Goal: Task Accomplishment & Management: Use online tool/utility

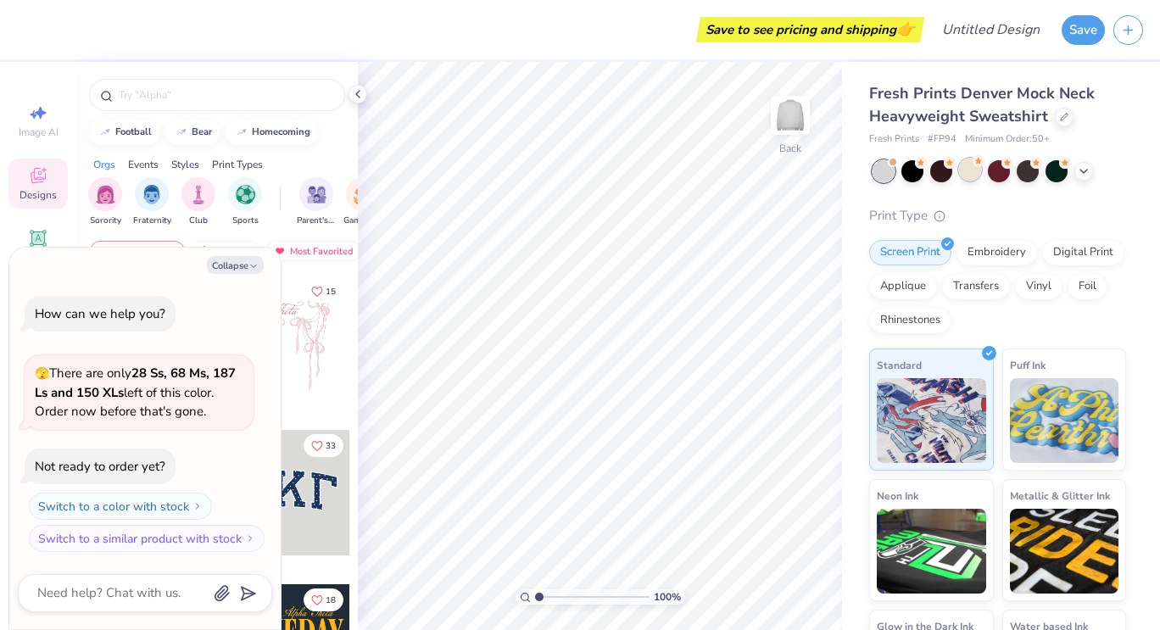
click at [965, 170] on div at bounding box center [970, 170] width 22 height 22
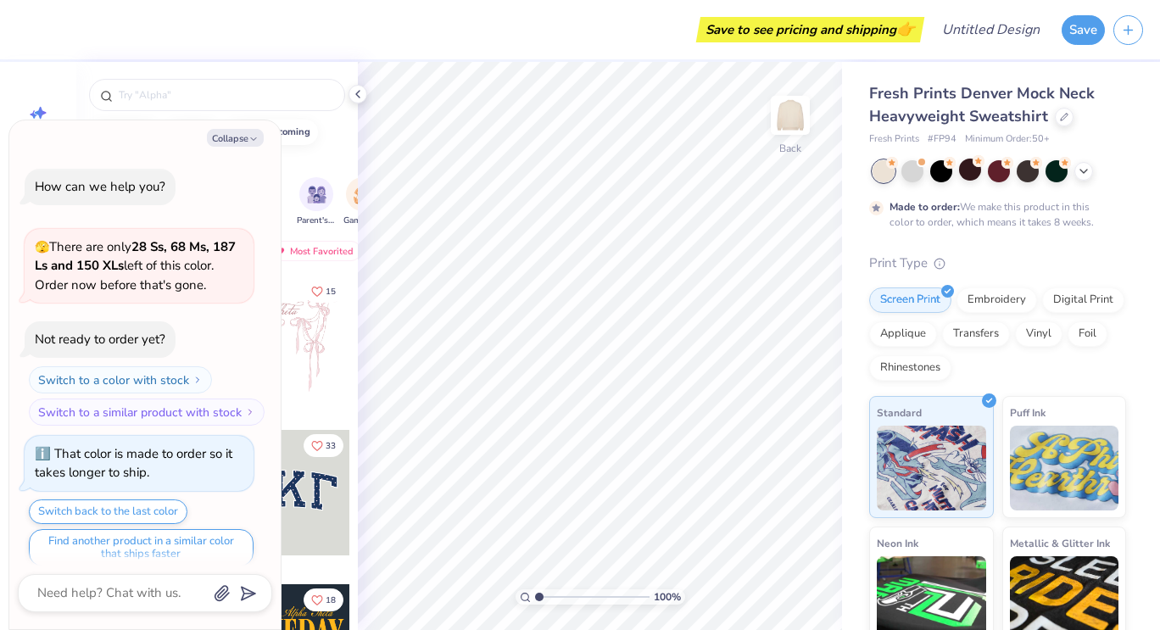
scroll to position [14, 0]
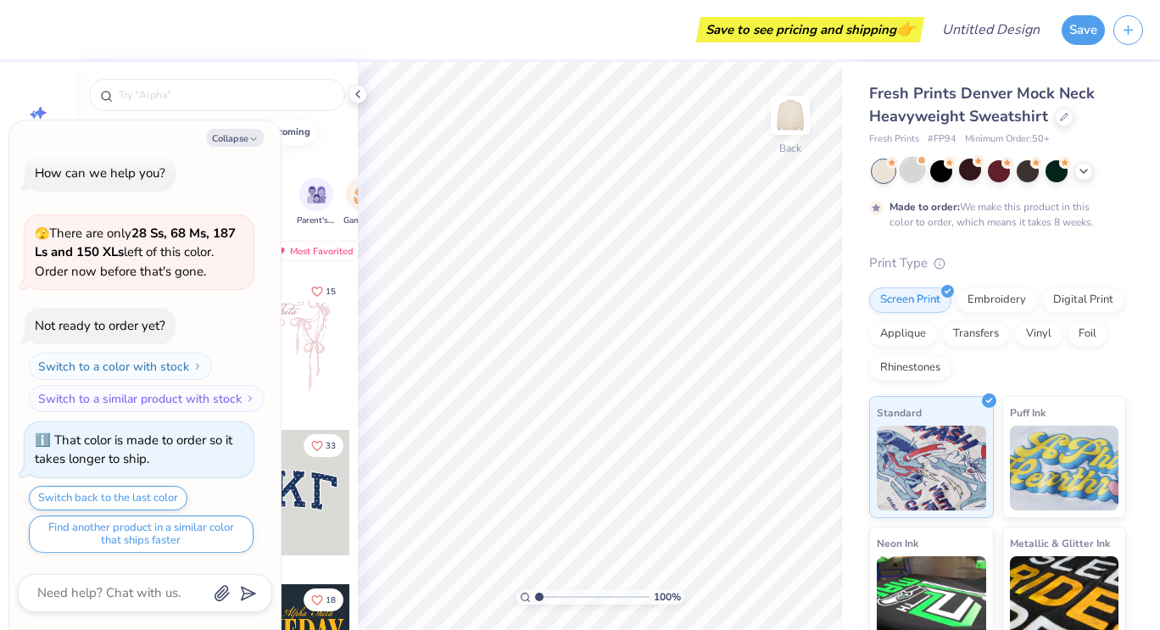
click at [911, 168] on div at bounding box center [912, 170] width 22 height 22
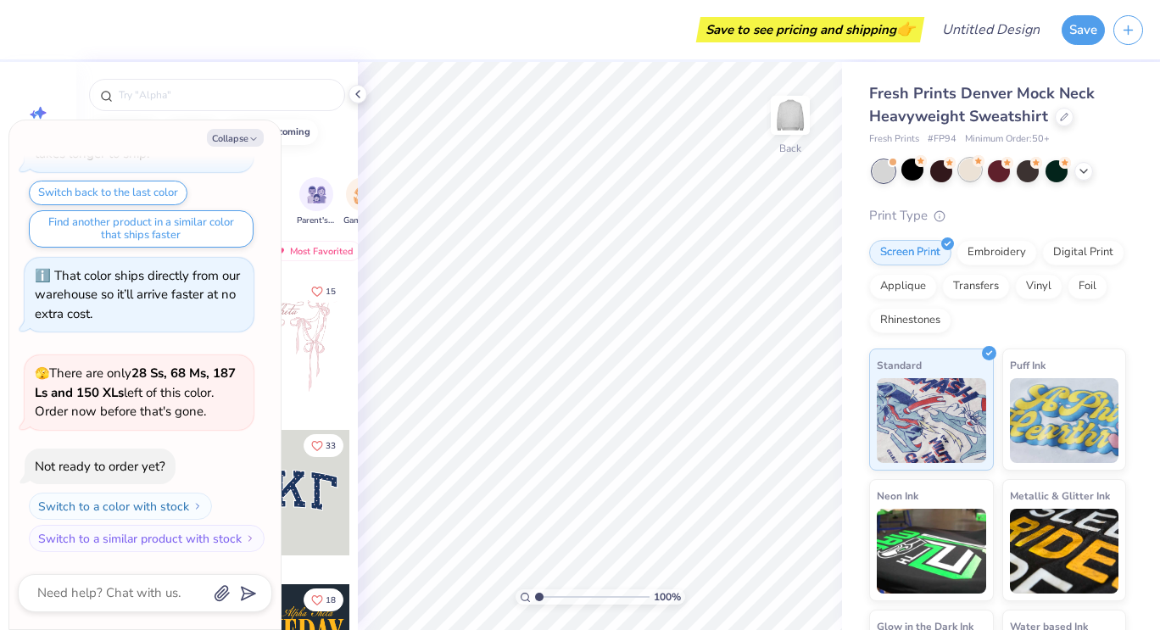
click at [959, 174] on div at bounding box center [970, 170] width 22 height 22
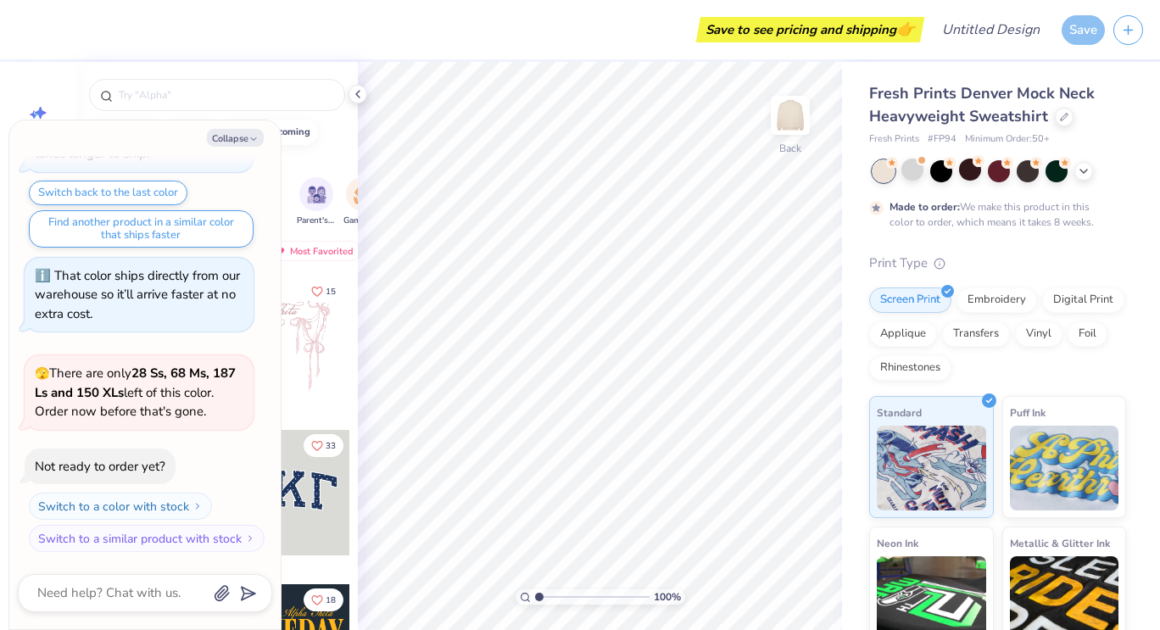
scroll to position [459, 0]
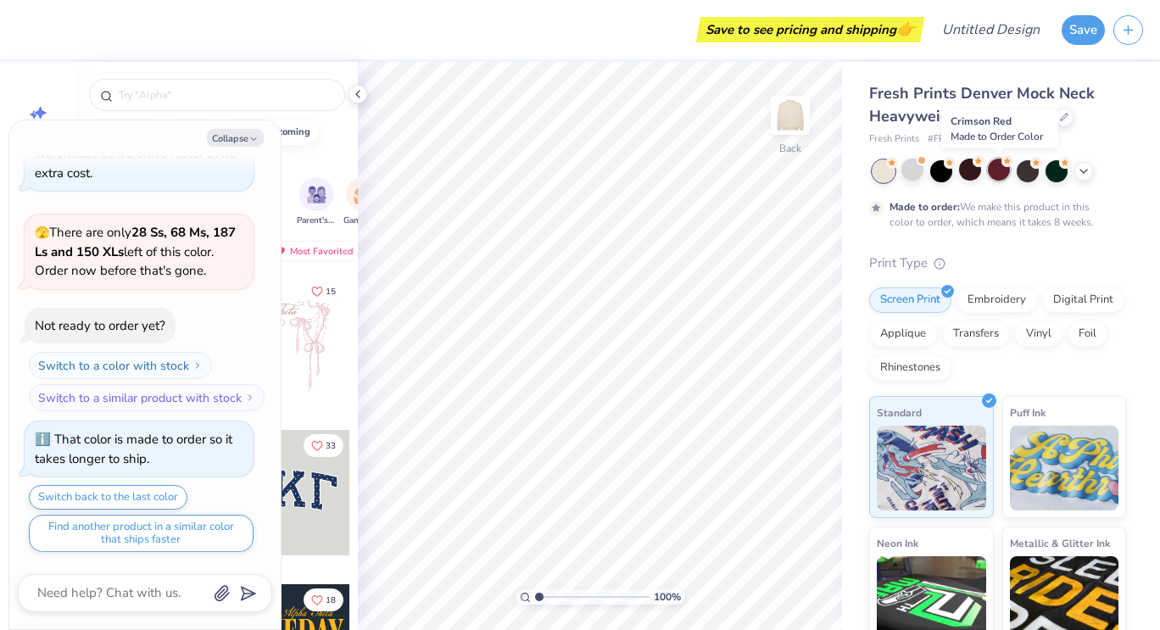
click at [994, 171] on div at bounding box center [998, 170] width 22 height 22
click at [1082, 168] on icon at bounding box center [1083, 170] width 14 height 14
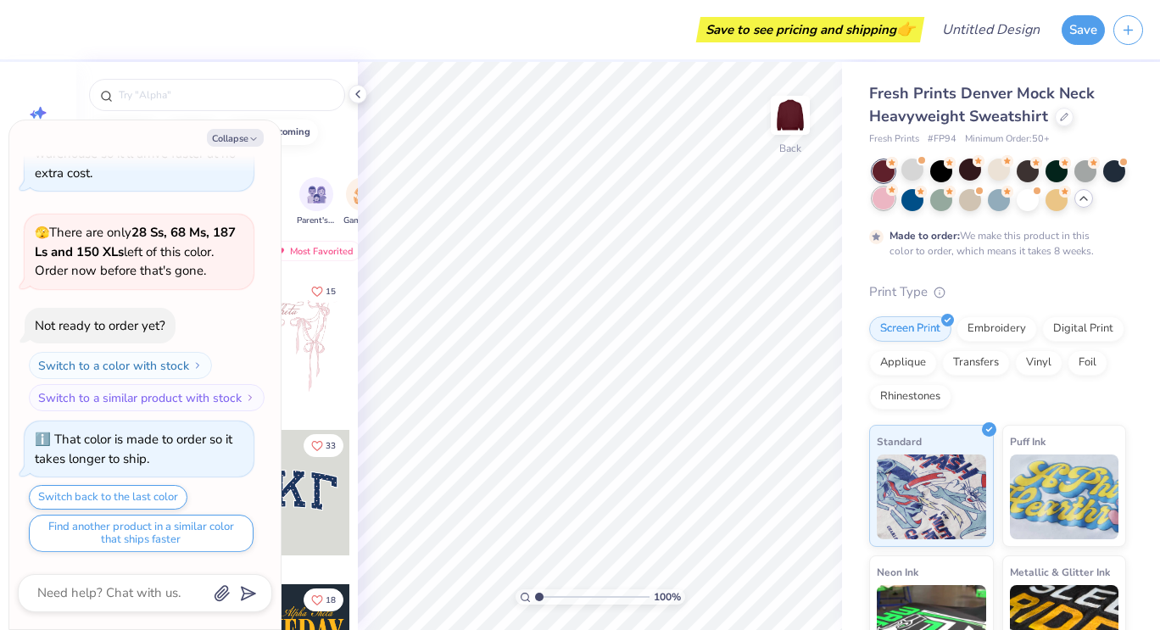
click at [894, 194] on div at bounding box center [883, 198] width 22 height 22
click at [1038, 198] on div at bounding box center [1027, 198] width 22 height 22
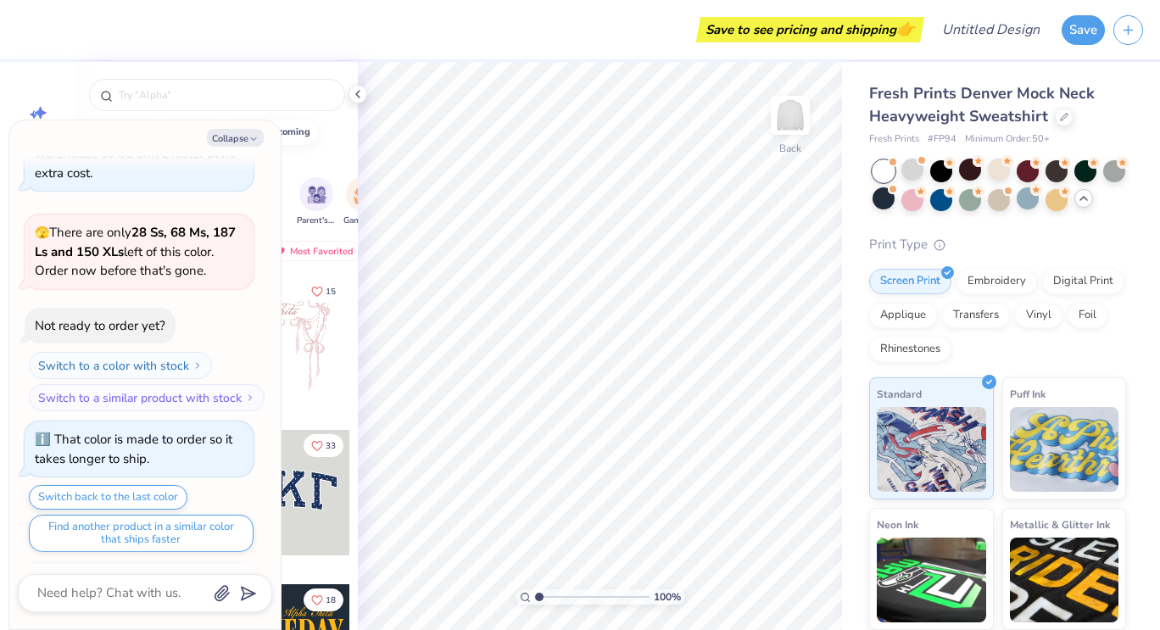
scroll to position [764, 0]
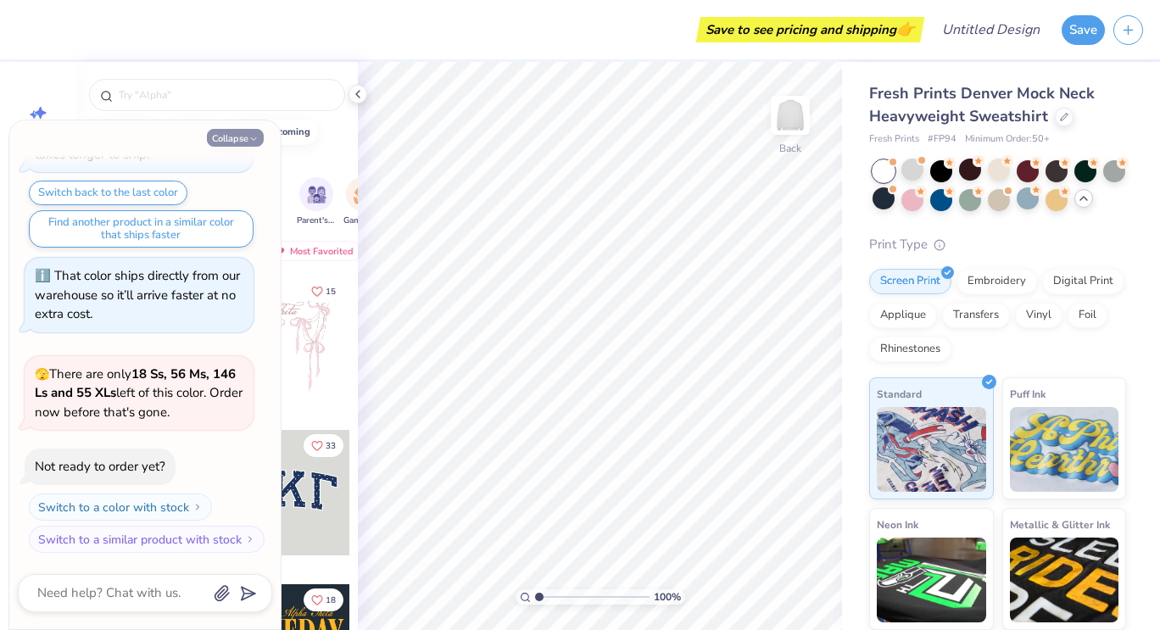
click at [252, 143] on icon "button" at bounding box center [253, 139] width 10 height 10
type textarea "x"
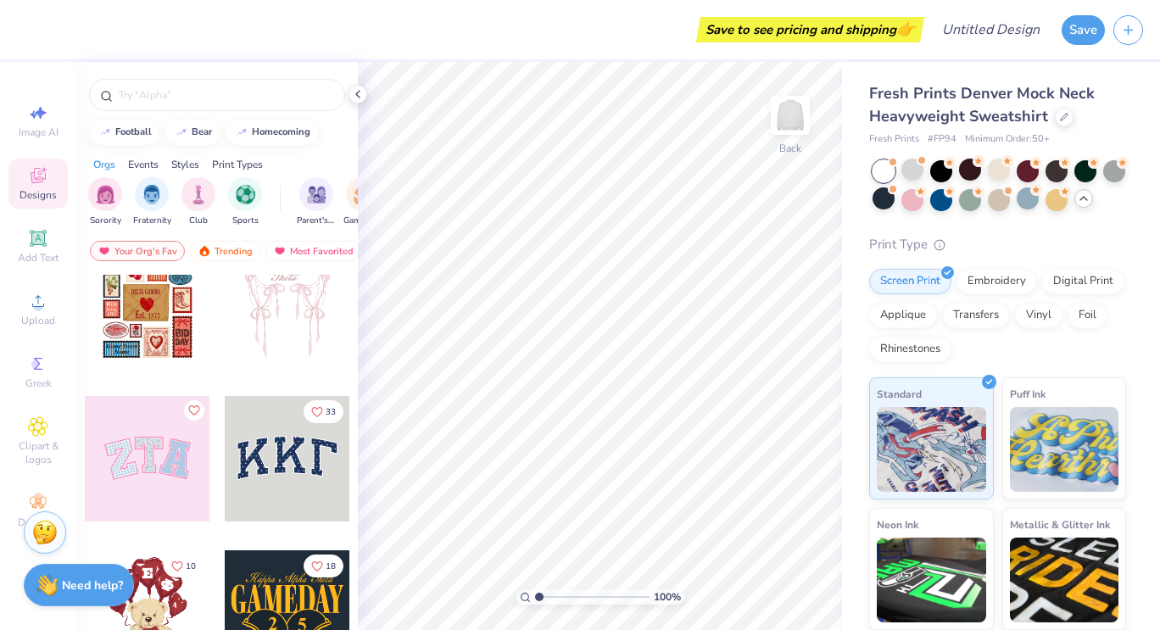
scroll to position [33, 0]
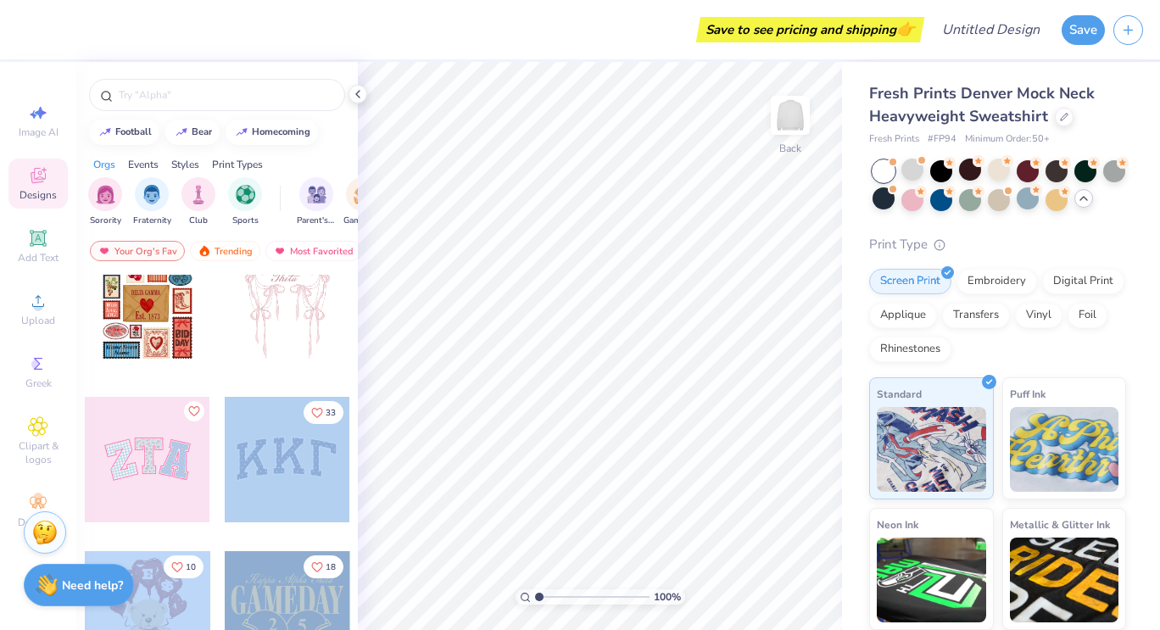
click at [399, 401] on div "Save to see pricing and shipping 👉 Design Title Save Image AI Designs Add Text …" at bounding box center [580, 315] width 1160 height 630
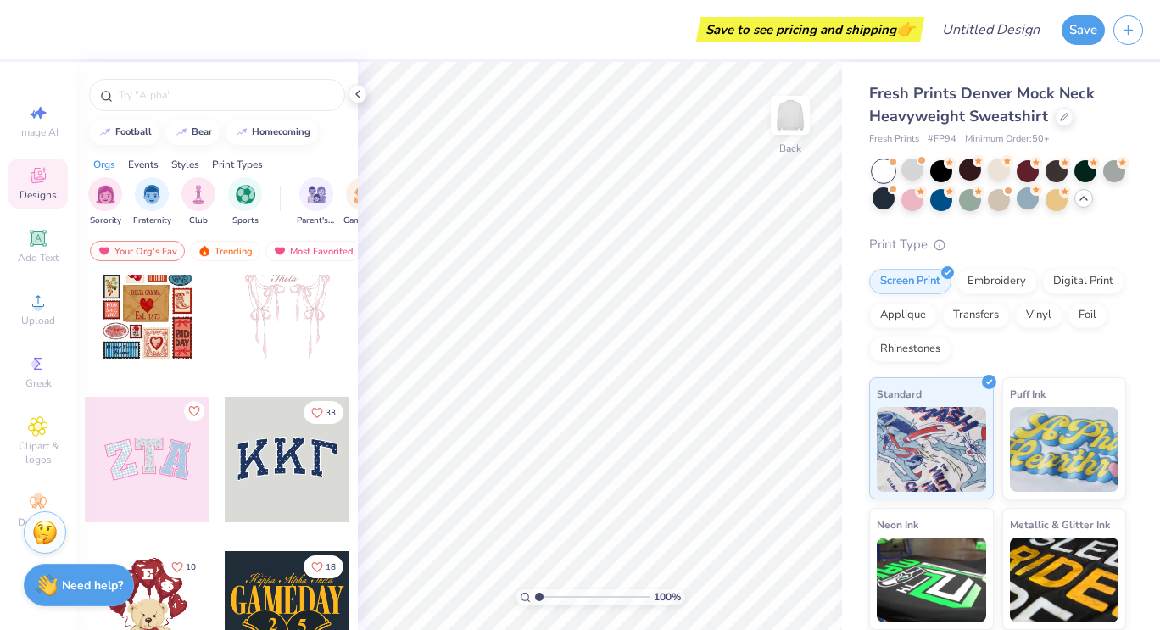
click at [287, 450] on div at bounding box center [287, 459] width 125 height 125
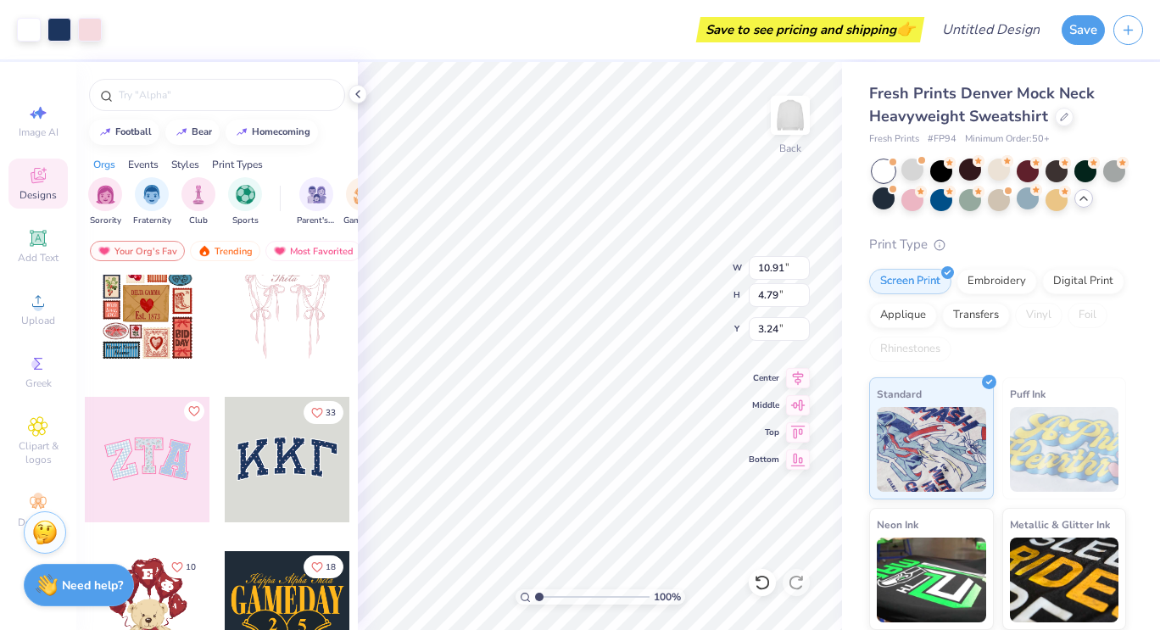
type input "3.24"
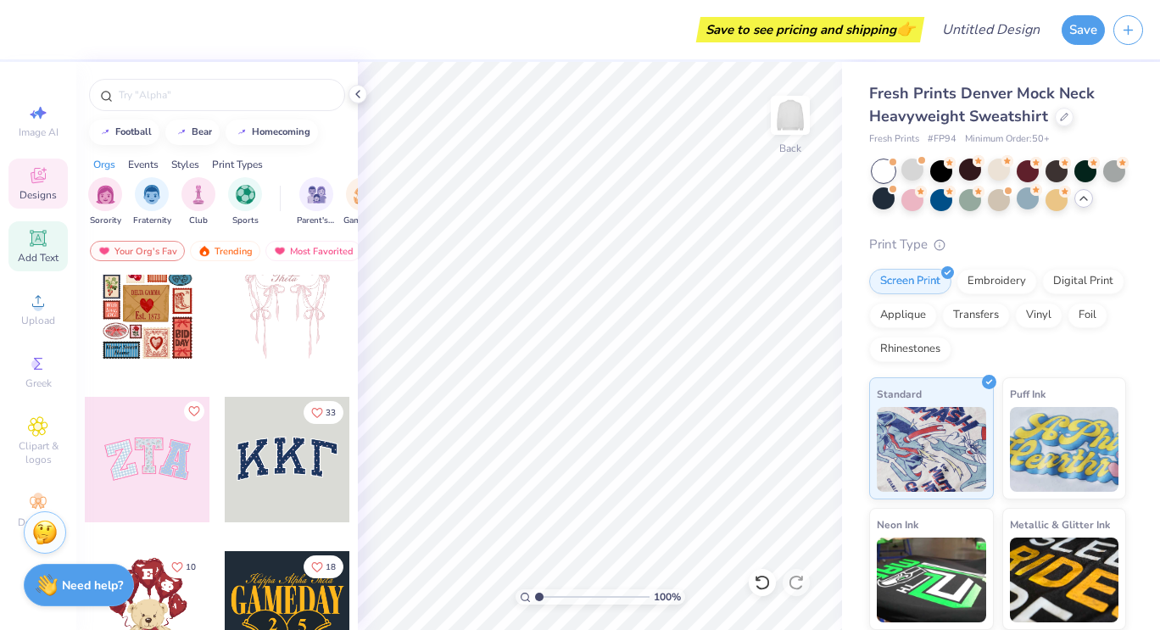
click at [36, 243] on icon at bounding box center [37, 237] width 13 height 13
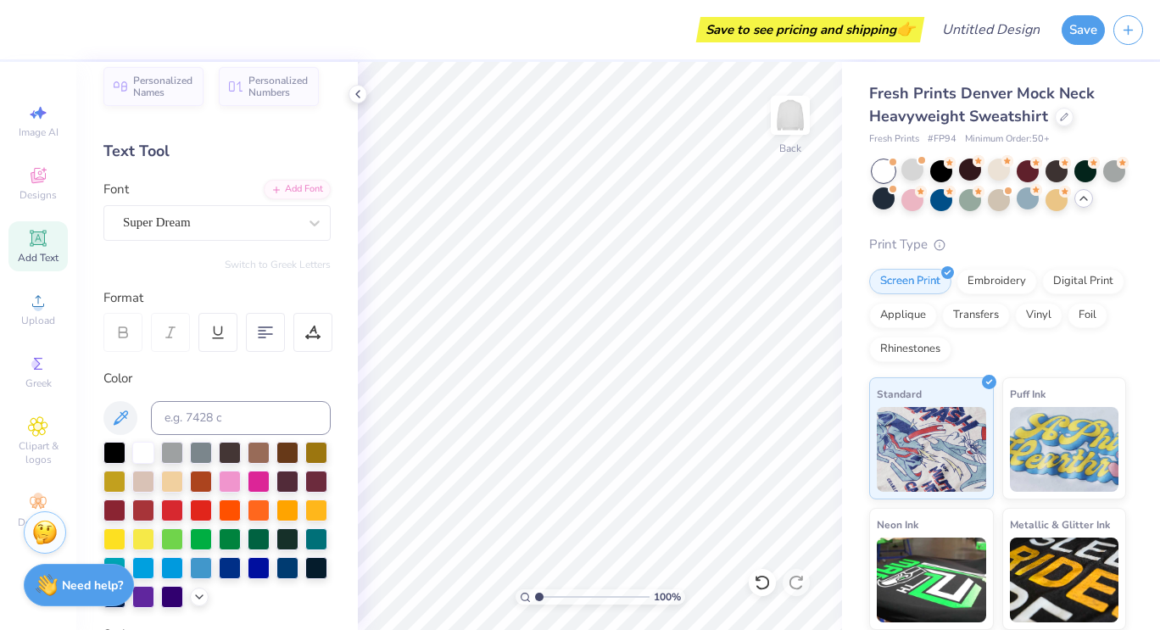
scroll to position [36, 0]
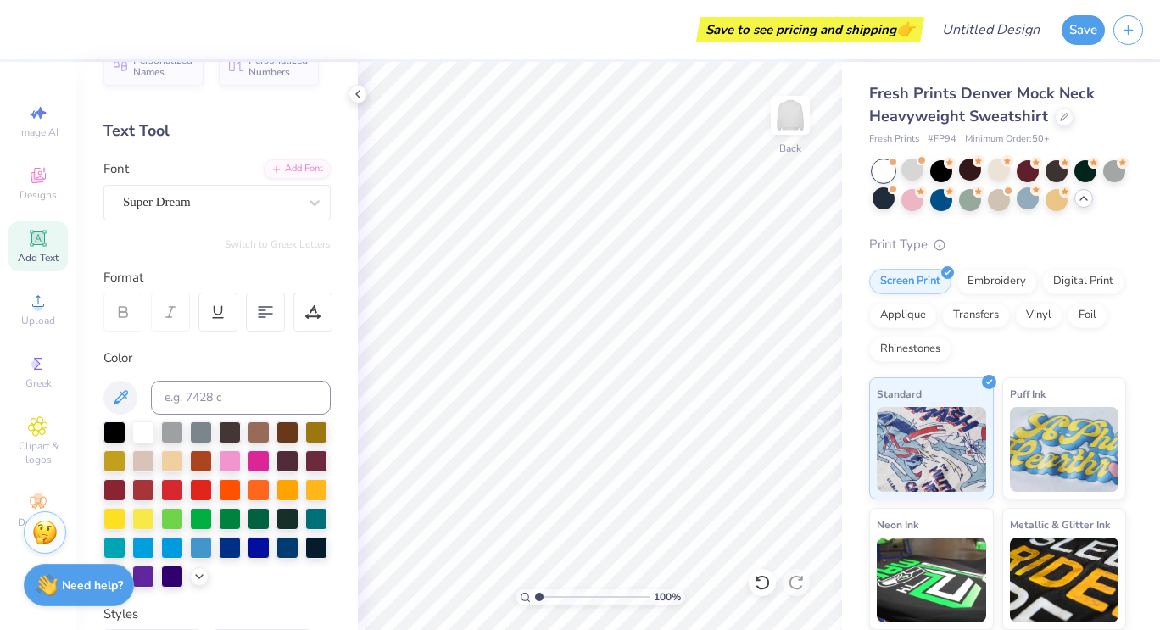
click at [43, 248] on div "Add Text" at bounding box center [37, 246] width 59 height 50
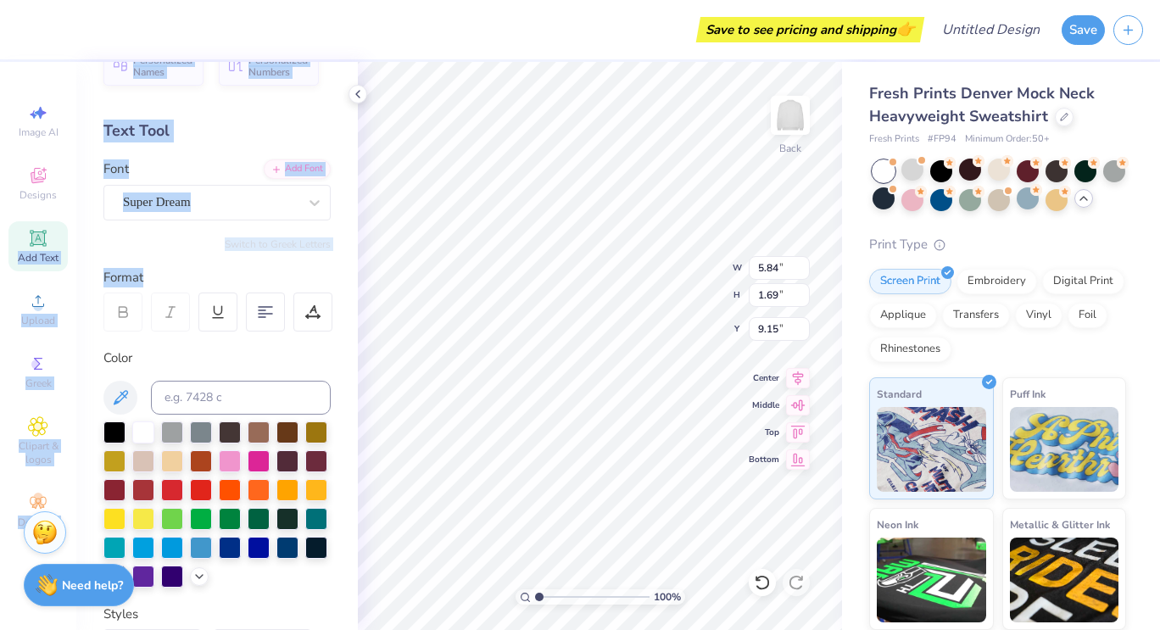
drag, startPoint x: 43, startPoint y: 248, endPoint x: 218, endPoint y: 262, distance: 175.1
click at [218, 262] on div "Save to see pricing and shipping 👉 Design Title Save Image AI Designs Add Text …" at bounding box center [580, 315] width 1160 height 630
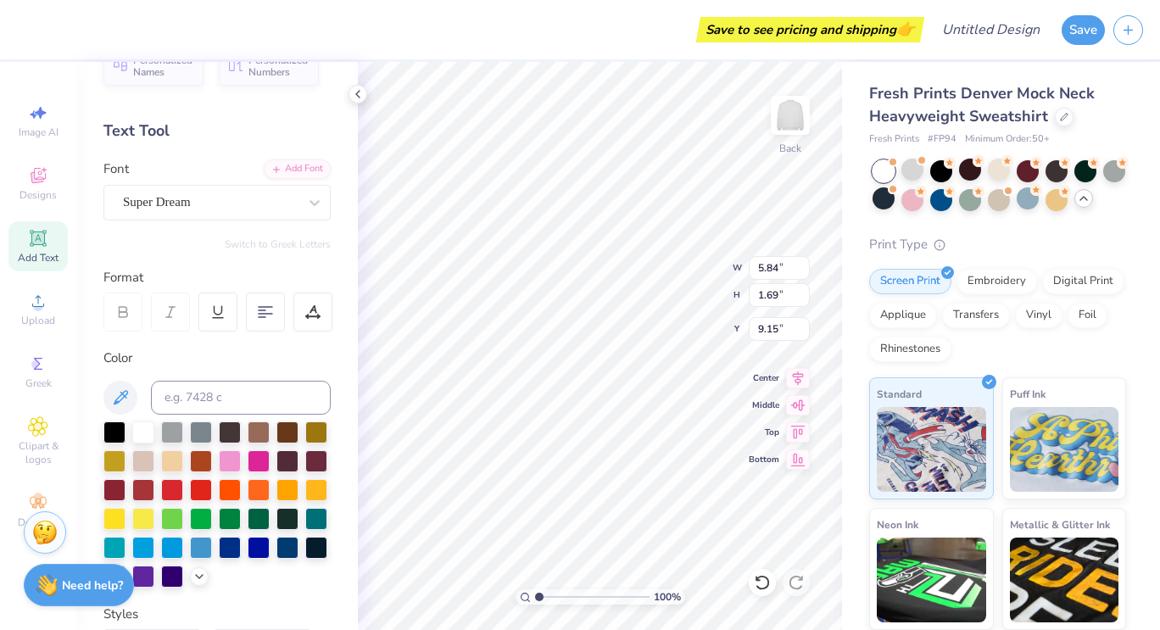
click at [186, 356] on div "Color" at bounding box center [216, 357] width 227 height 19
click at [299, 196] on div at bounding box center [314, 202] width 31 height 31
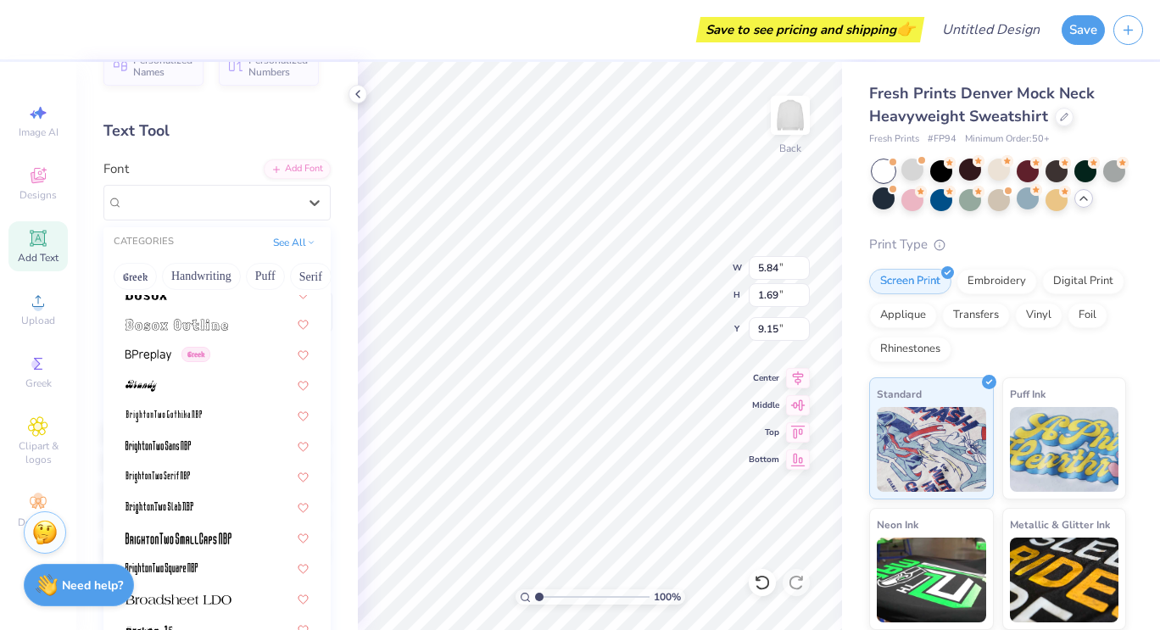
scroll to position [1111, 0]
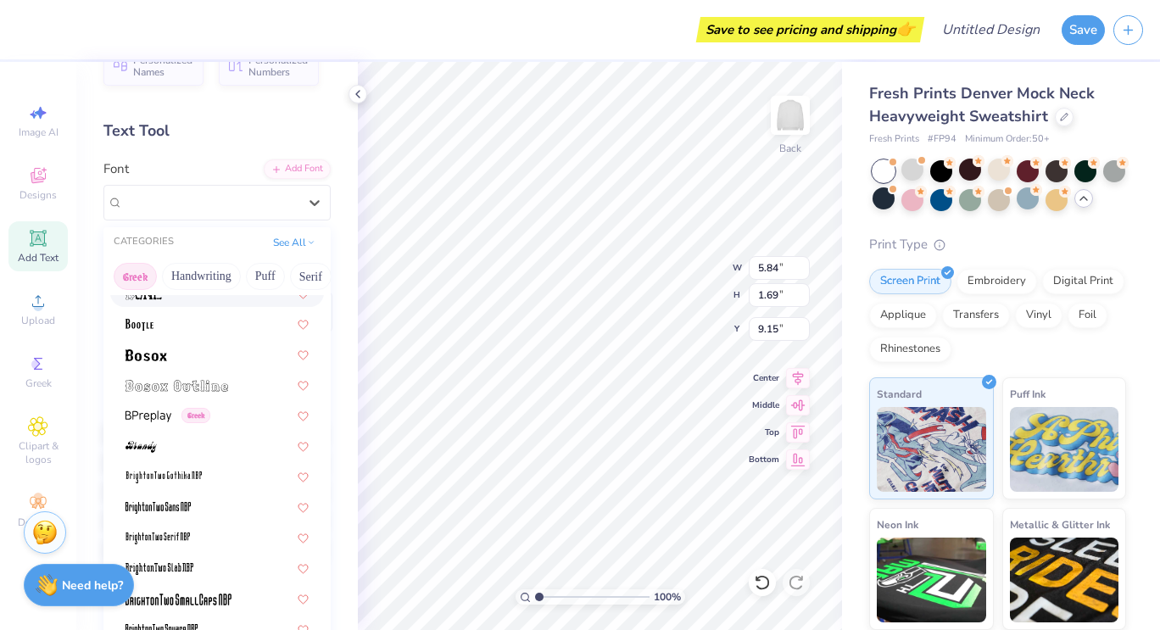
click at [139, 268] on button "Greek" at bounding box center [135, 276] width 43 height 27
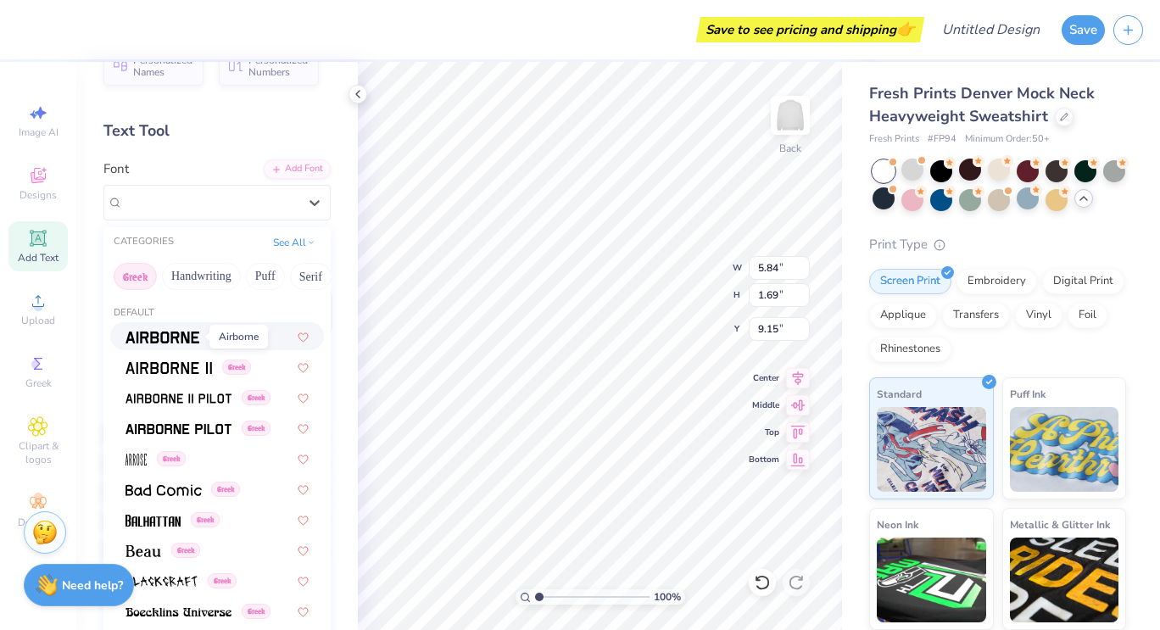
click at [180, 332] on img at bounding box center [162, 337] width 74 height 12
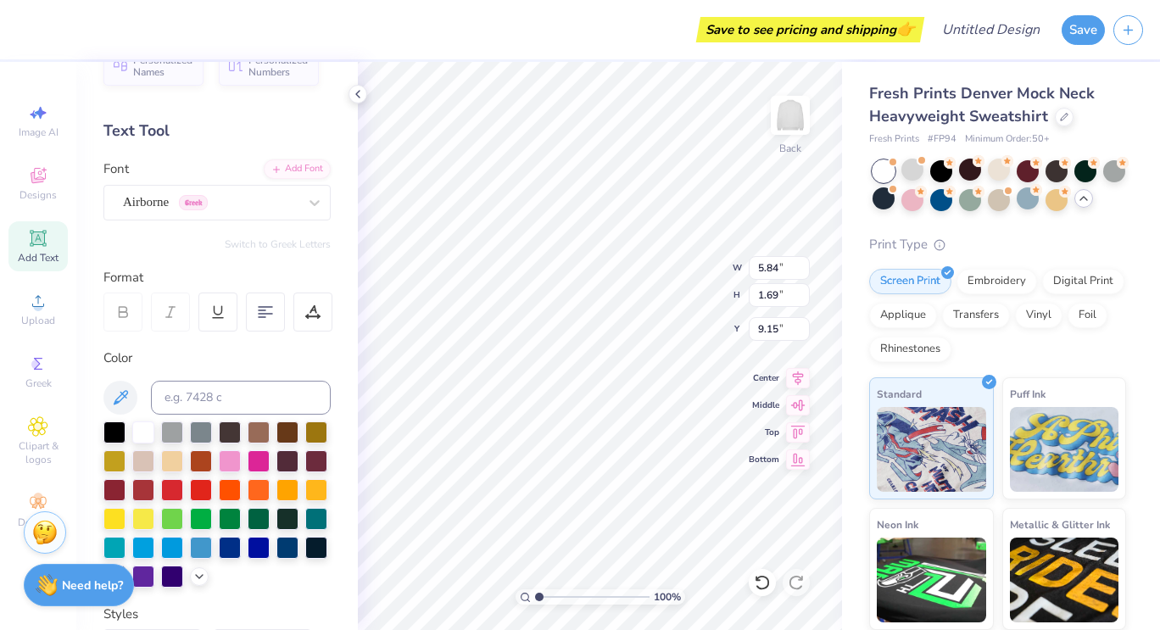
type input "5.59"
type input "1.77"
type input "9.12"
type textarea "T"
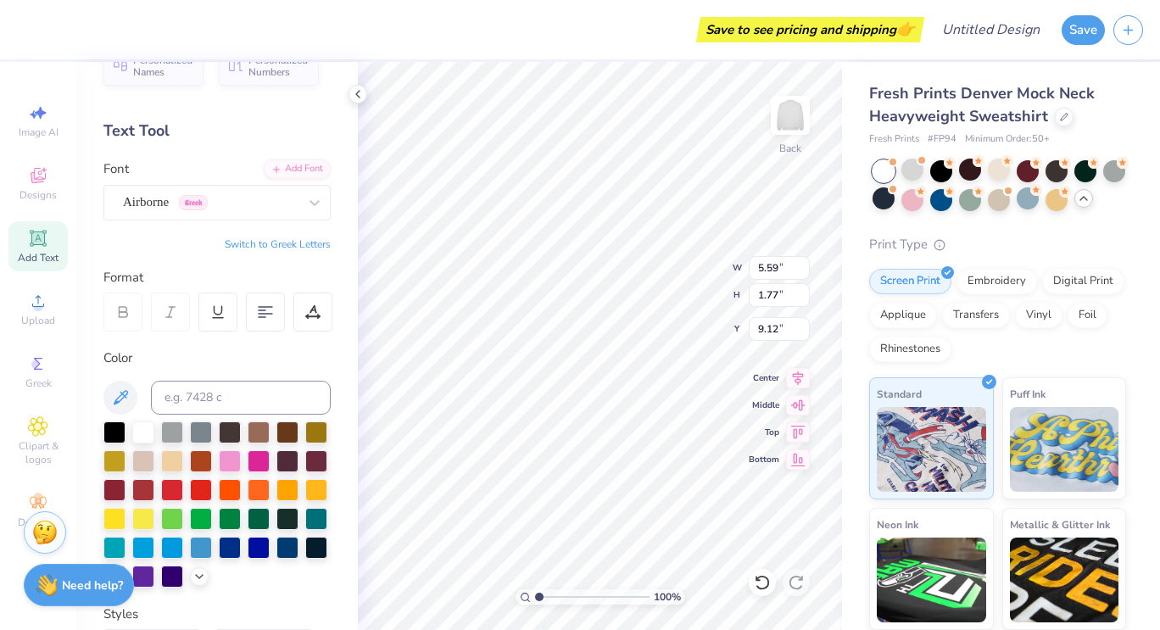
type textarea "#REDDROPSOFJOY"
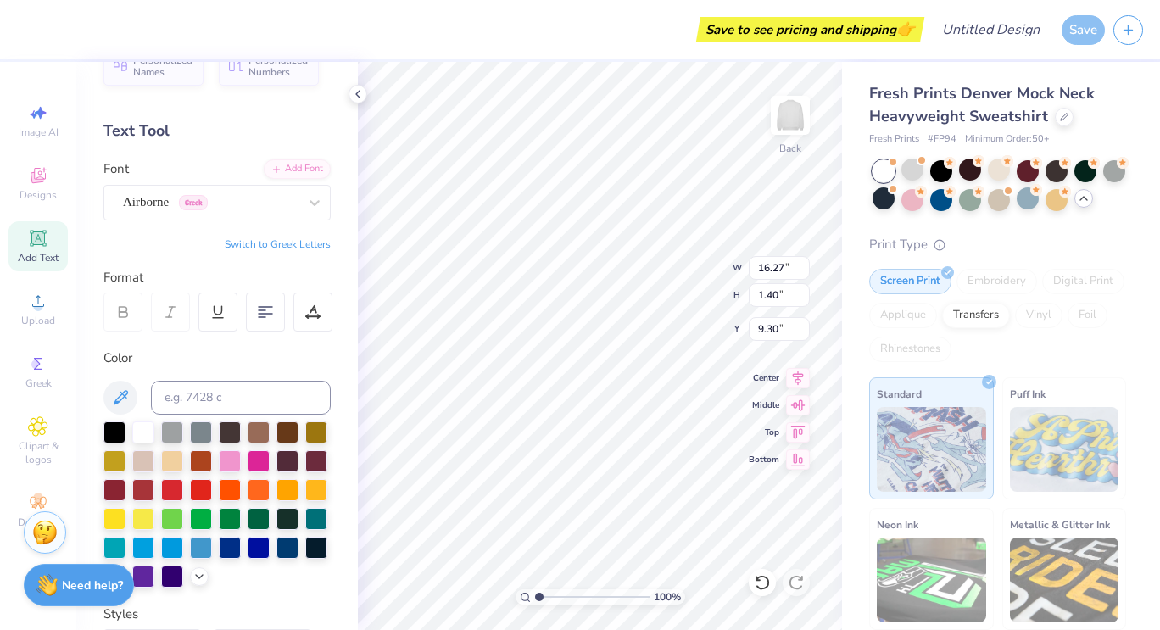
type input "3.71"
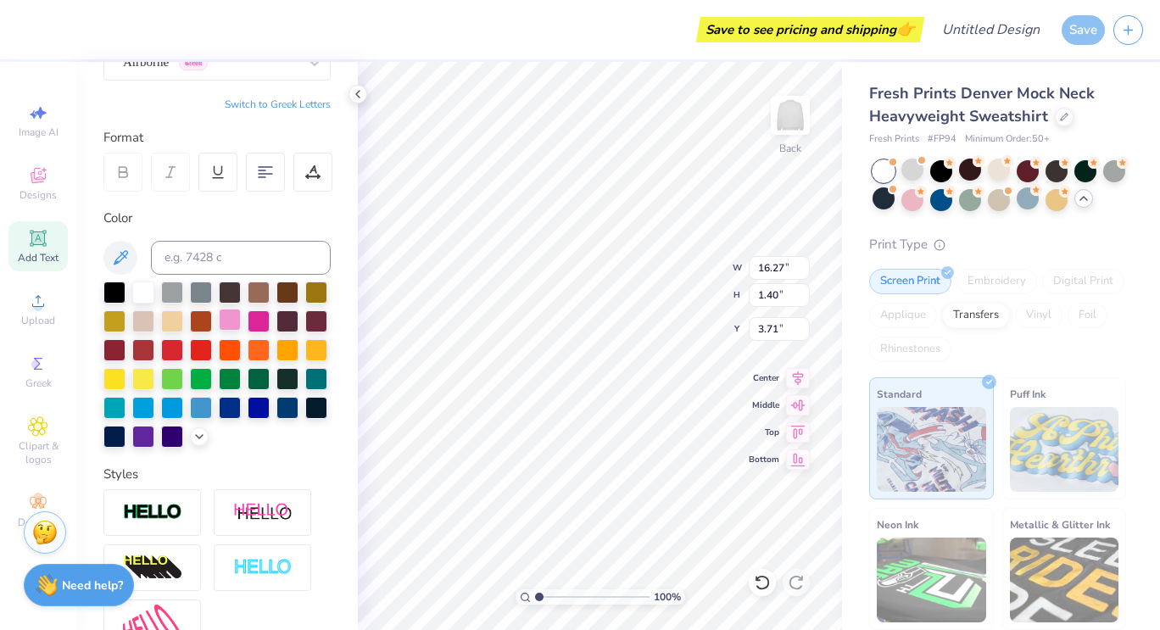
scroll to position [176, 0]
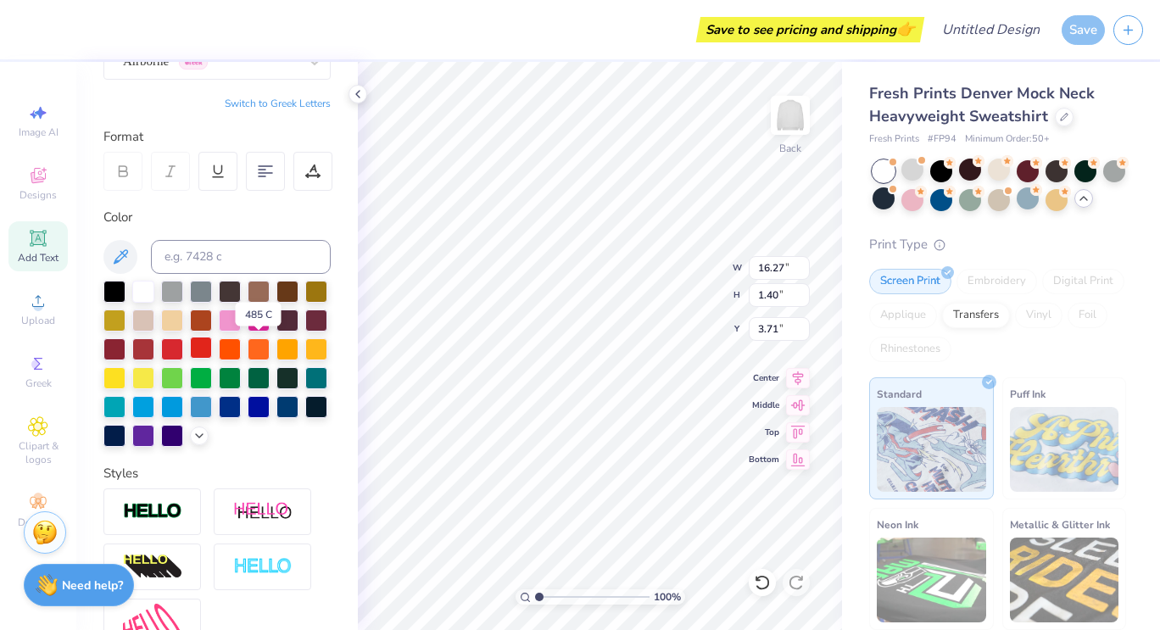
click at [212, 348] on div at bounding box center [201, 348] width 22 height 22
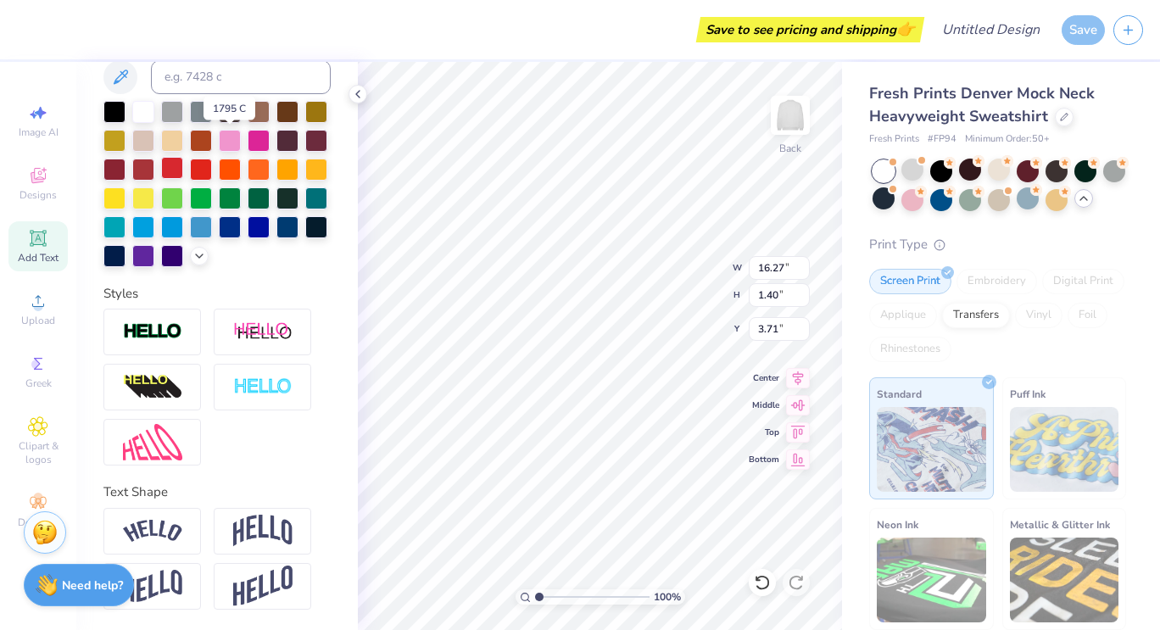
scroll to position [384, 0]
click at [164, 526] on img at bounding box center [152, 531] width 59 height 23
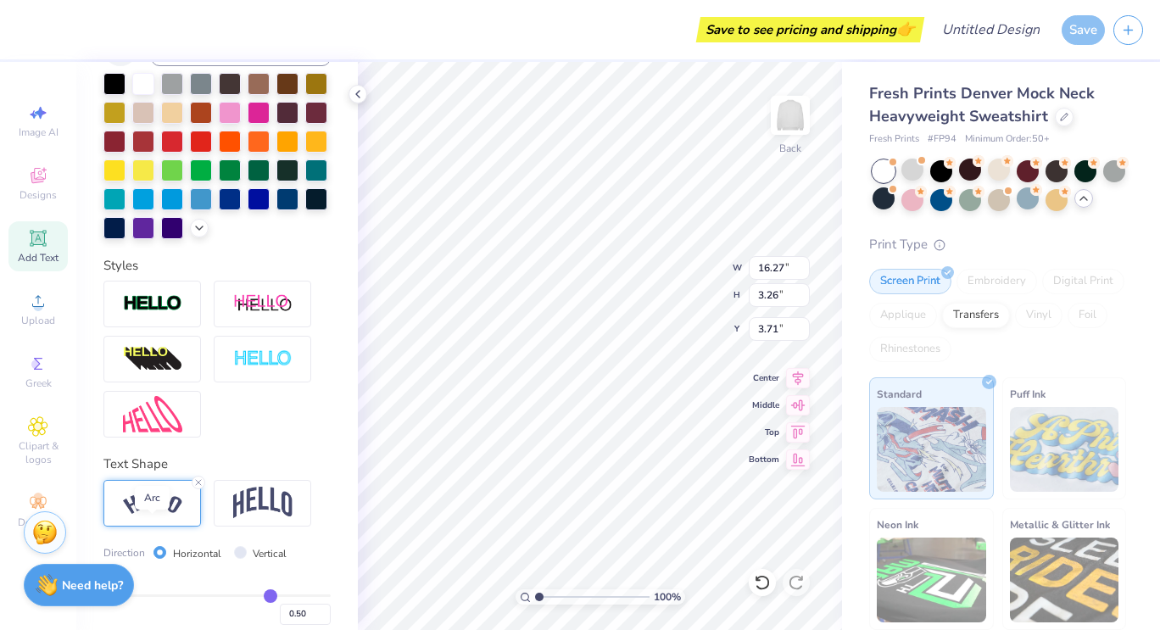
type input "3.26"
type input "2.78"
click at [250, 519] on img at bounding box center [262, 503] width 59 height 32
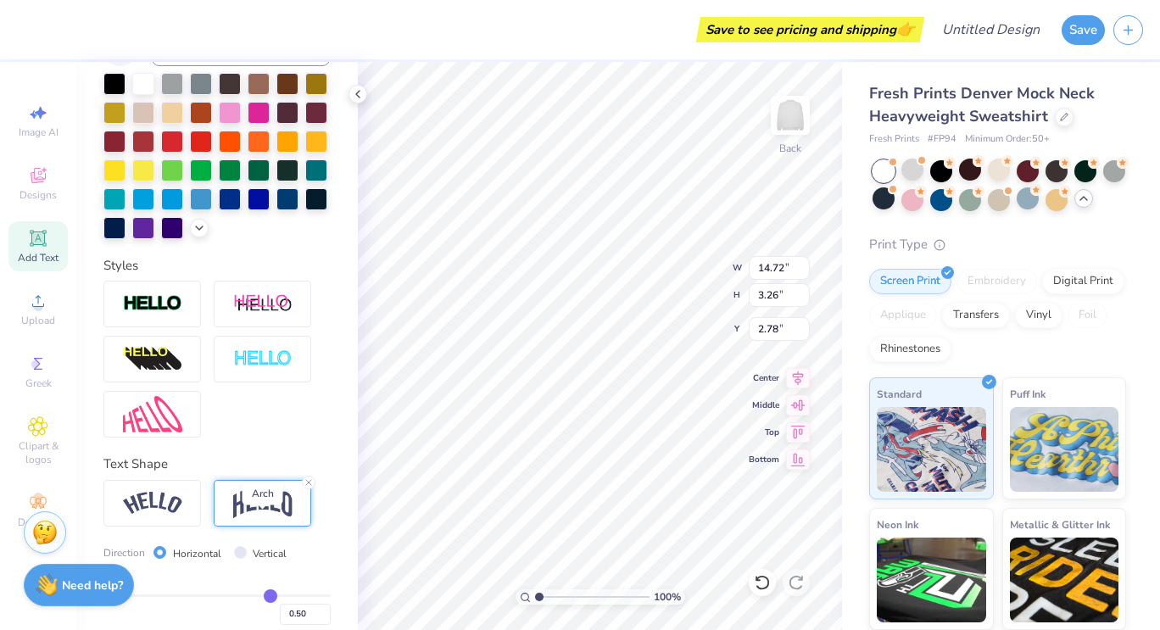
type input "14.72"
type input "4.07"
type input "2.37"
click at [148, 509] on div at bounding box center [151, 503] width 97 height 47
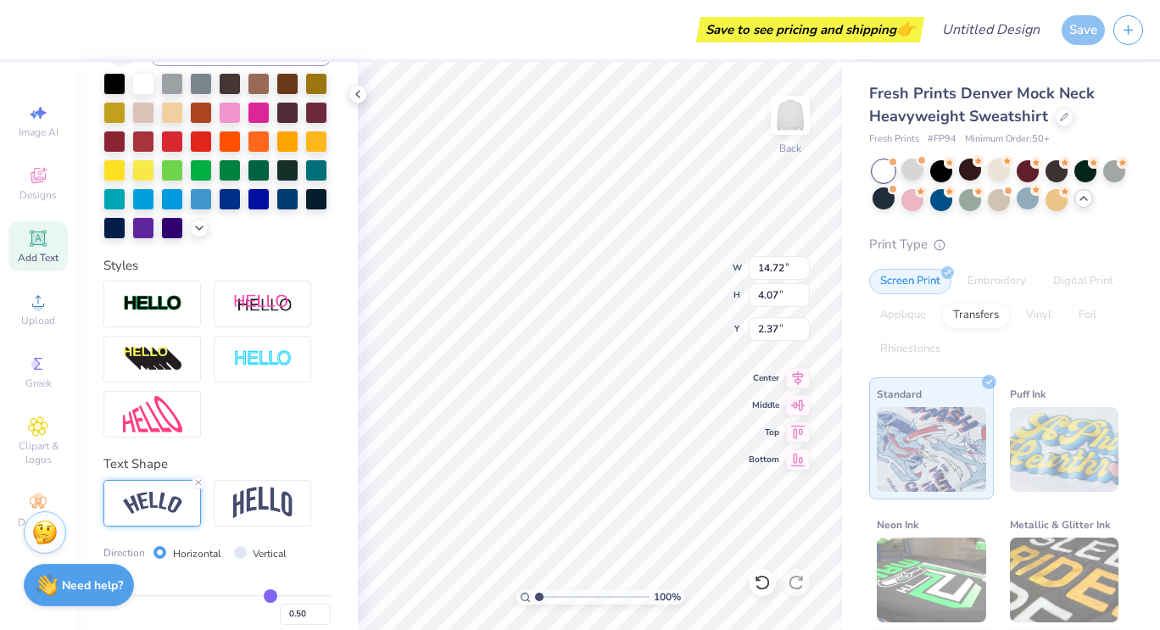
type input "16.27"
type input "3.26"
type input "2.78"
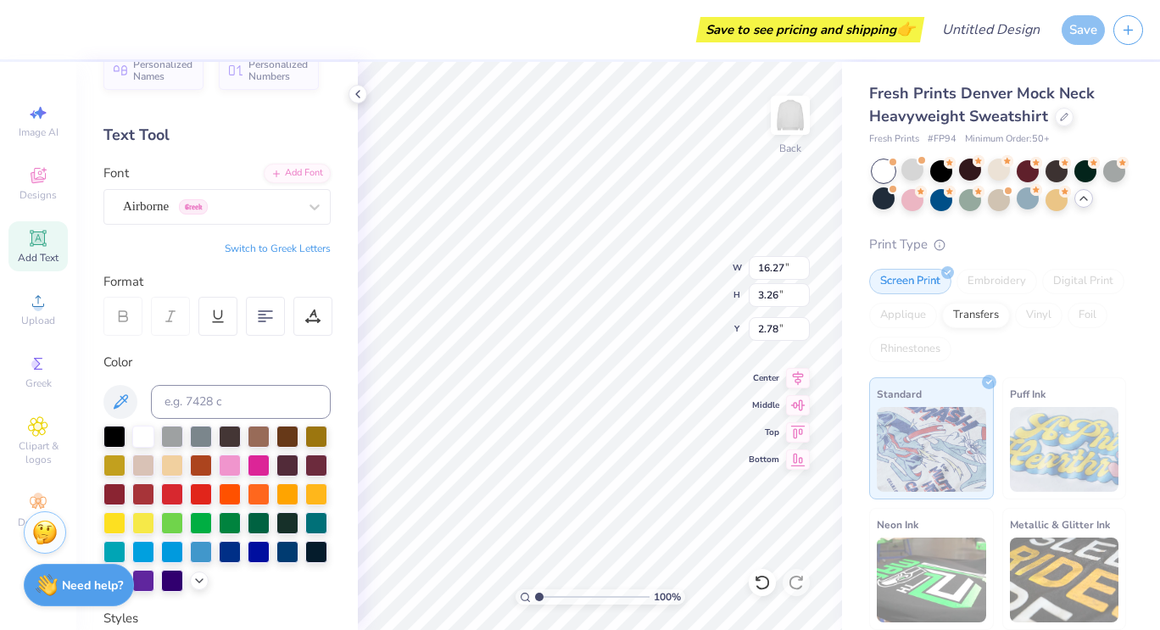
scroll to position [0, 0]
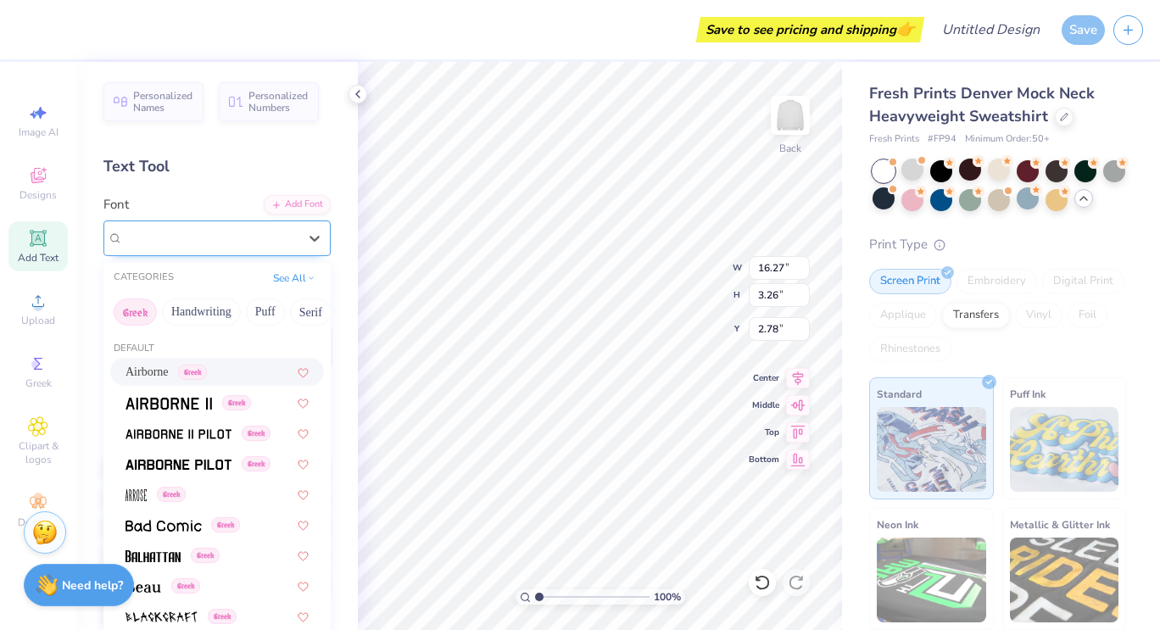
click at [264, 221] on div "Airborne Greek" at bounding box center [216, 238] width 227 height 36
click at [181, 392] on div "Greek" at bounding box center [217, 402] width 214 height 28
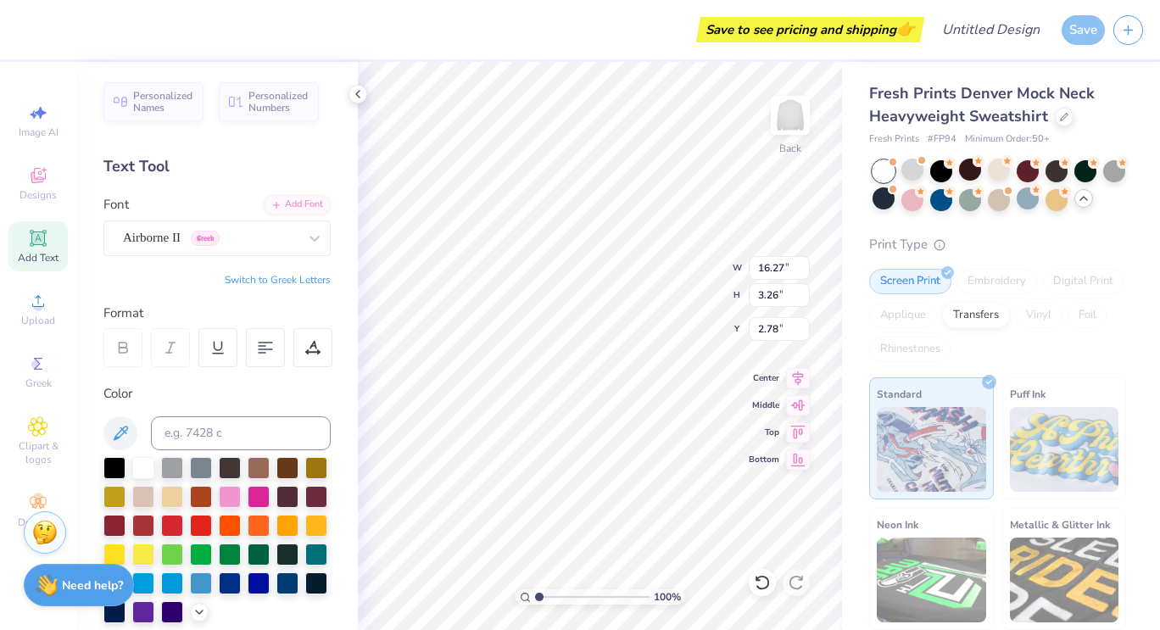
type input "16.25"
type input "3.25"
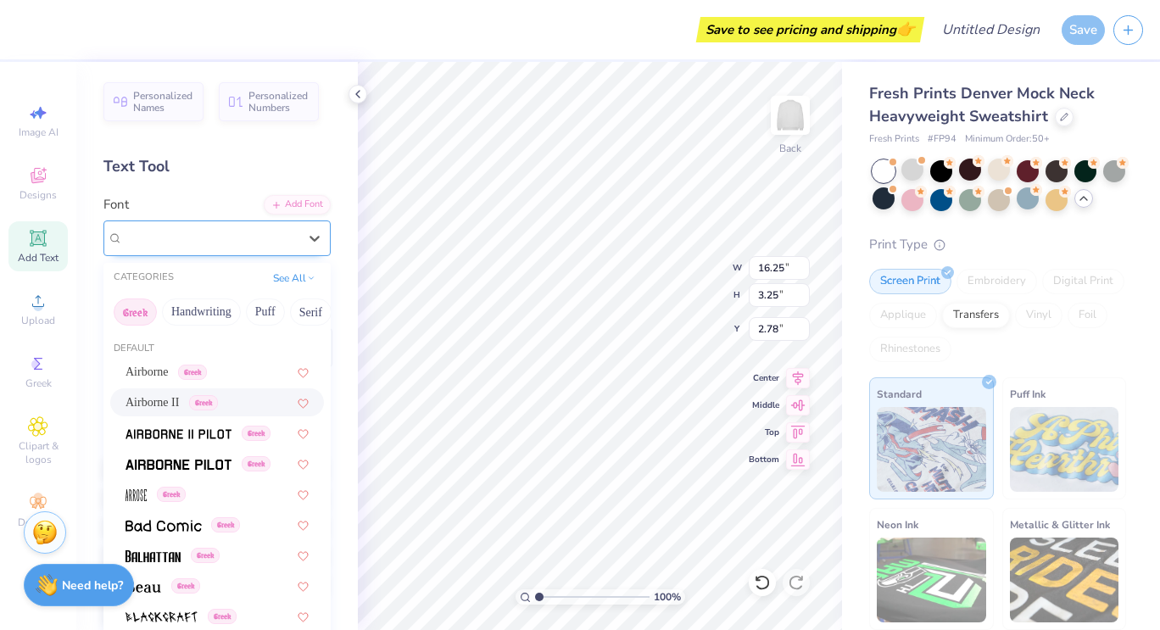
click at [251, 242] on div "Airborne II Greek" at bounding box center [210, 238] width 178 height 26
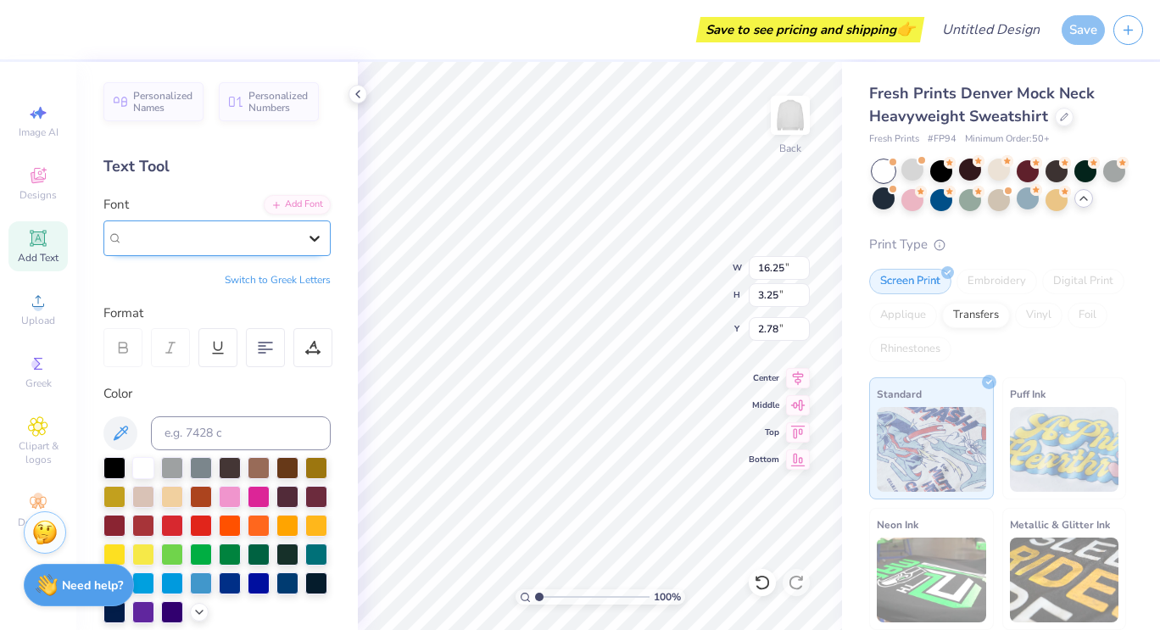
click at [306, 245] on icon at bounding box center [314, 238] width 17 height 17
click at [276, 275] on button "Switch to Greek Letters" at bounding box center [278, 280] width 106 height 14
type input "16.27"
type input "3.26"
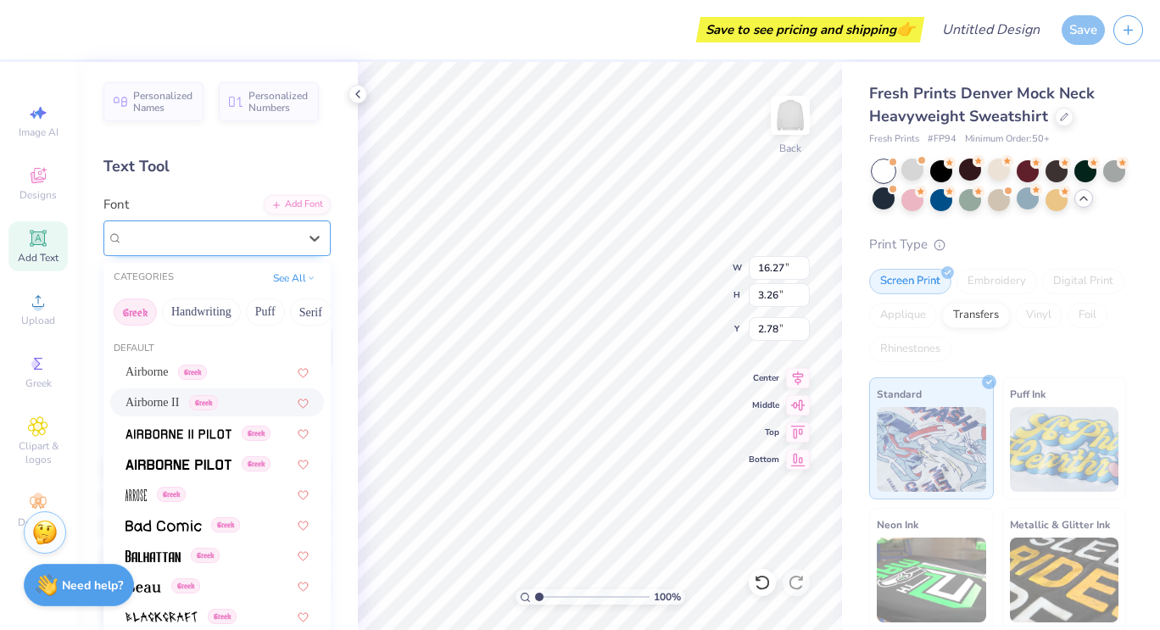
click at [274, 242] on div "Airborne II Greek" at bounding box center [210, 238] width 178 height 26
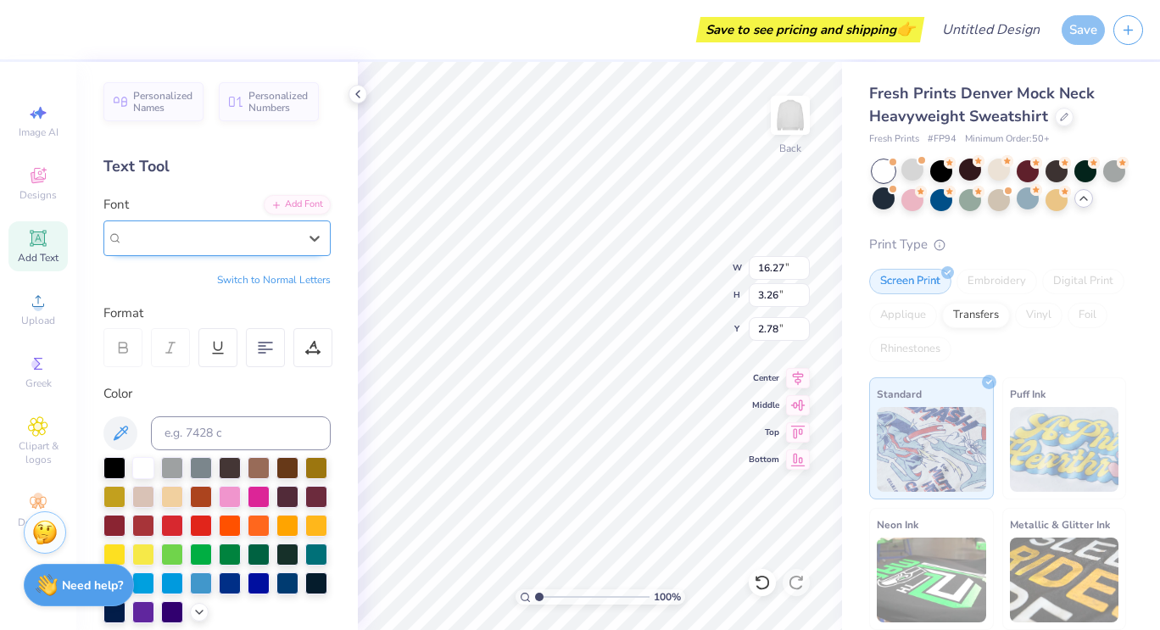
click at [276, 231] on div "Airborne II Greek" at bounding box center [210, 237] width 175 height 19
click at [275, 276] on button "Switch to Normal Letters" at bounding box center [274, 280] width 114 height 14
type input "16.02"
type input "3.21"
type input "2.80"
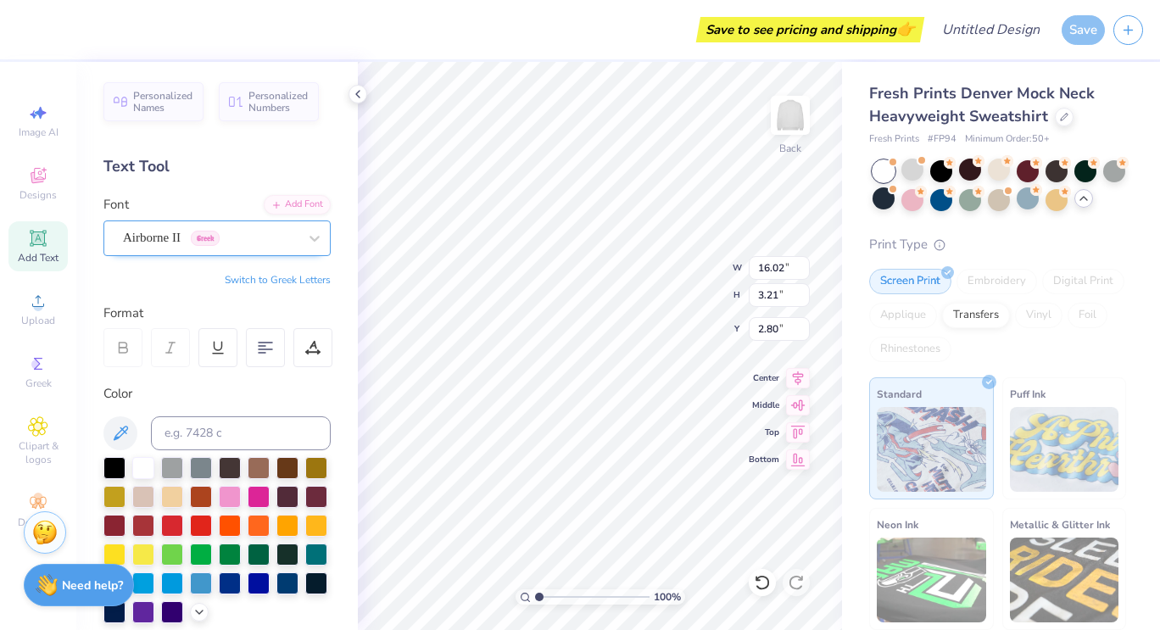
click at [271, 236] on div "Airborne II Greek" at bounding box center [210, 238] width 178 height 26
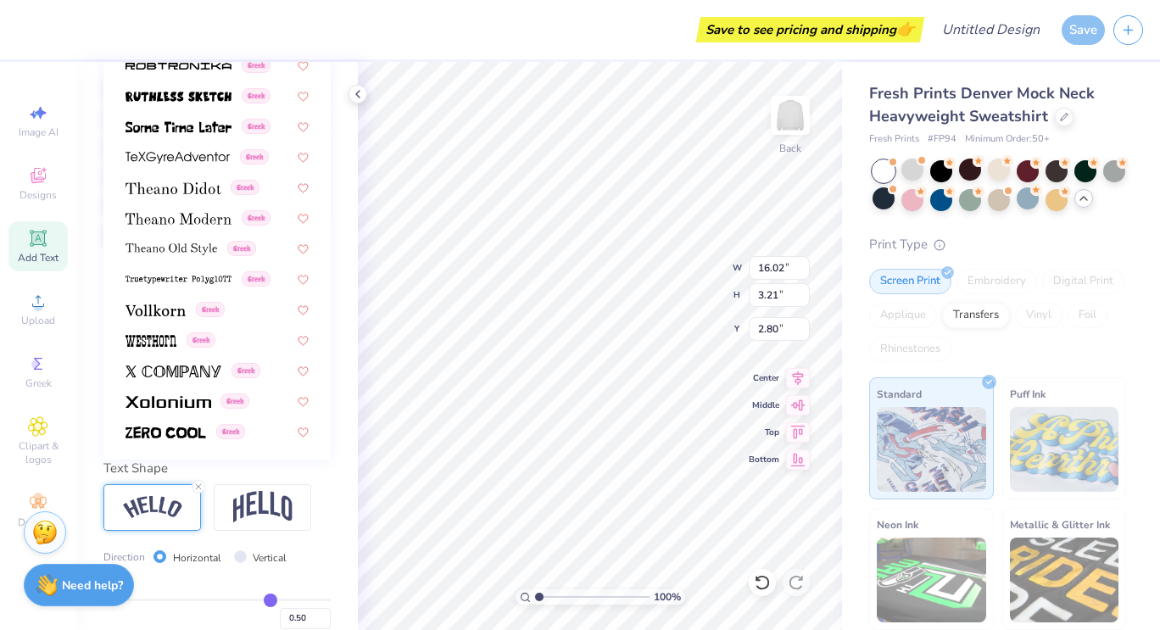
scroll to position [379, 0]
click at [175, 425] on span at bounding box center [165, 432] width 81 height 18
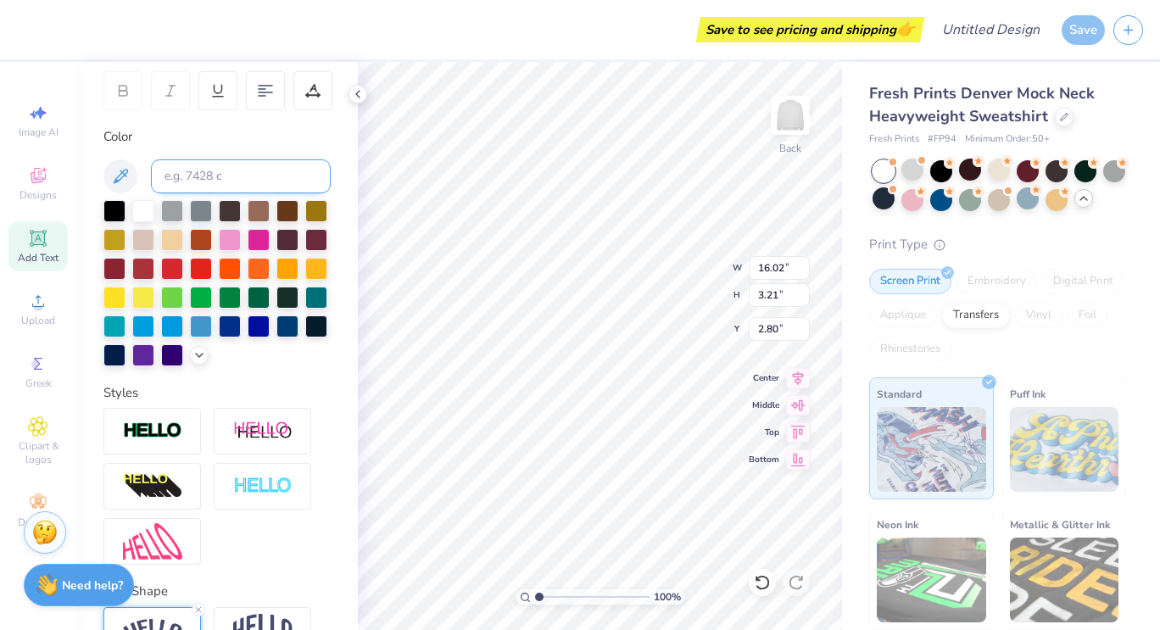
scroll to position [209, 0]
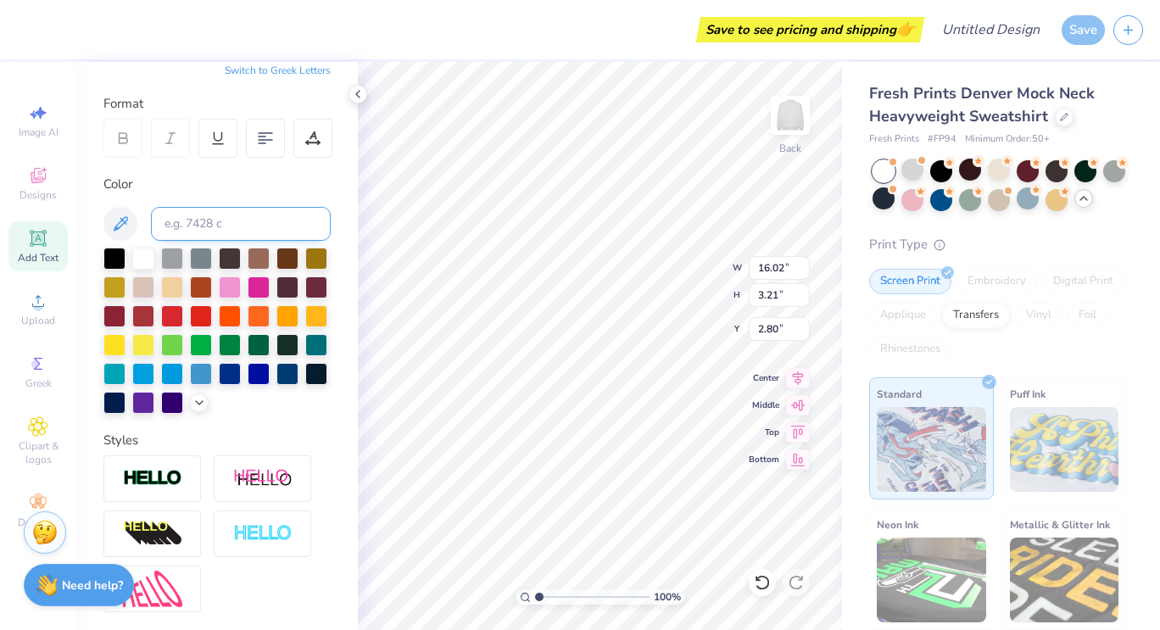
type input "15.63"
type input "3.13"
type input "2.84"
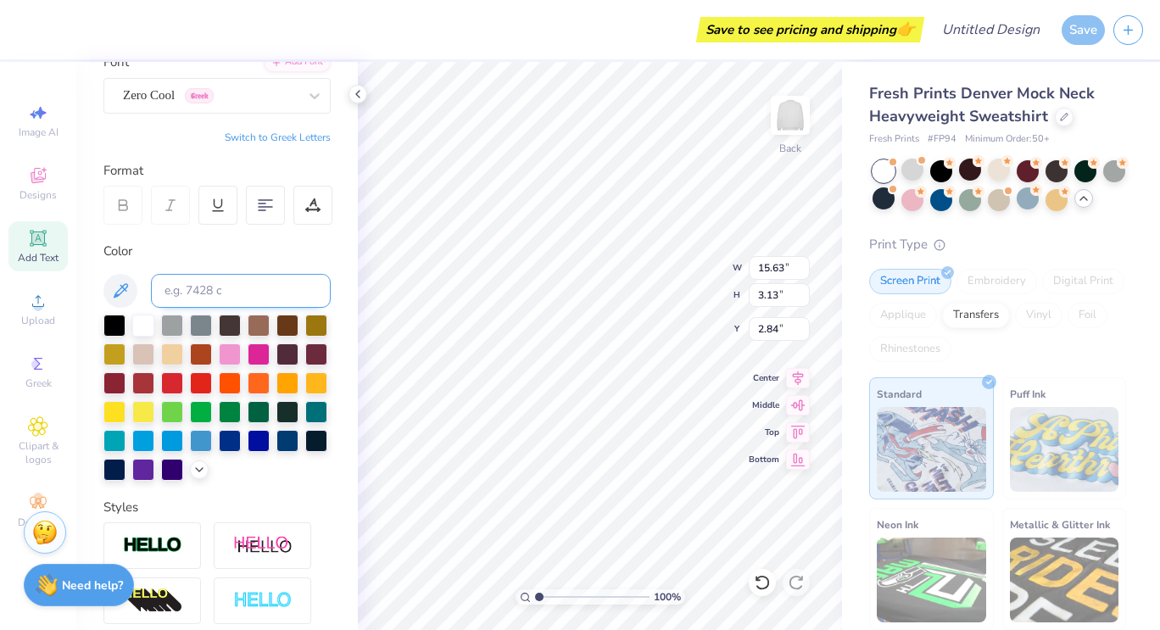
scroll to position [127, 0]
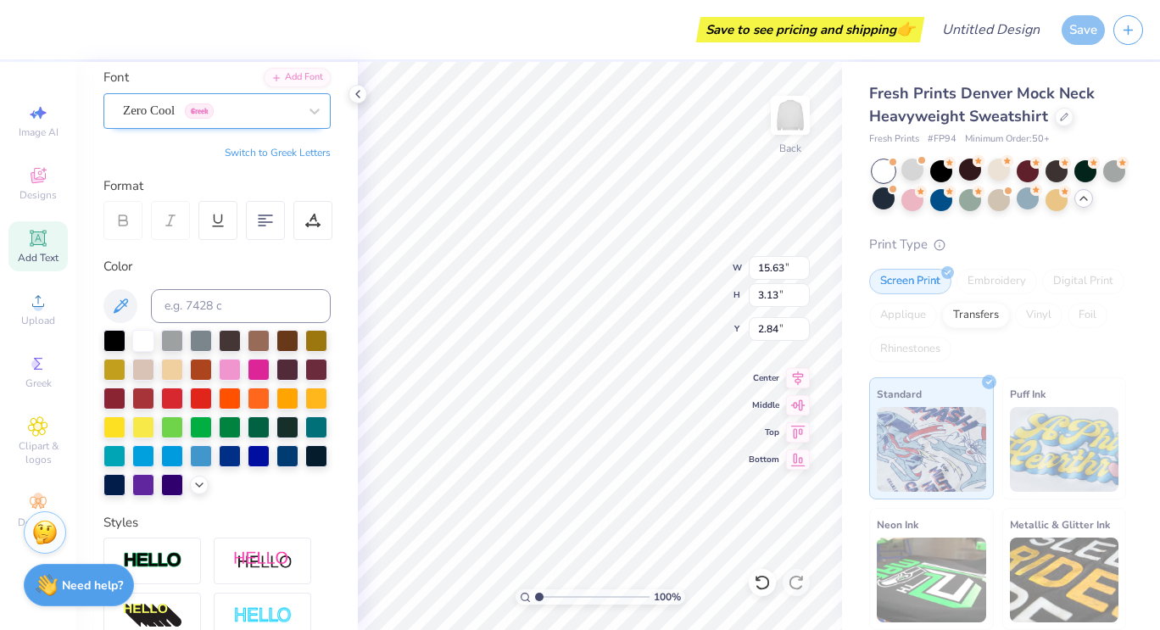
click at [253, 118] on div "Zero Cool Greek" at bounding box center [210, 110] width 178 height 26
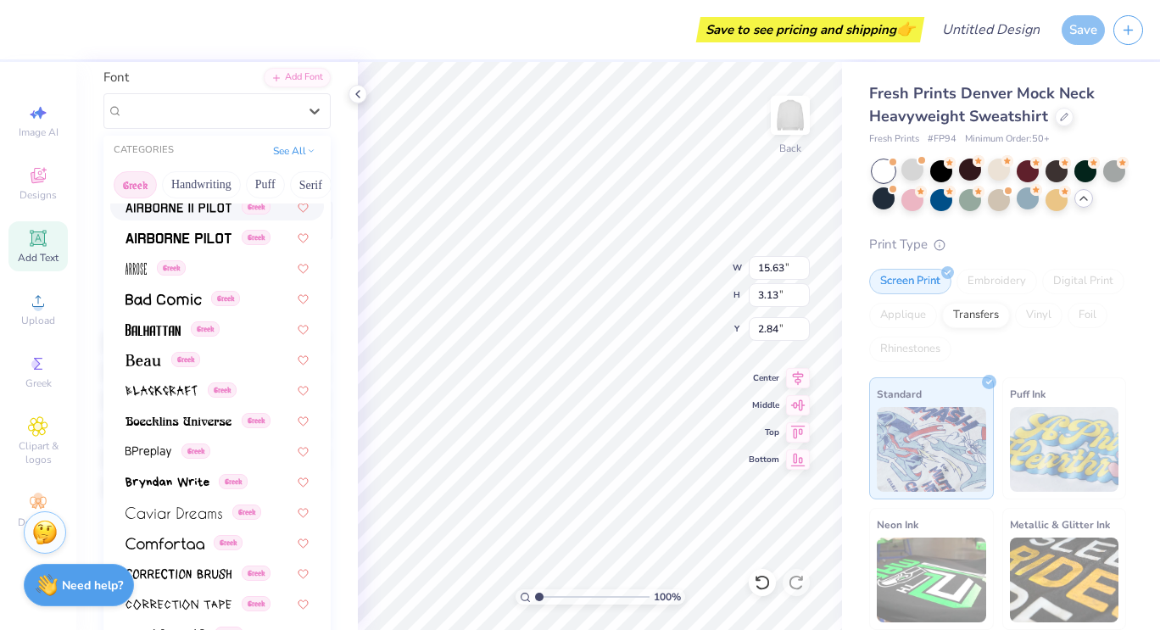
scroll to position [107, 0]
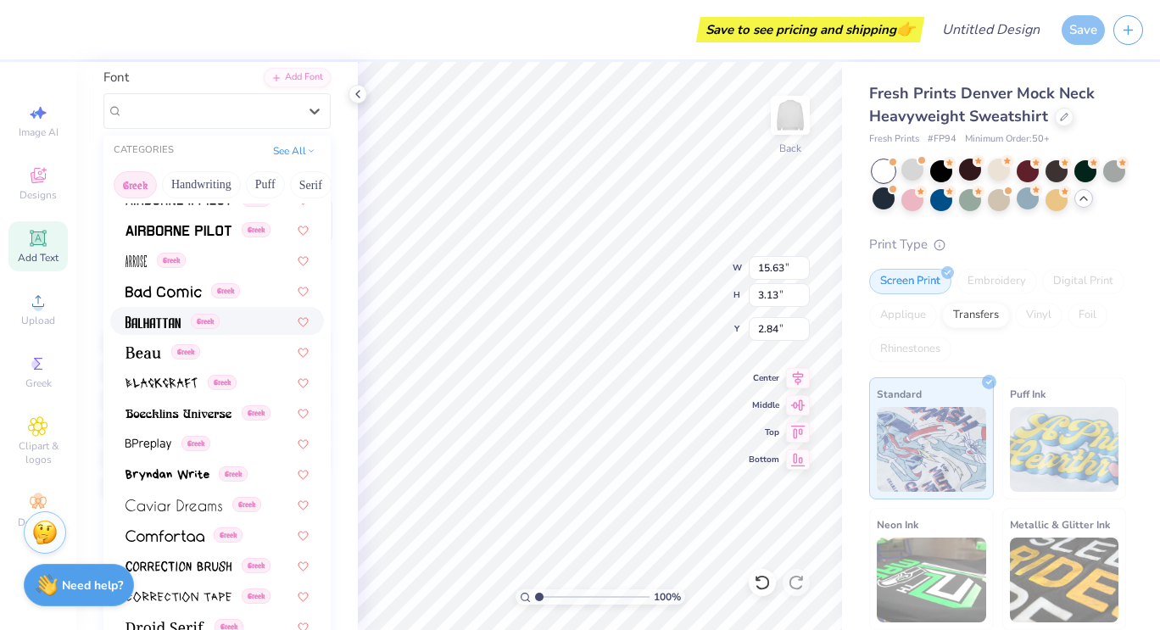
click at [154, 314] on span at bounding box center [152, 321] width 55 height 18
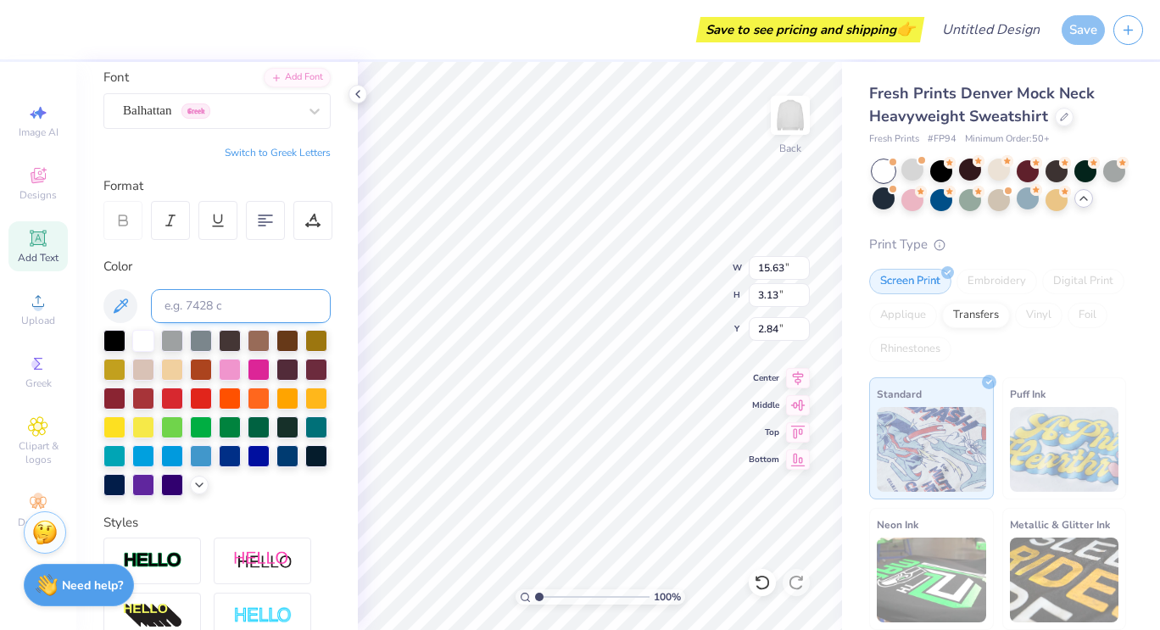
type input "12.27"
type input "2.85"
type input "2.98"
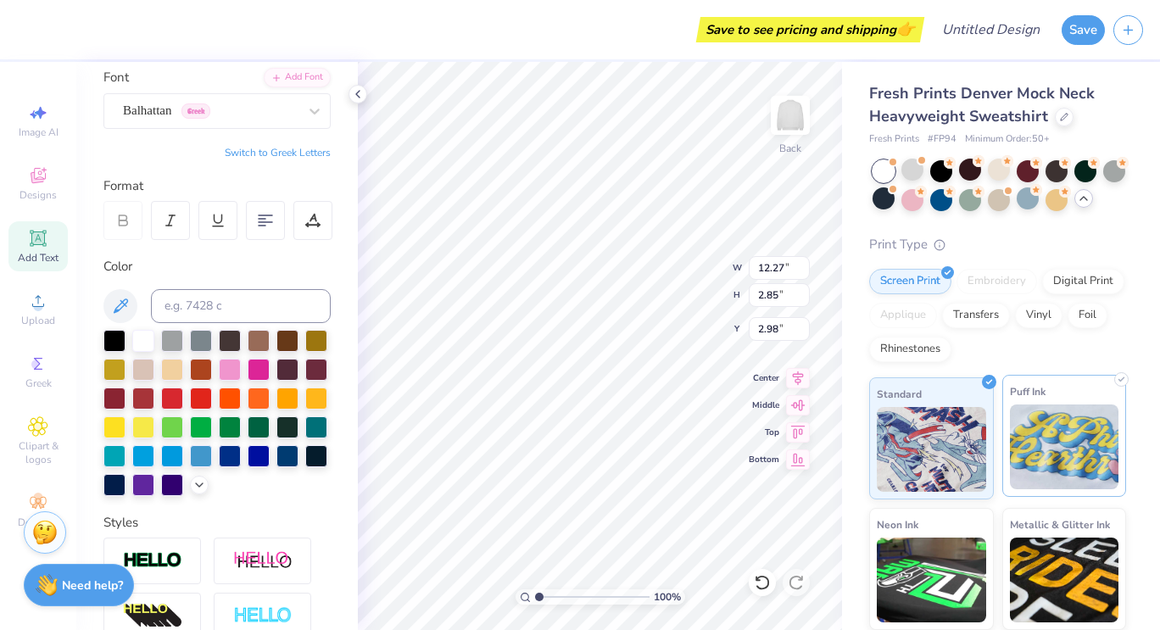
click at [1048, 425] on div "Puff Ink" at bounding box center [1064, 436] width 125 height 122
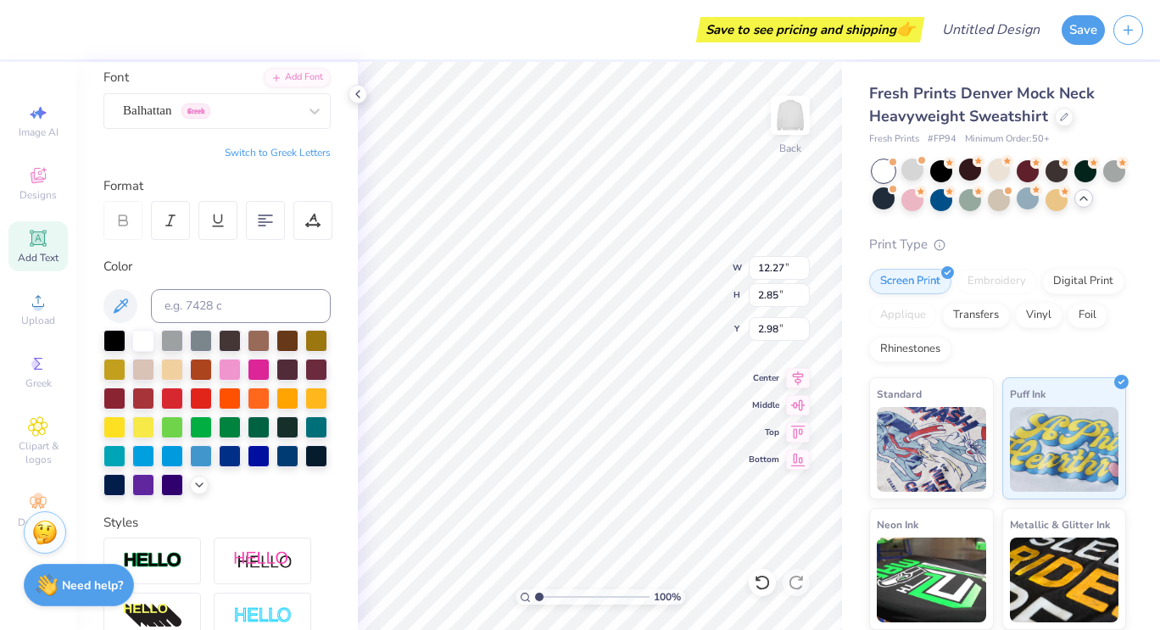
scroll to position [14, 7]
type textarea "#REDDROPSOfjOY"
type textarea "#REDDROPSOFjOY"
type textarea "#REDDROPSOFJOY"
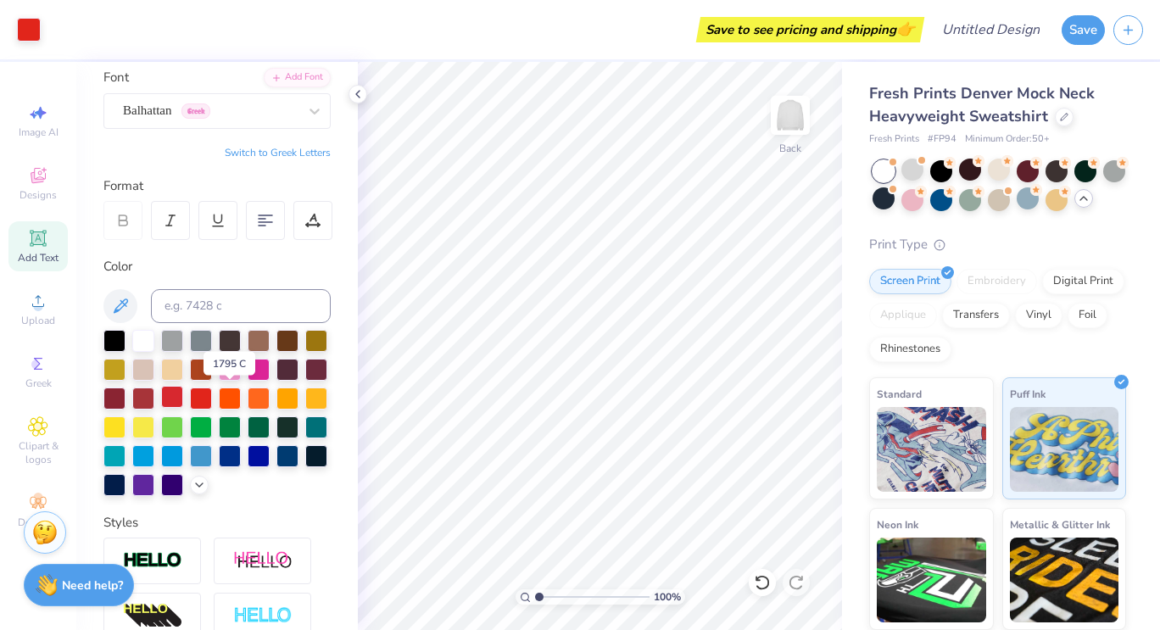
click at [183, 405] on div at bounding box center [172, 397] width 22 height 22
click at [183, 388] on div at bounding box center [172, 397] width 22 height 22
click at [212, 396] on div at bounding box center [201, 397] width 22 height 22
type input "1.01433303338676"
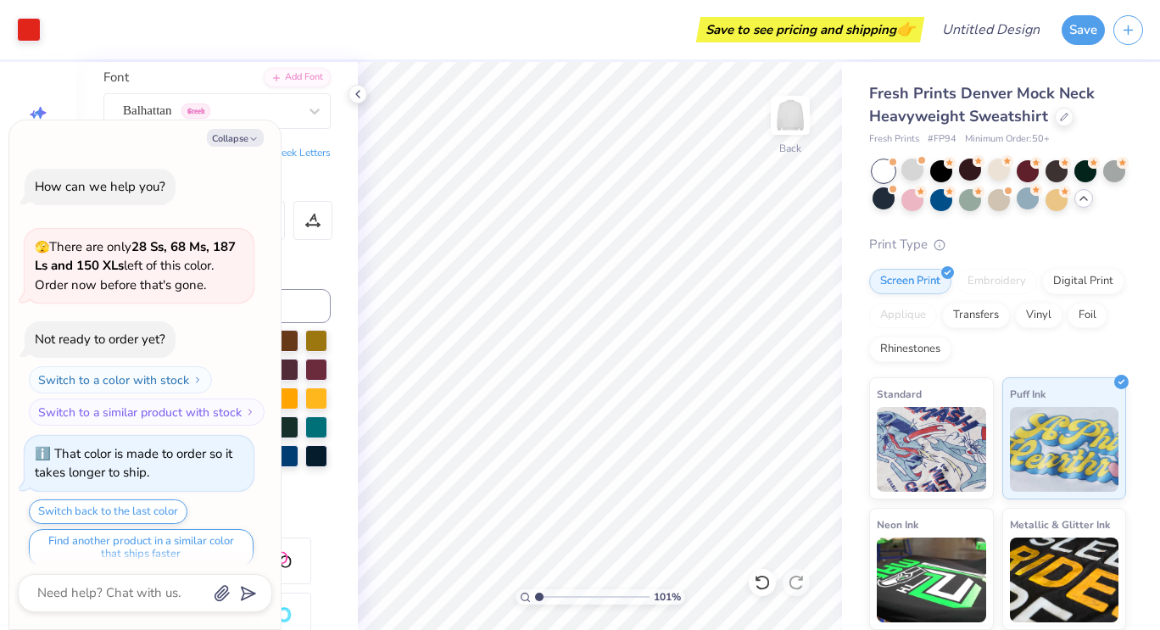
scroll to position [867, 0]
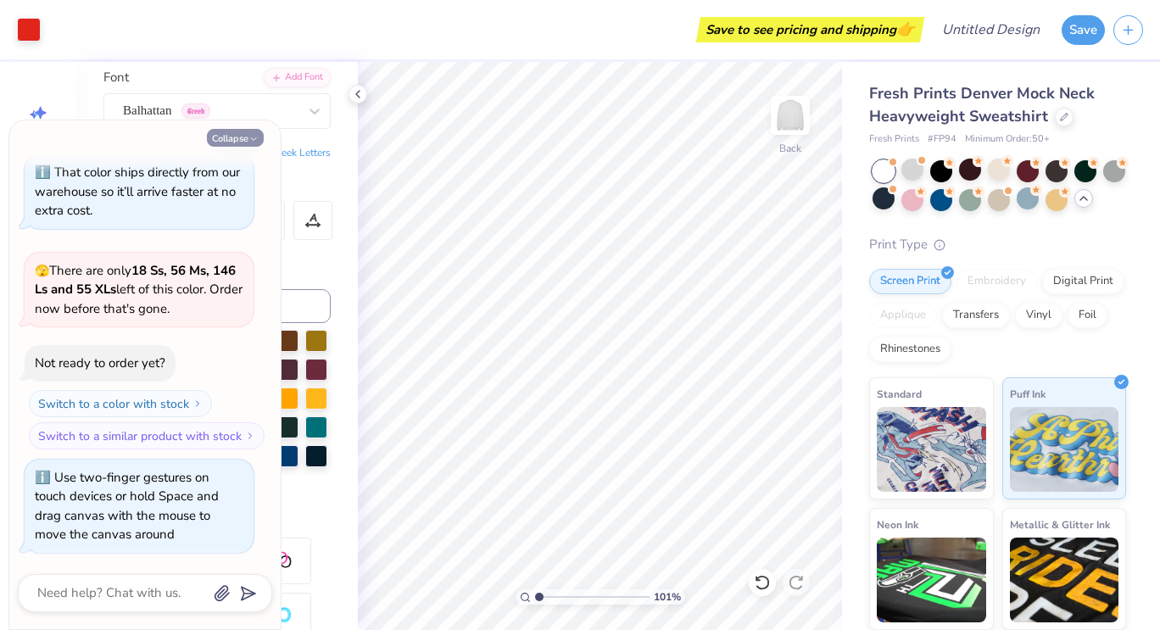
click at [243, 139] on button "Collapse" at bounding box center [235, 138] width 57 height 18
type textarea "x"
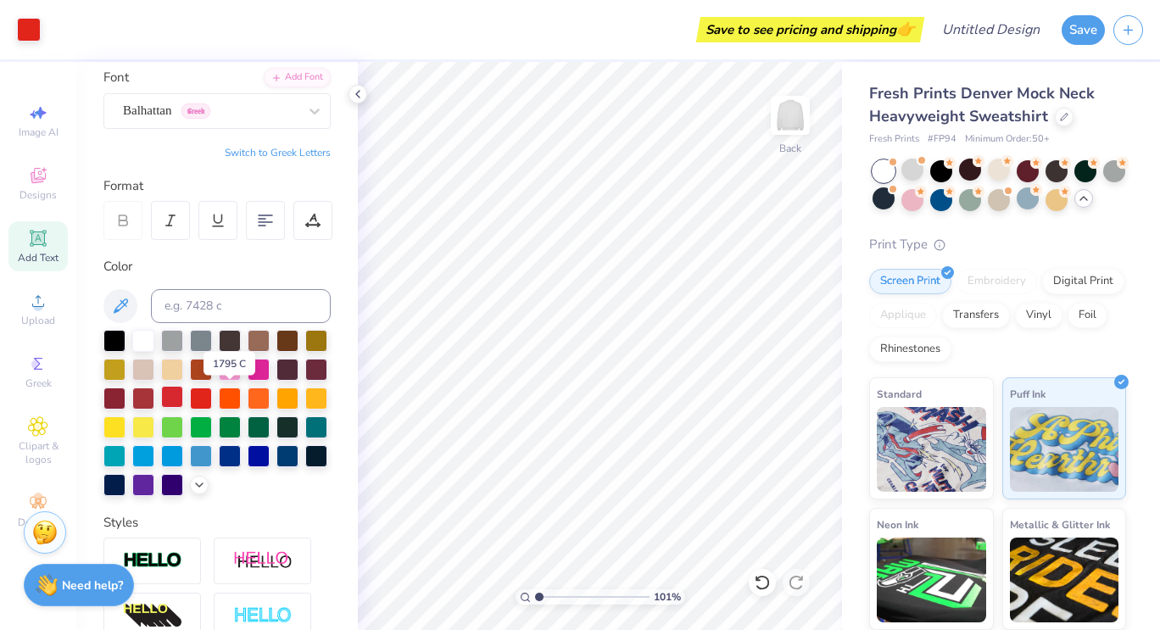
click at [183, 391] on div at bounding box center [172, 397] width 22 height 22
click at [237, 104] on div "Balhattan Greek" at bounding box center [210, 110] width 178 height 26
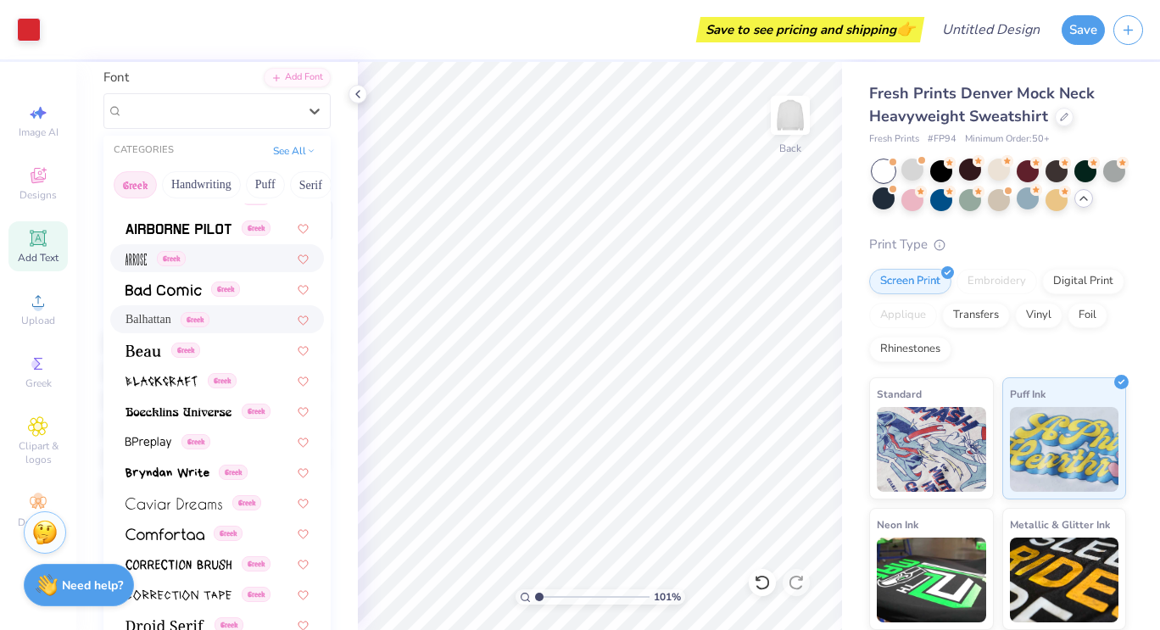
scroll to position [128, 0]
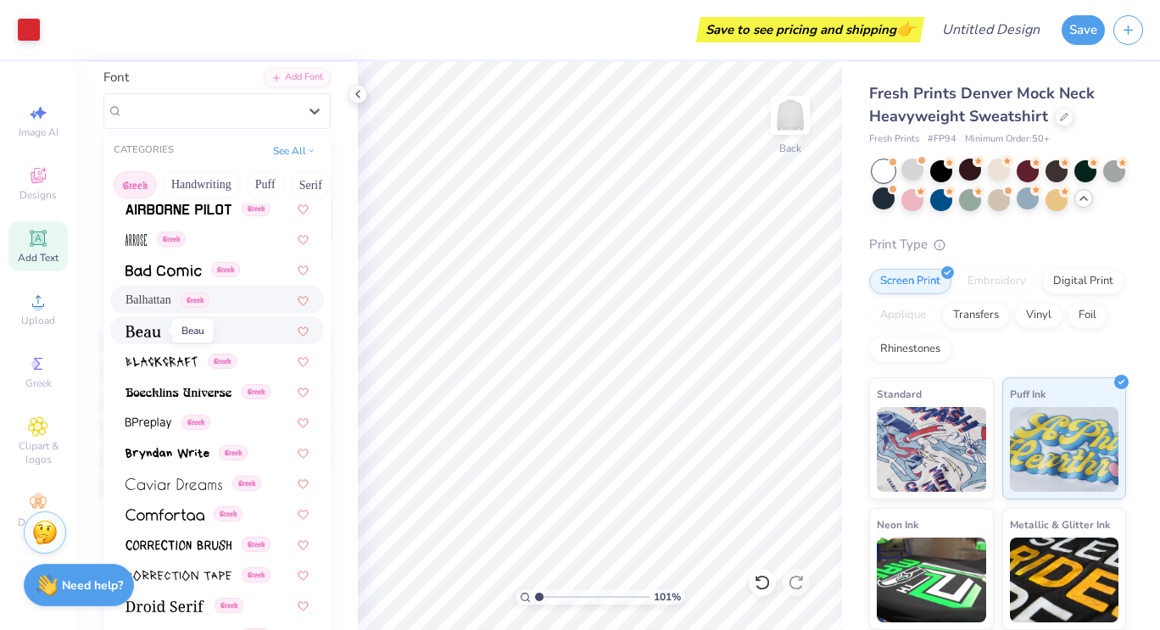
click at [144, 327] on img at bounding box center [143, 331] width 36 height 12
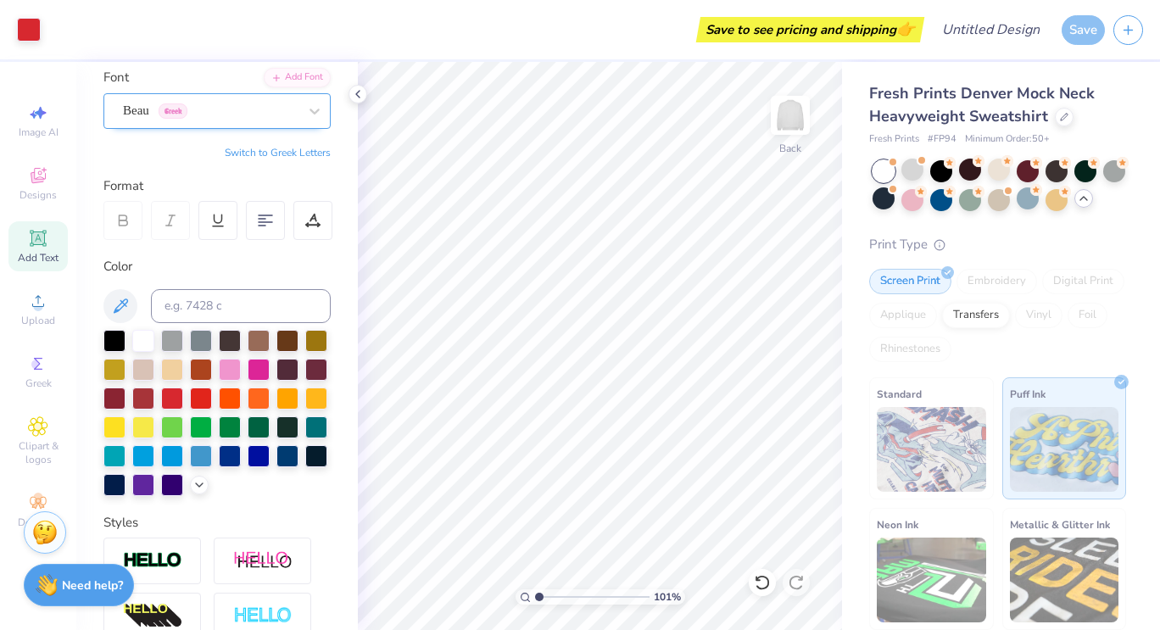
click at [264, 107] on div "Beau Greek" at bounding box center [210, 110] width 178 height 26
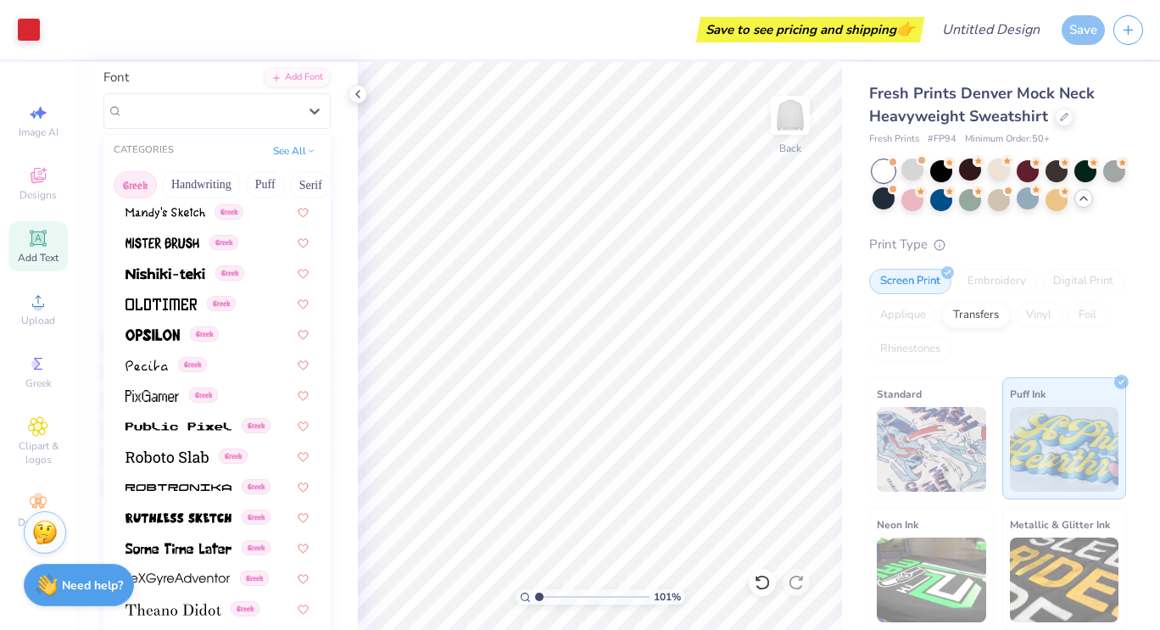
scroll to position [883, 0]
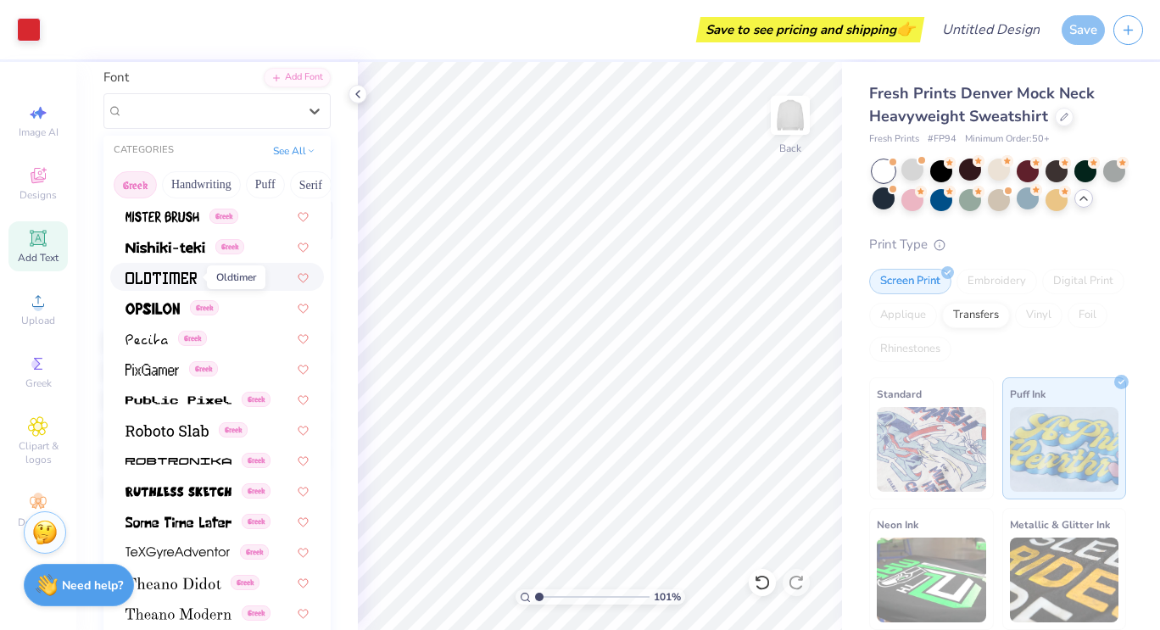
click at [163, 268] on span at bounding box center [160, 277] width 71 height 18
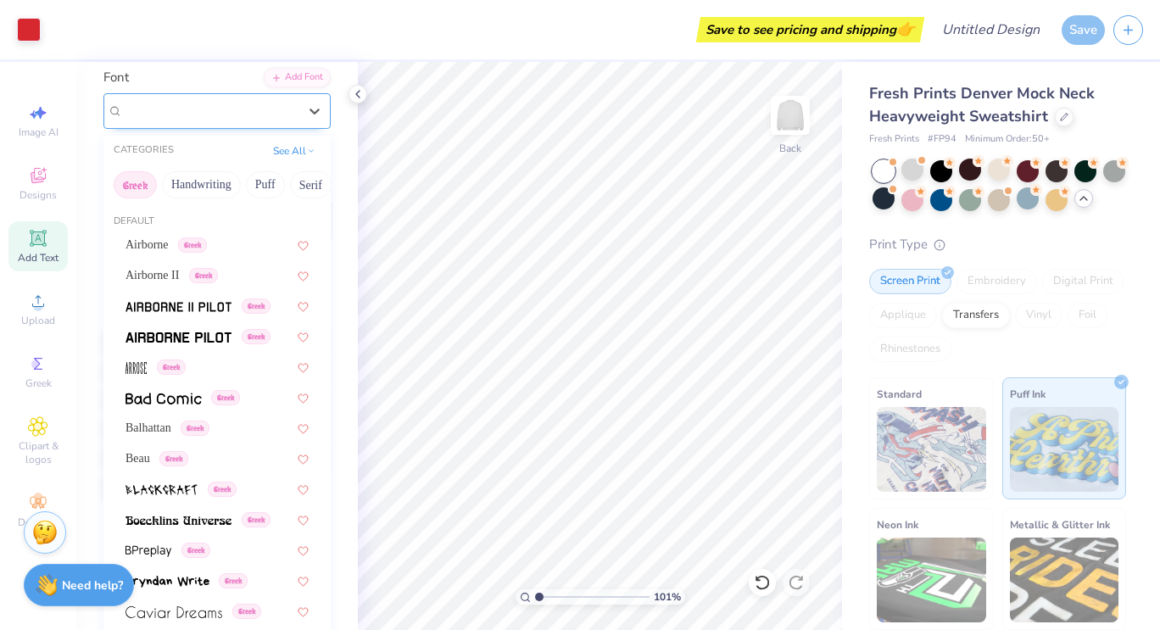
click at [259, 109] on div "Oldtimer Greek" at bounding box center [210, 110] width 178 height 26
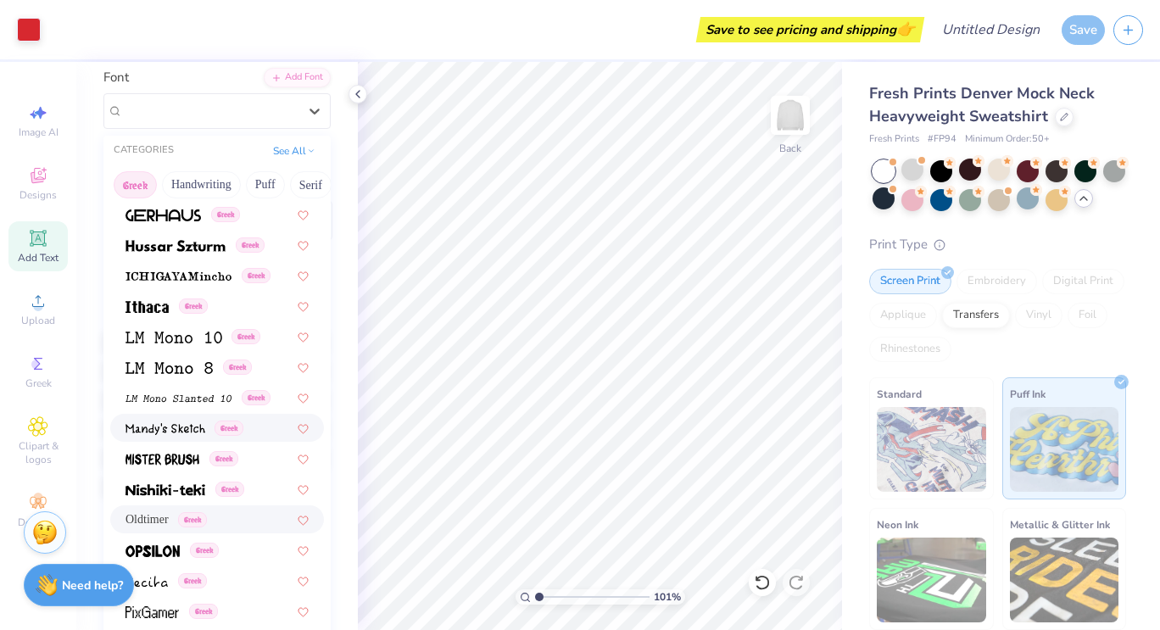
scroll to position [644, 0]
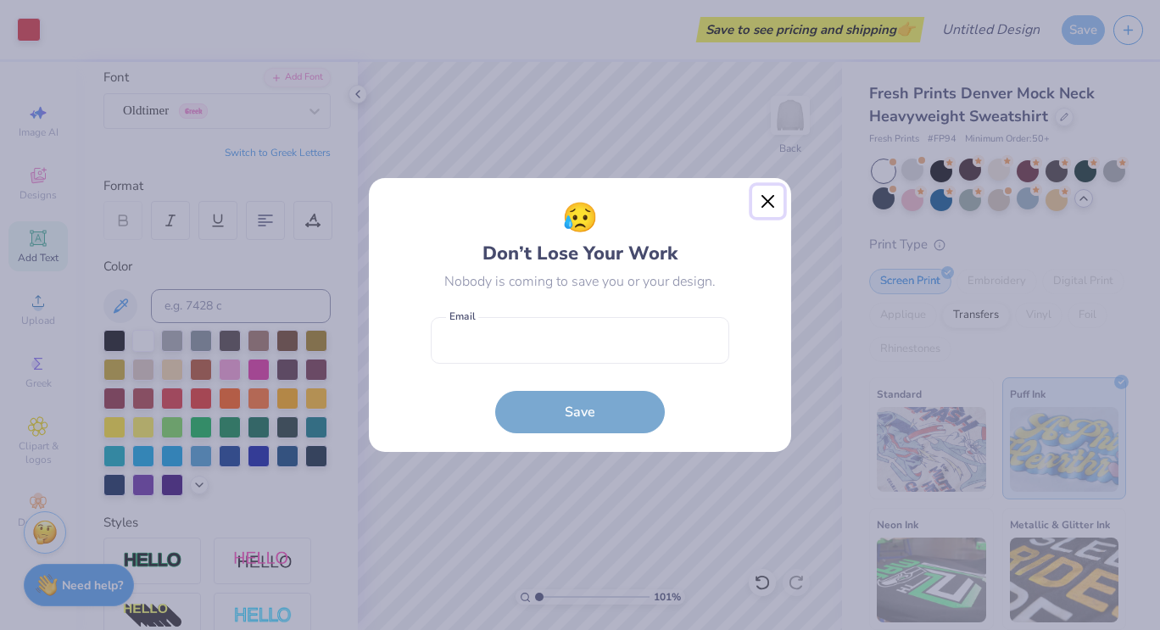
click at [767, 201] on button "Close" at bounding box center [768, 202] width 32 height 32
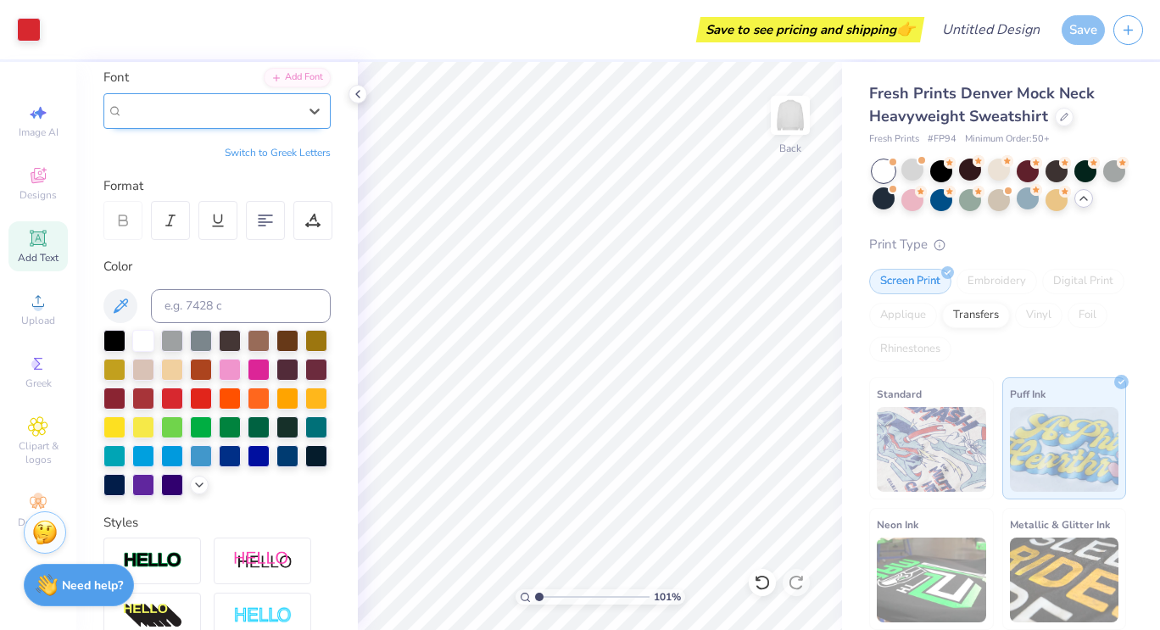
click at [279, 120] on div at bounding box center [210, 110] width 175 height 23
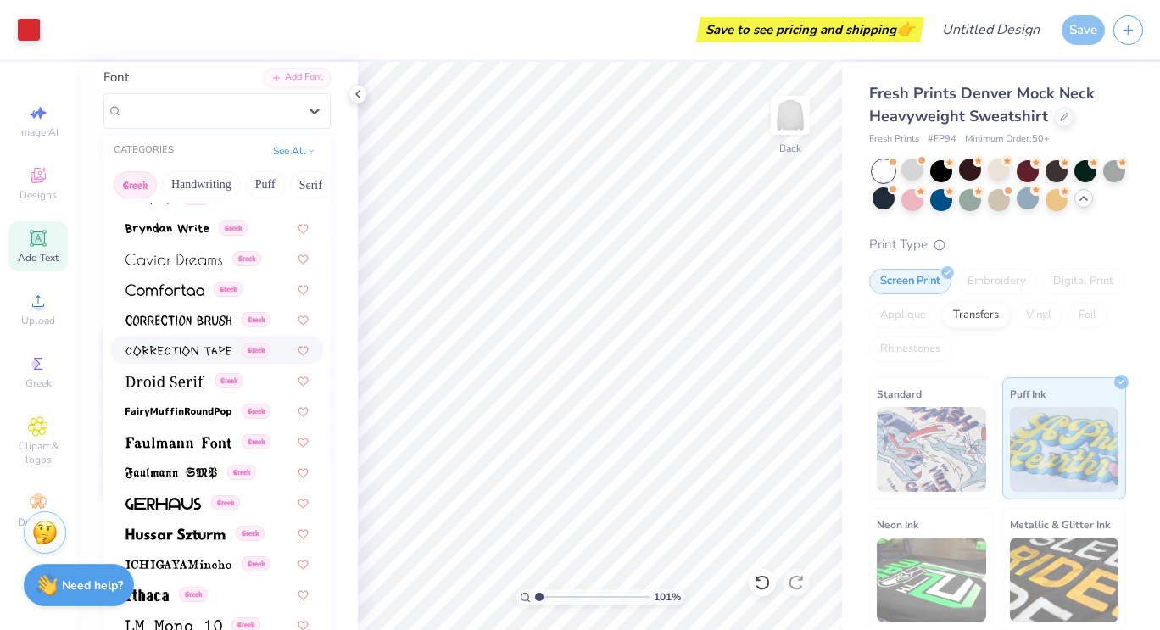
scroll to position [365, 0]
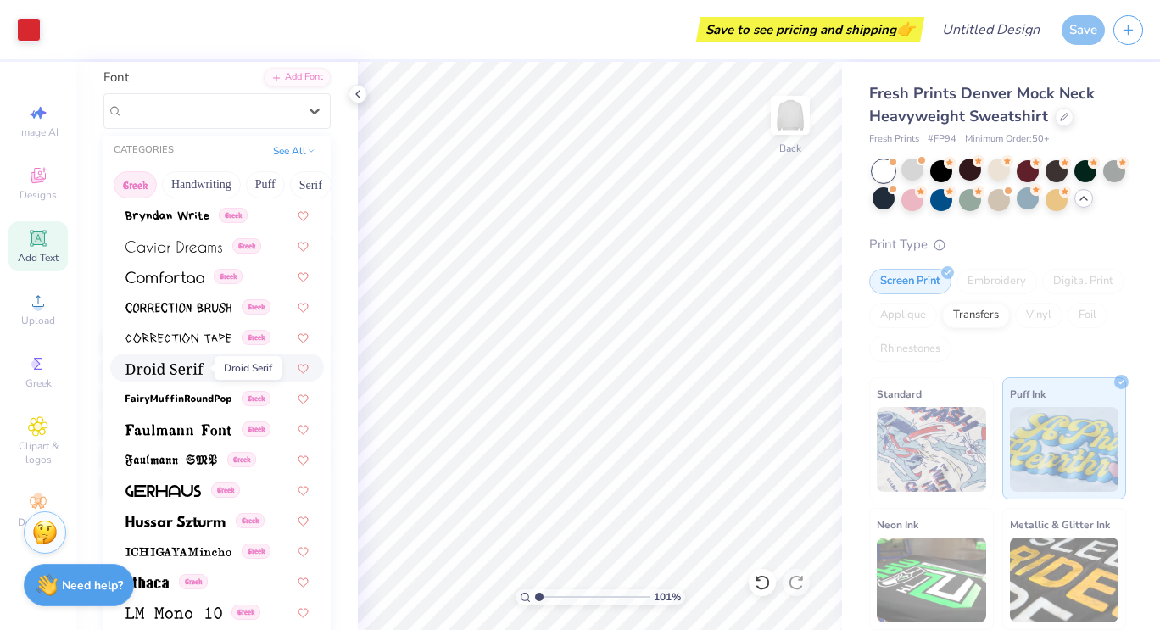
click at [154, 363] on img at bounding box center [164, 369] width 79 height 12
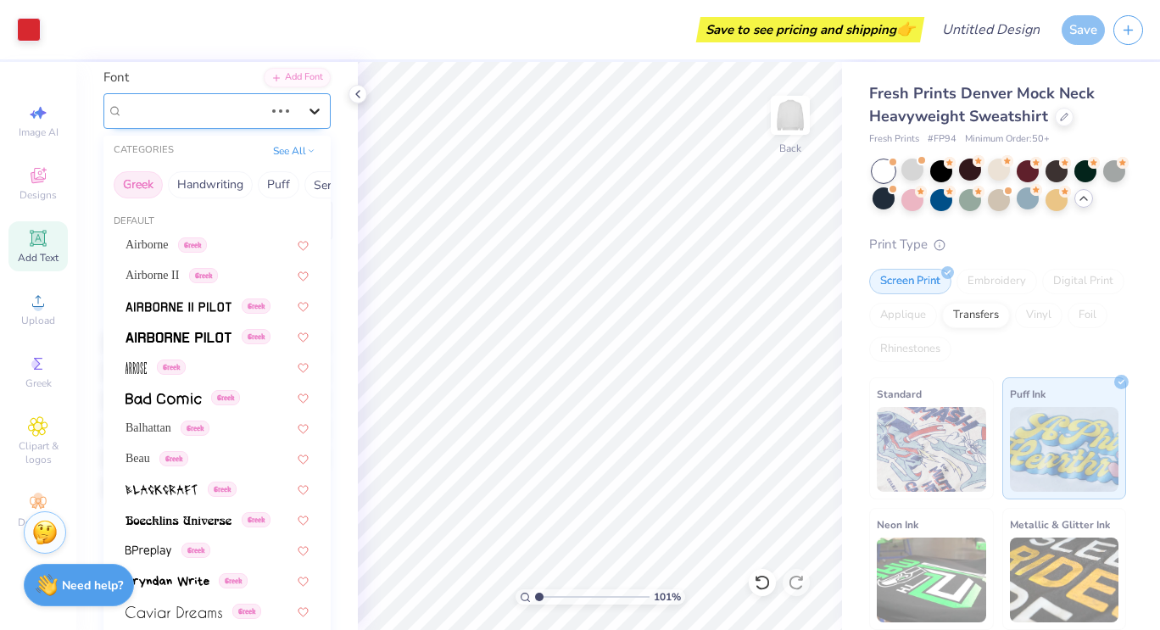
click at [299, 110] on div at bounding box center [314, 111] width 31 height 31
click at [167, 514] on span at bounding box center [178, 519] width 106 height 18
click at [299, 114] on div at bounding box center [314, 111] width 31 height 31
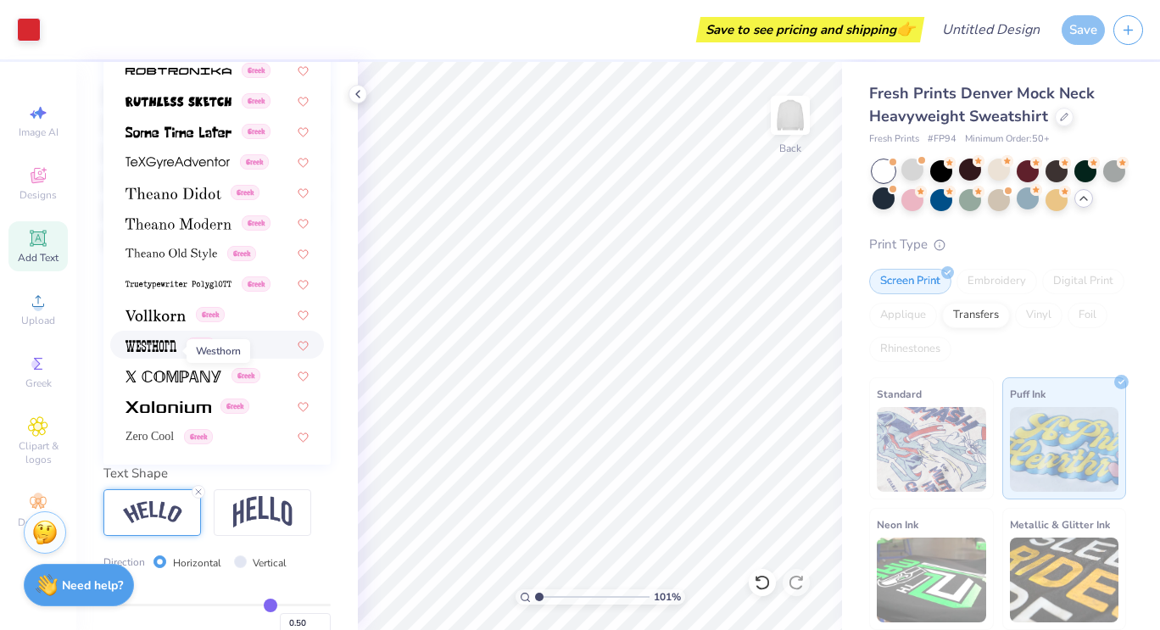
scroll to position [375, 0]
click at [167, 220] on img at bounding box center [178, 223] width 106 height 12
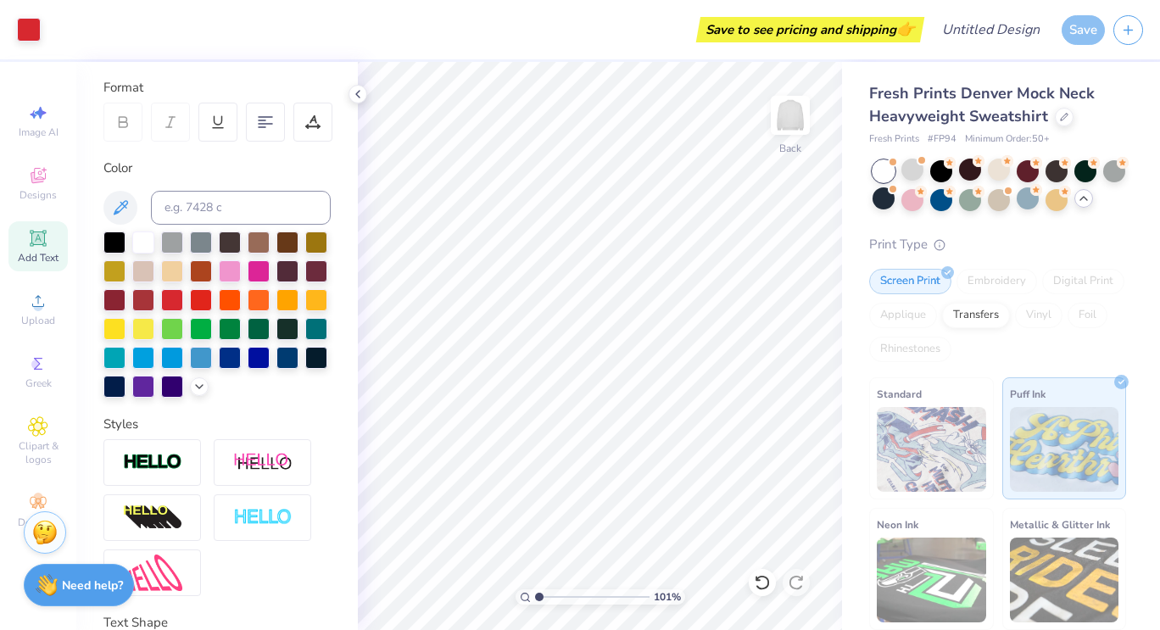
scroll to position [219, 0]
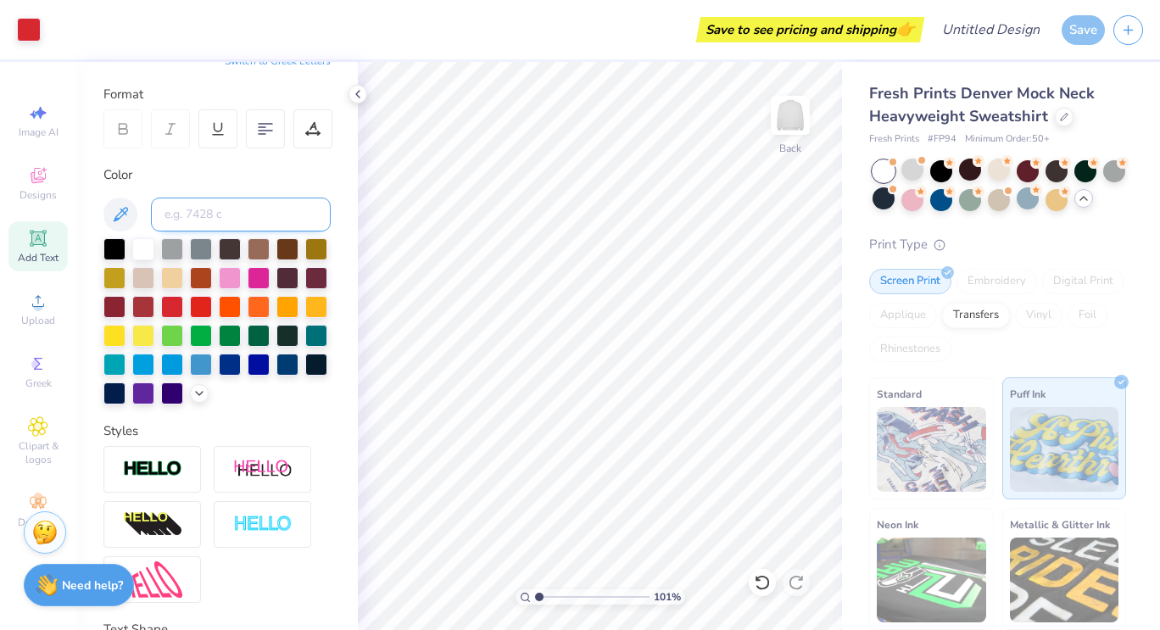
click at [195, 208] on input at bounding box center [241, 214] width 180 height 34
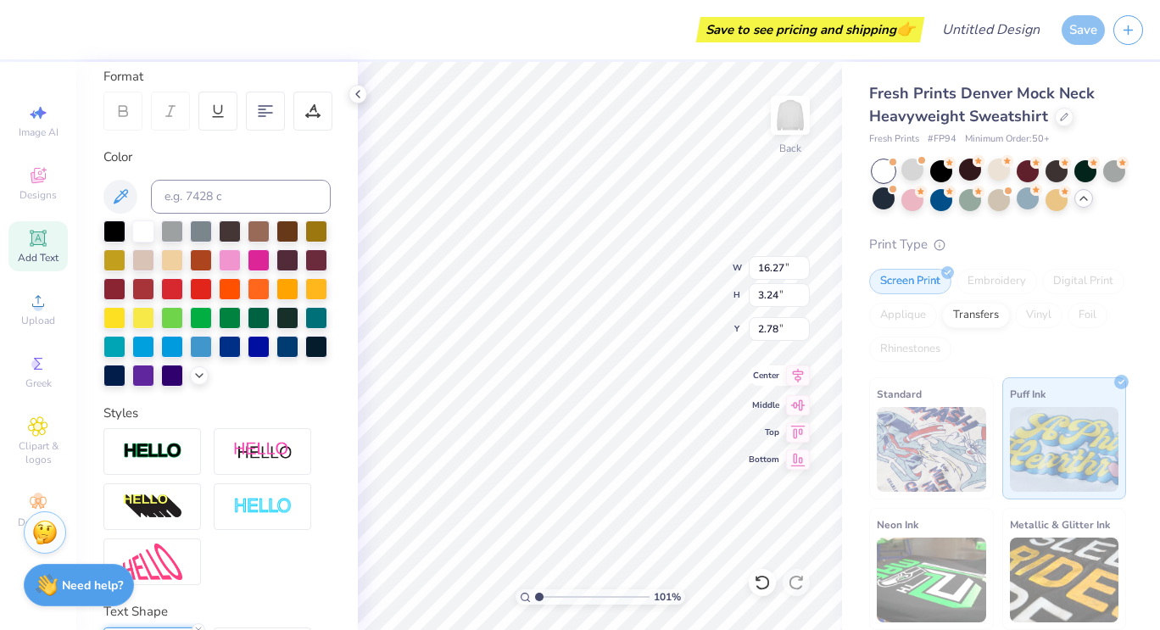
click at [796, 380] on icon at bounding box center [798, 375] width 24 height 20
click at [794, 406] on icon at bounding box center [798, 402] width 24 height 20
type input "1.01433303338676"
type input "8.38"
click at [801, 373] on icon at bounding box center [798, 375] width 11 height 14
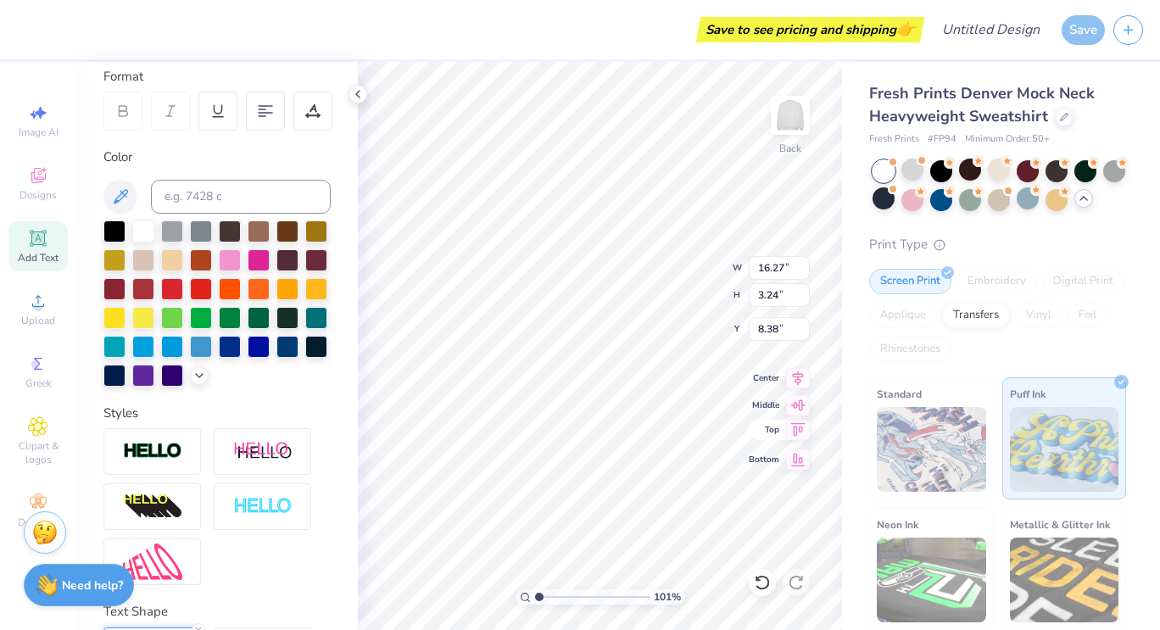
click at [793, 438] on icon at bounding box center [798, 430] width 24 height 20
type input "1.01433303338676"
type input "0.50"
type input "1.01433303338676"
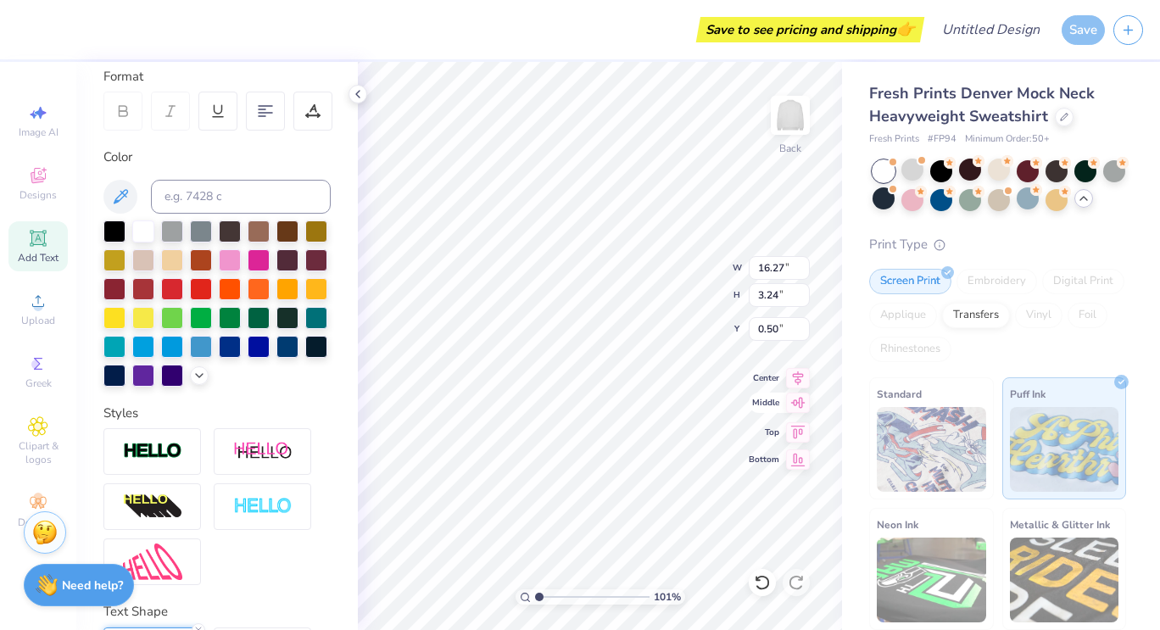
type input "1.38"
type input "1.01433303338676"
type input "2.13"
type input "1.01433303338676"
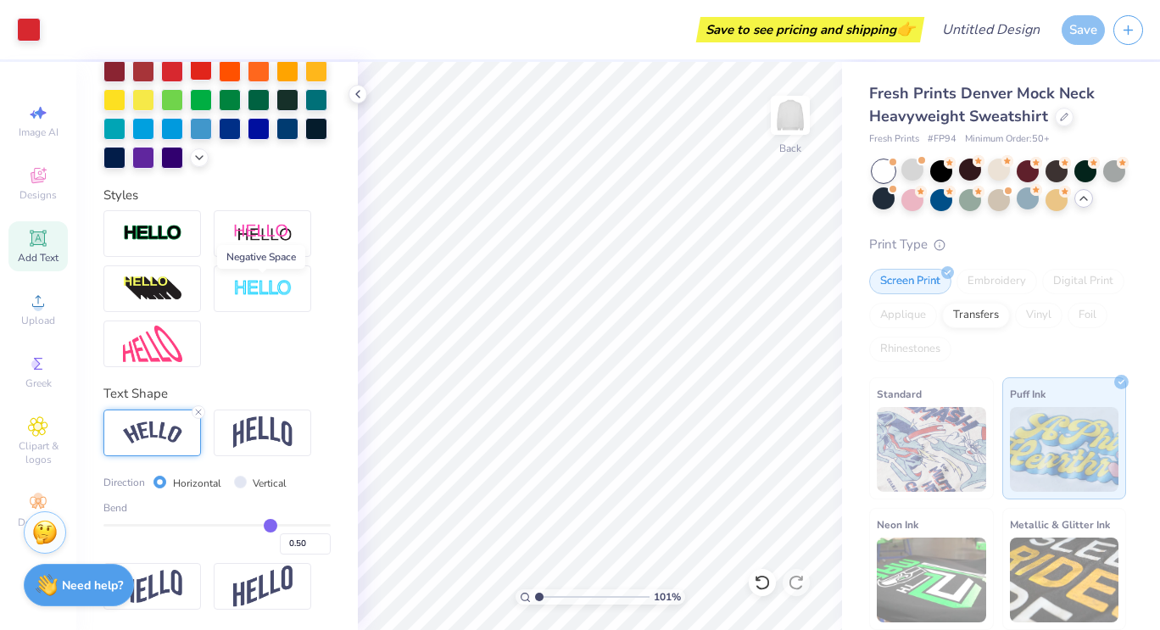
scroll to position [469, 0]
type input "0.46"
type input "0.42"
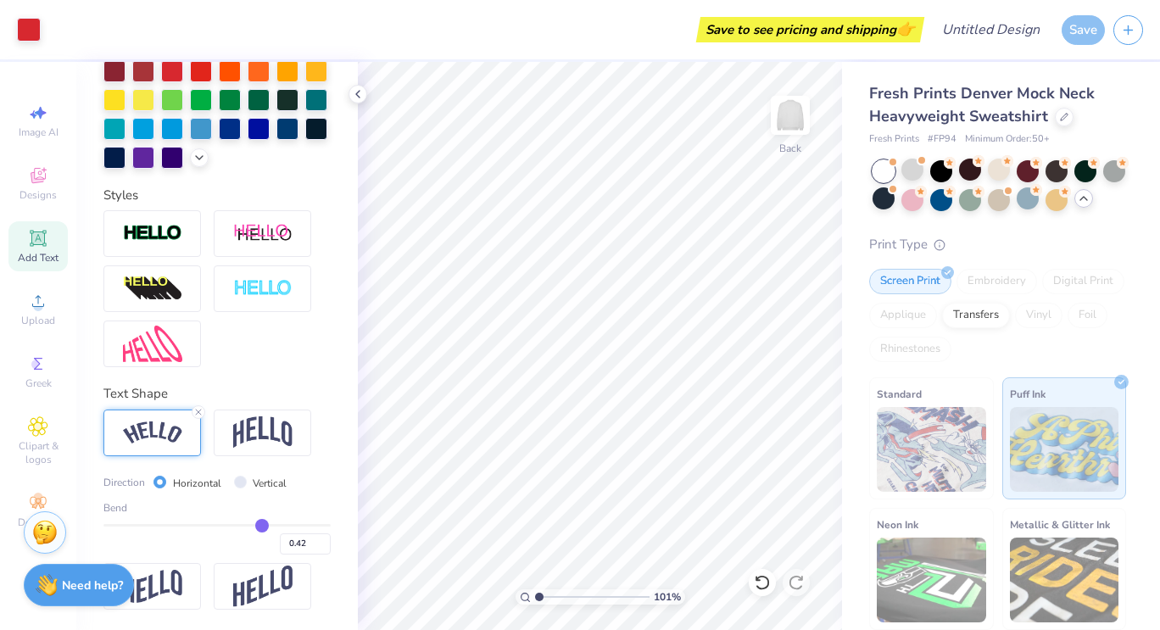
type input "0.41"
type input "0.39"
type input "0.38"
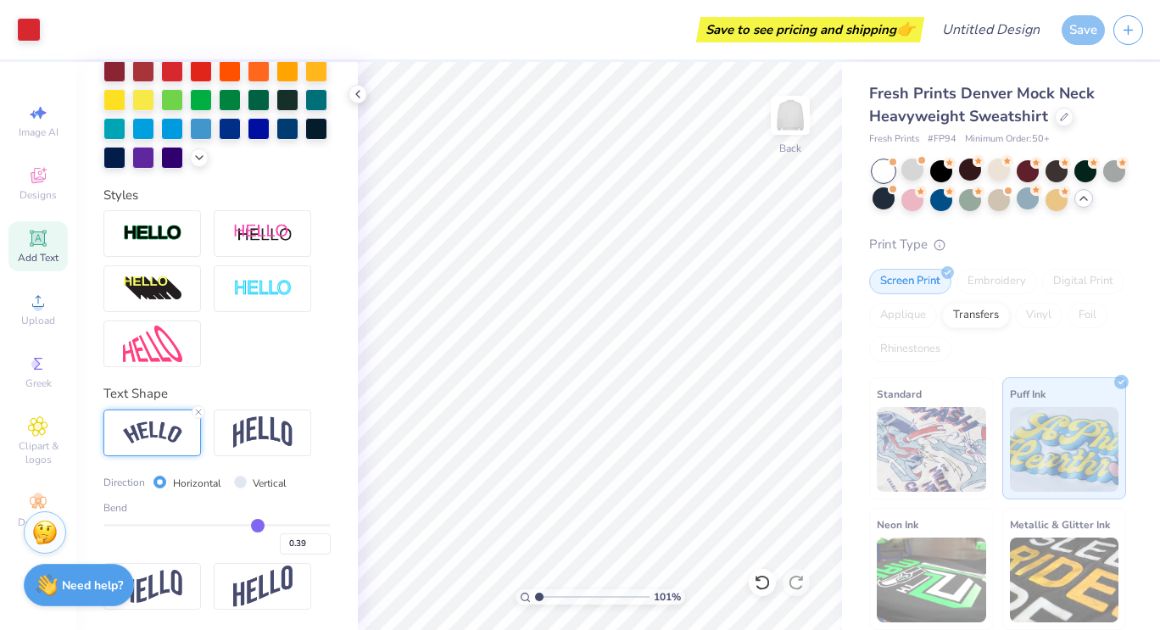
type input "0.38"
type input "0.35"
type input "0.32"
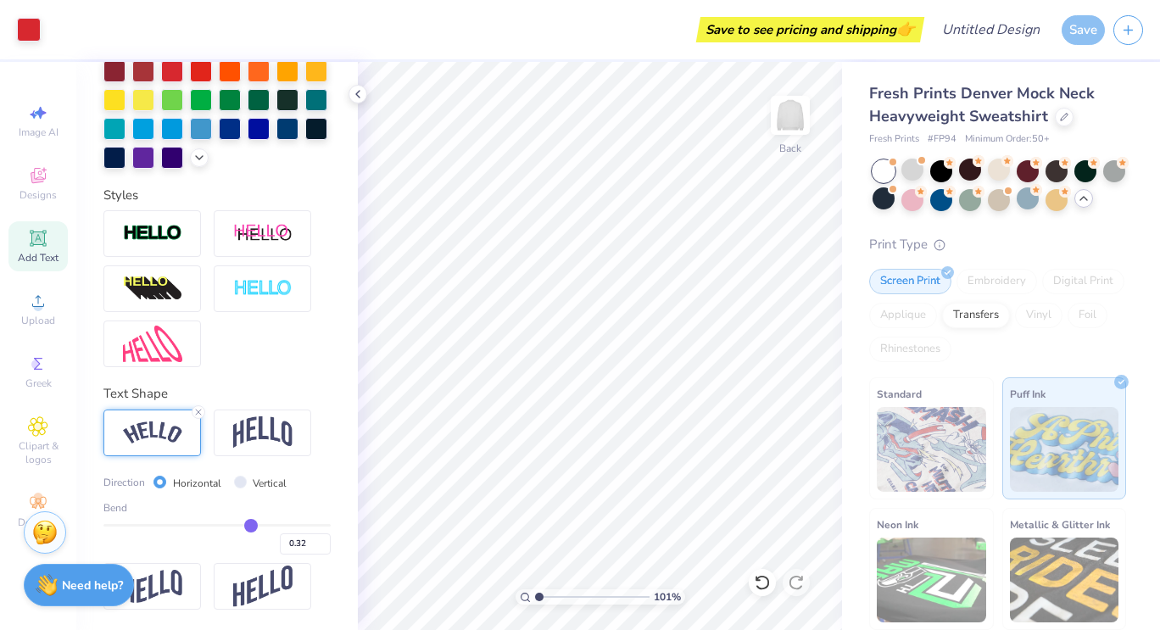
type input "0.3"
type input "0.30"
type input "0.28"
type input "0.26"
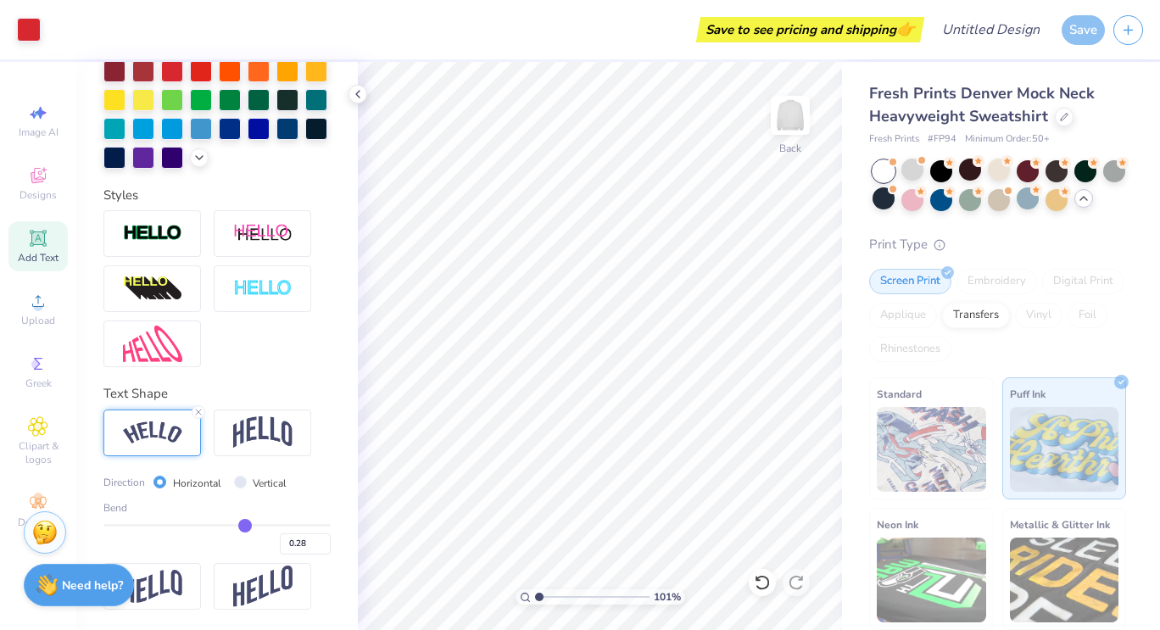
type input "0.26"
type input "0.24"
type input "0.23"
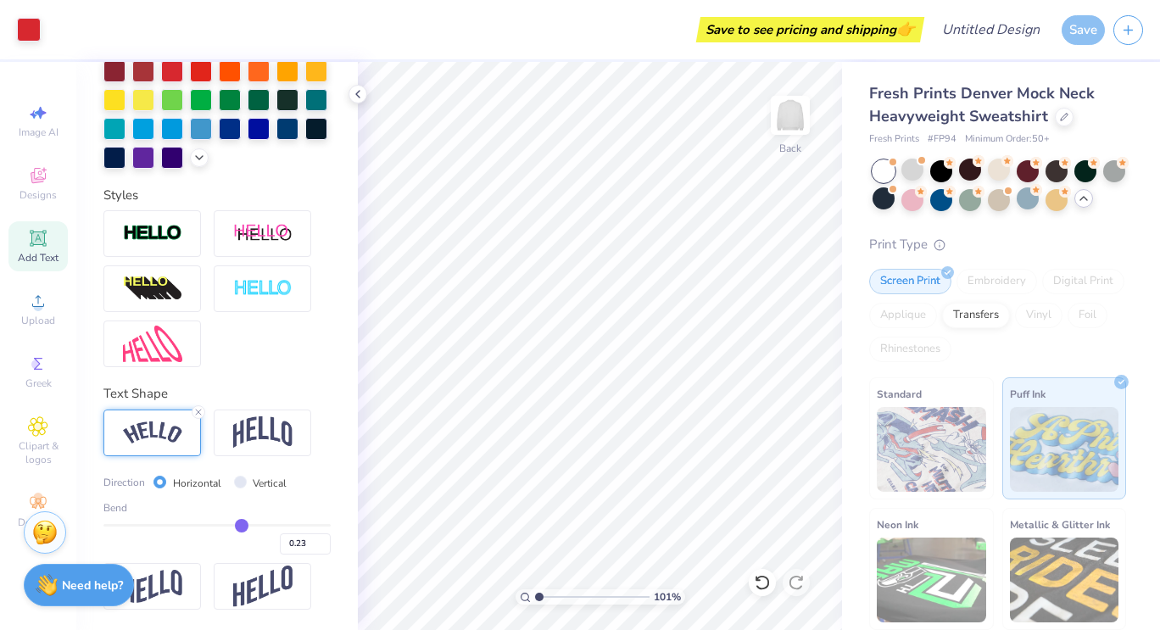
type input "0.21"
type input "0.2"
type input "0.20"
type input "0.18"
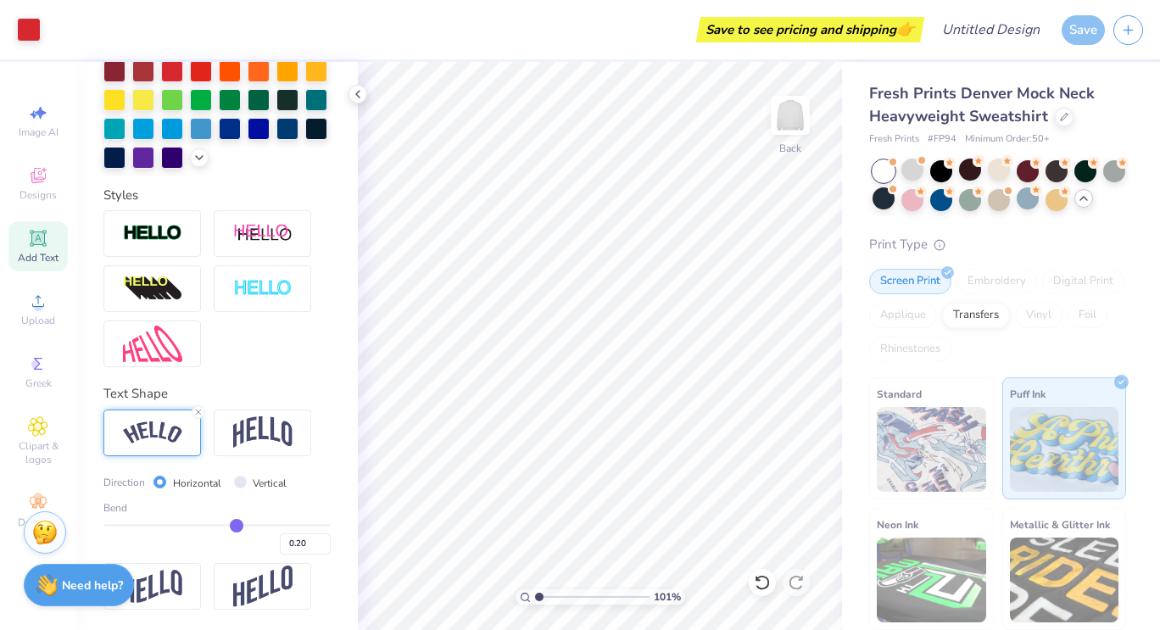
type input "0.18"
type input "0.17"
type input "0.15"
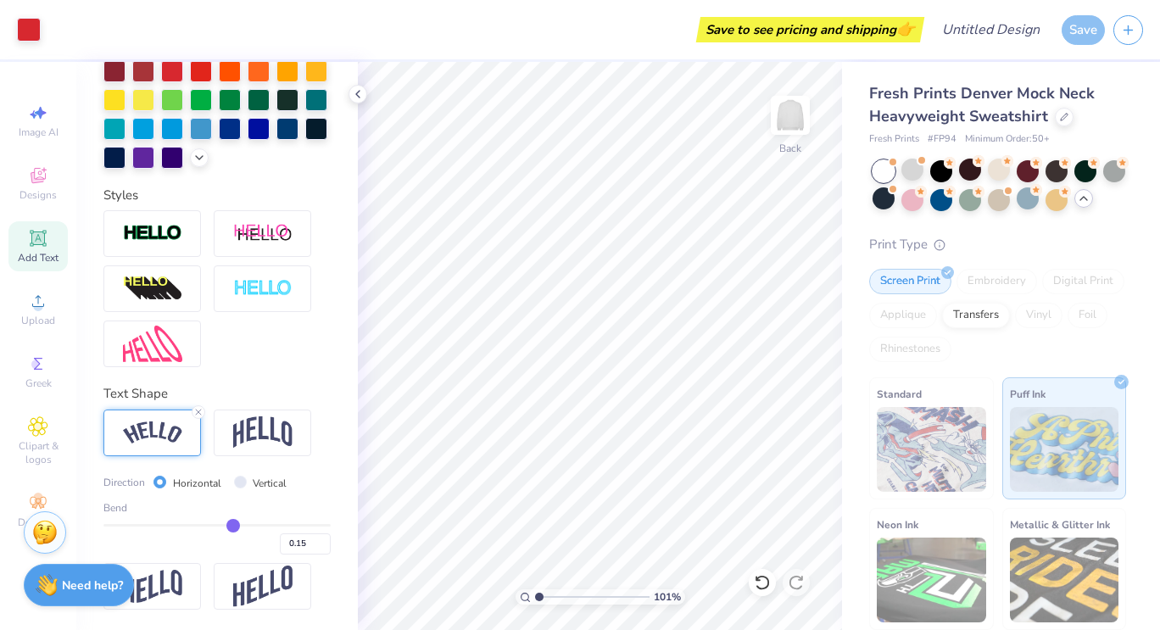
type input "0.14"
type input "0.13"
type input "0.11"
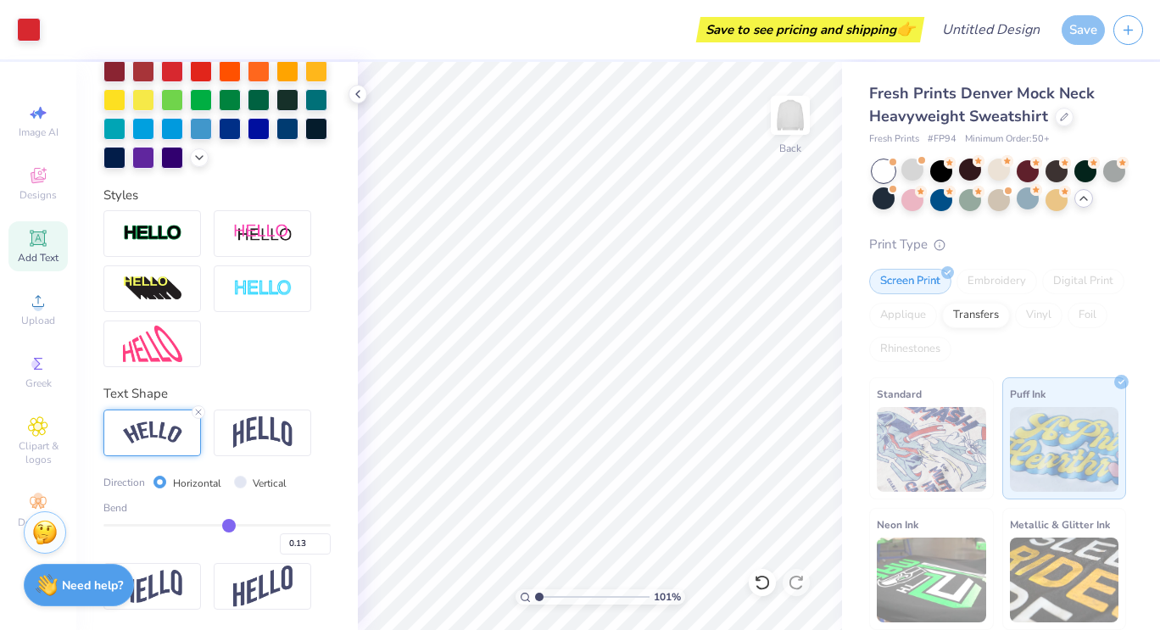
type input "0.11"
type input "0.1"
type input "0.10"
type input "0.08"
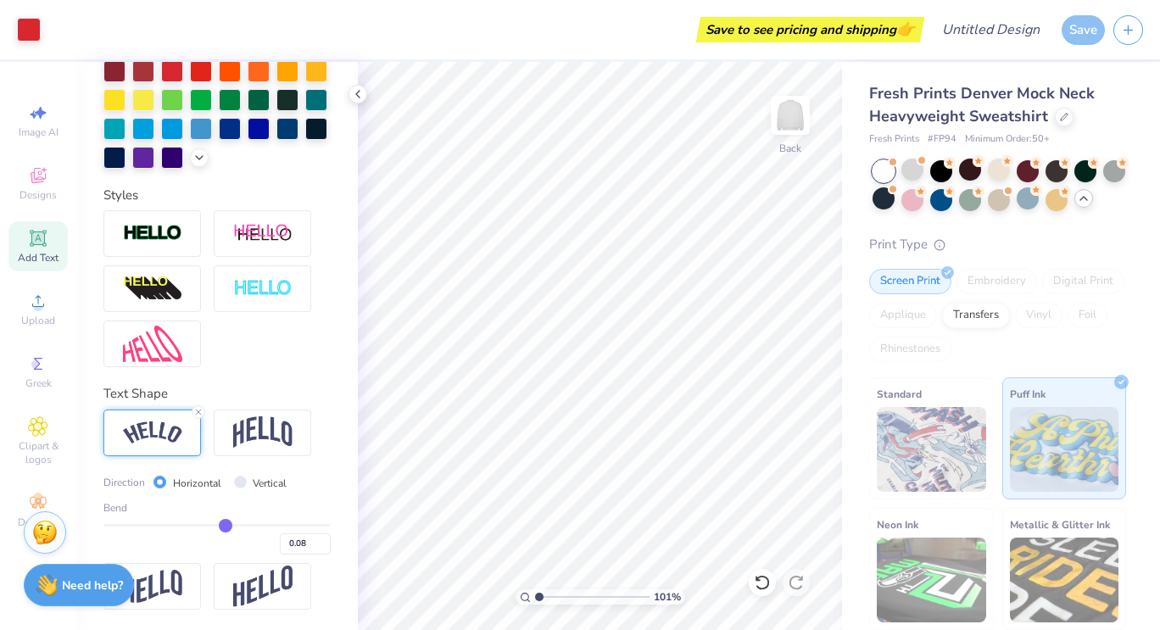
type input "0.07"
type input "0.06"
type input "0.05"
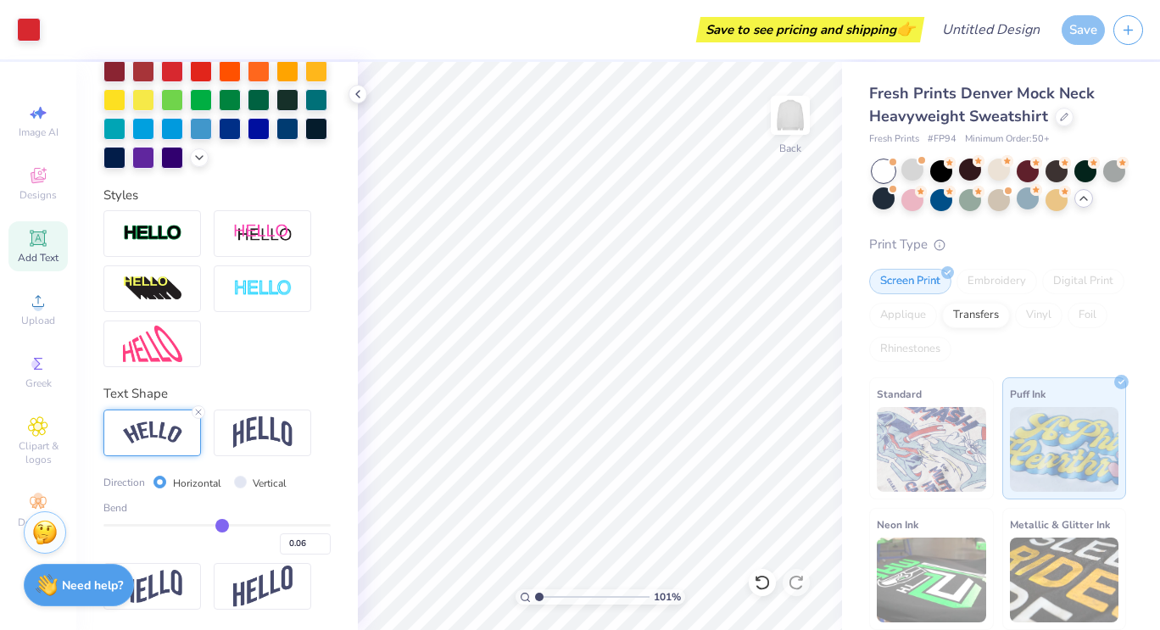
type input "0.05"
type input "0.04"
type input "0.02"
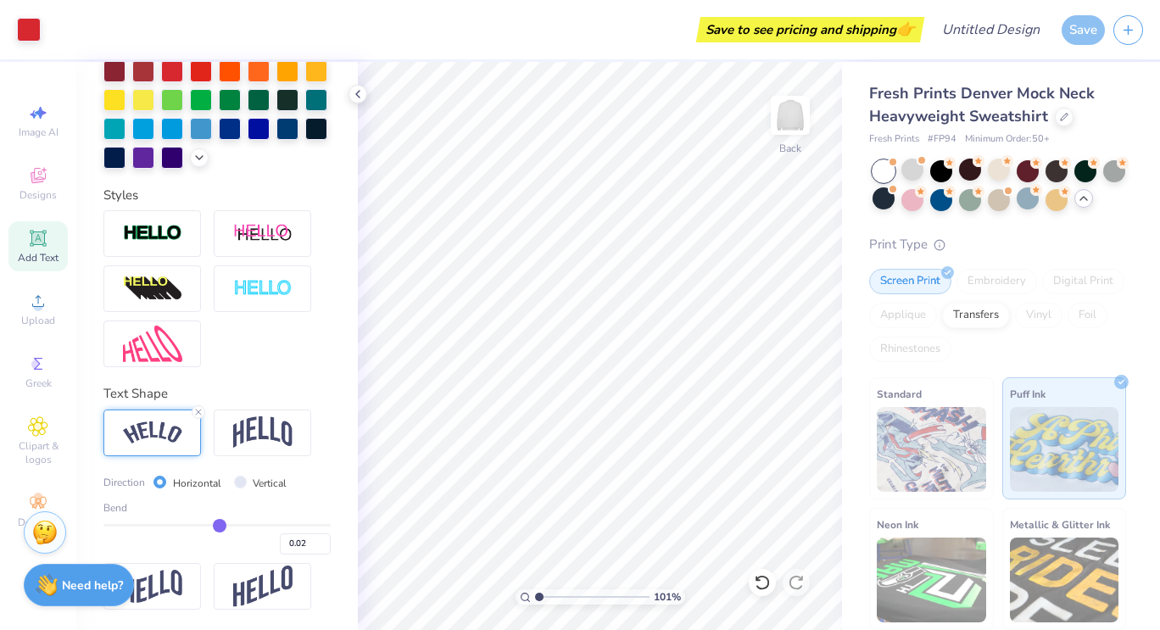
type input "0.01"
type input "0"
type input "0.00"
type input "-0.02"
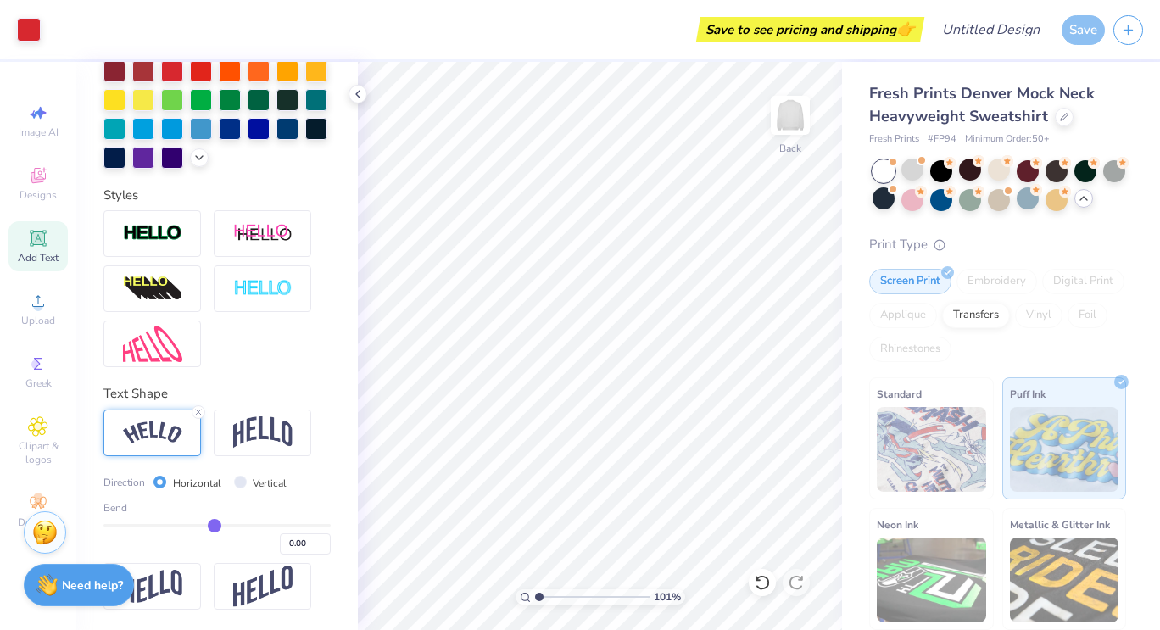
type input "-0.02"
type input "-0.03"
type input "-0.05"
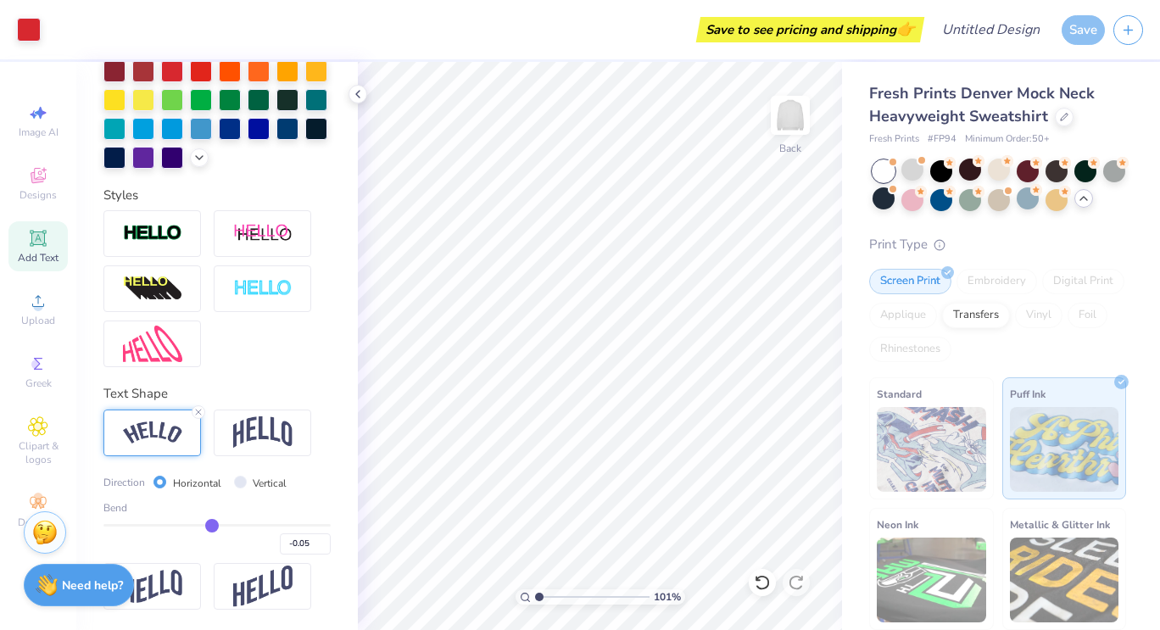
type input "-0.06"
type input "-0.07"
type input "-0.08"
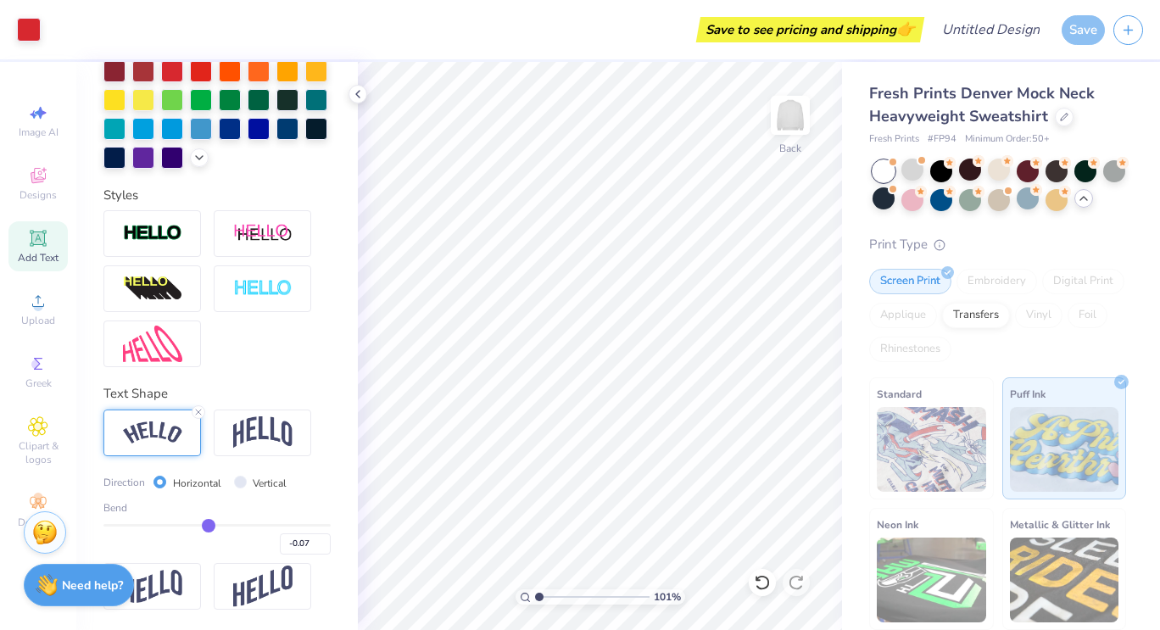
type input "-0.08"
type input "-0.09"
drag, startPoint x: 258, startPoint y: 536, endPoint x: 202, endPoint y: 532, distance: 56.0
type input "-0.09"
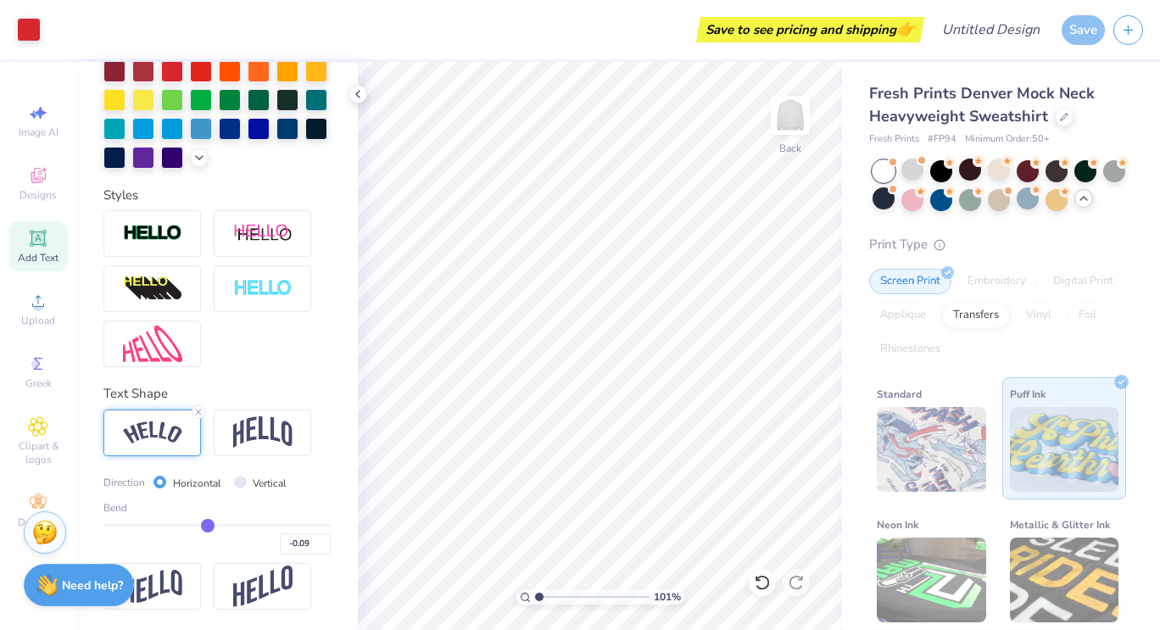
click at [202, 526] on input "range" at bounding box center [216, 525] width 227 height 3
click at [198, 417] on icon at bounding box center [198, 412] width 10 height 10
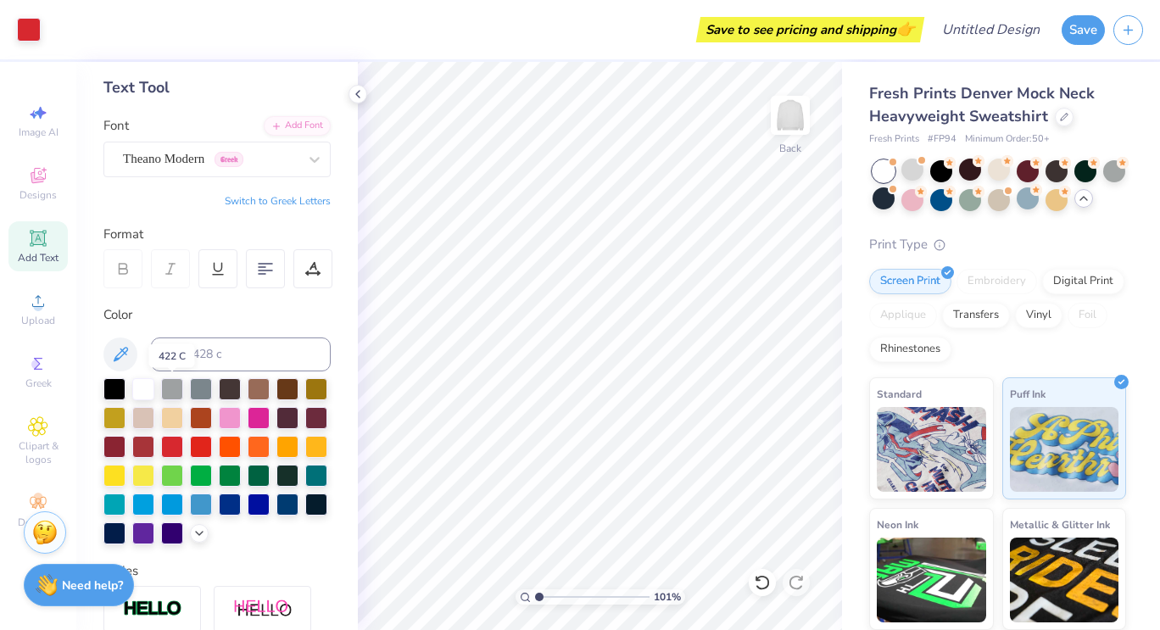
scroll to position [77, 0]
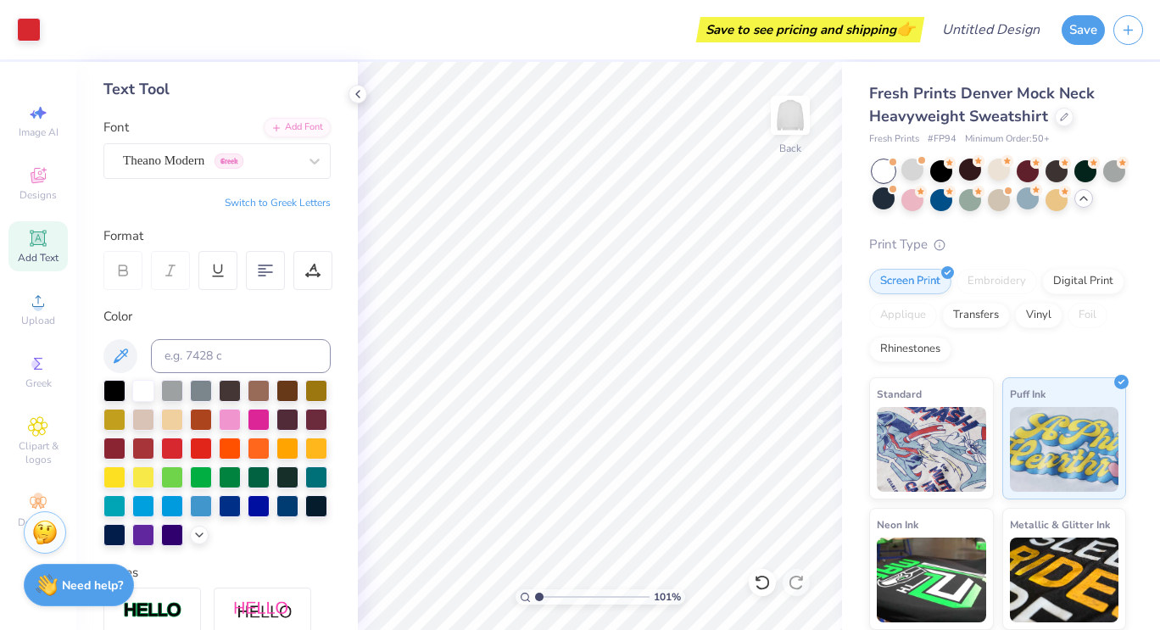
click at [114, 268] on div at bounding box center [122, 270] width 39 height 39
click at [299, 166] on div at bounding box center [314, 161] width 31 height 31
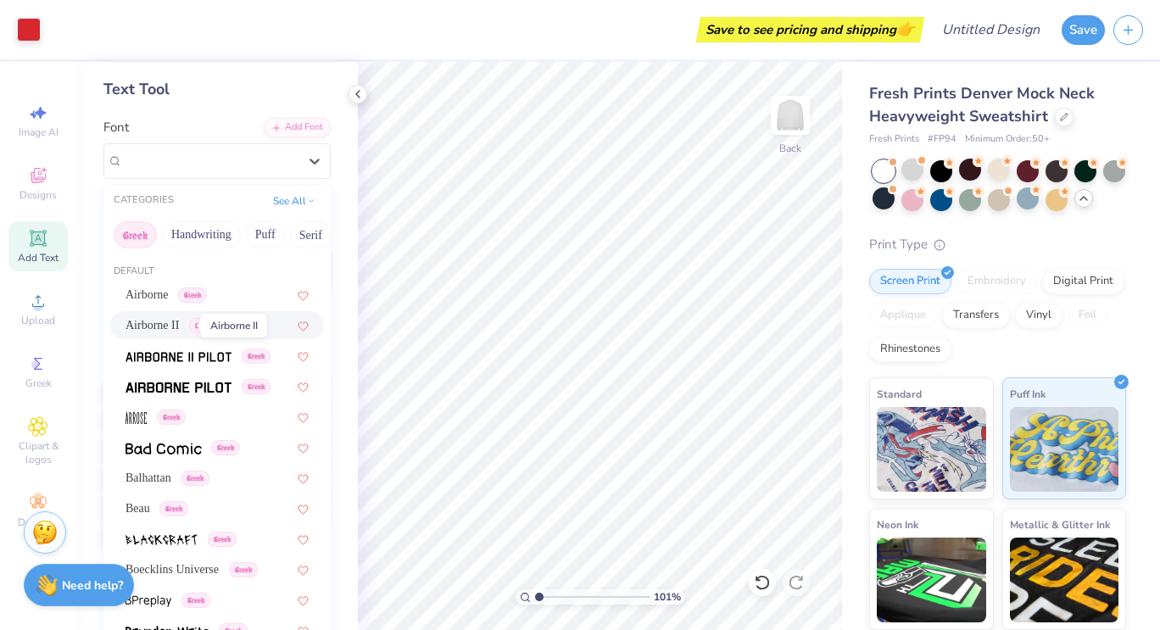
click at [155, 321] on span "Airborne II" at bounding box center [151, 325] width 53 height 18
click at [235, 152] on div "Airborne II Greek" at bounding box center [210, 160] width 178 height 26
click at [164, 353] on img at bounding box center [178, 357] width 106 height 12
click at [216, 157] on div "Airborne II Pilot Greek" at bounding box center [210, 160] width 178 height 26
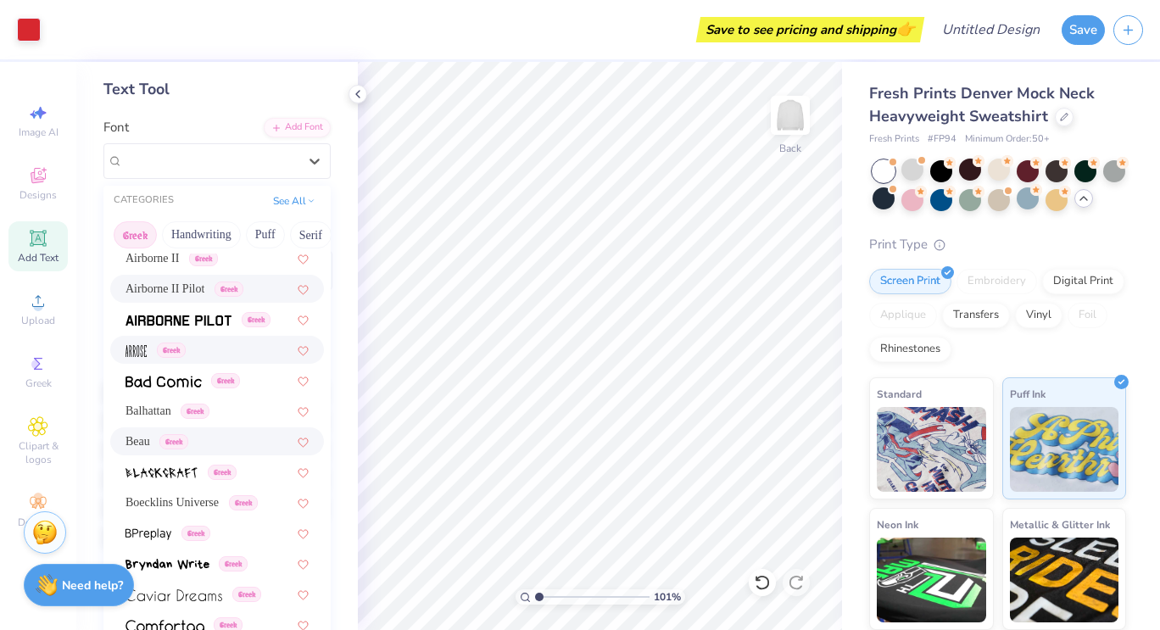
scroll to position [68, 0]
click at [132, 407] on span "Balhattan" at bounding box center [148, 410] width 46 height 18
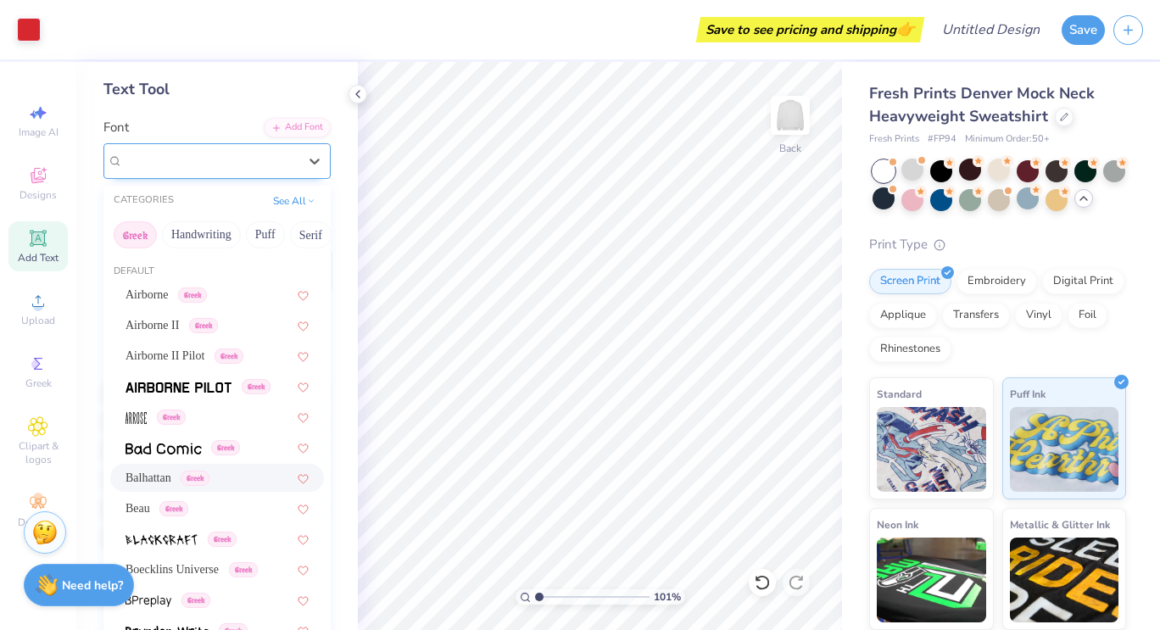
click at [247, 164] on div "Balhattan Greek" at bounding box center [210, 160] width 178 height 26
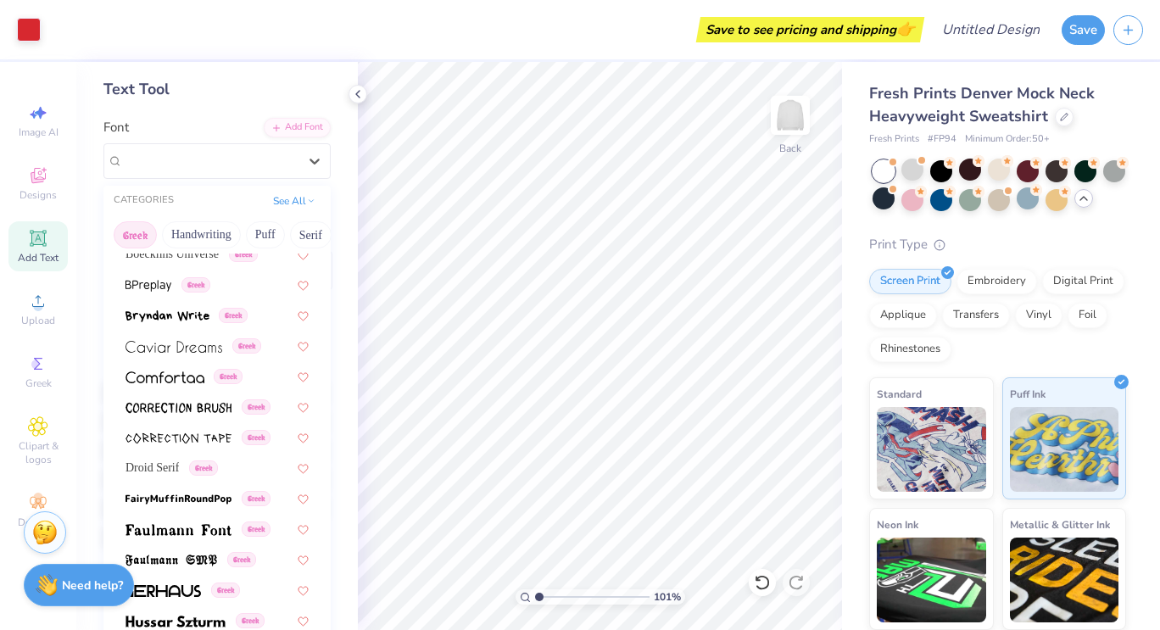
scroll to position [317, 0]
click at [181, 351] on span at bounding box center [173, 344] width 97 height 18
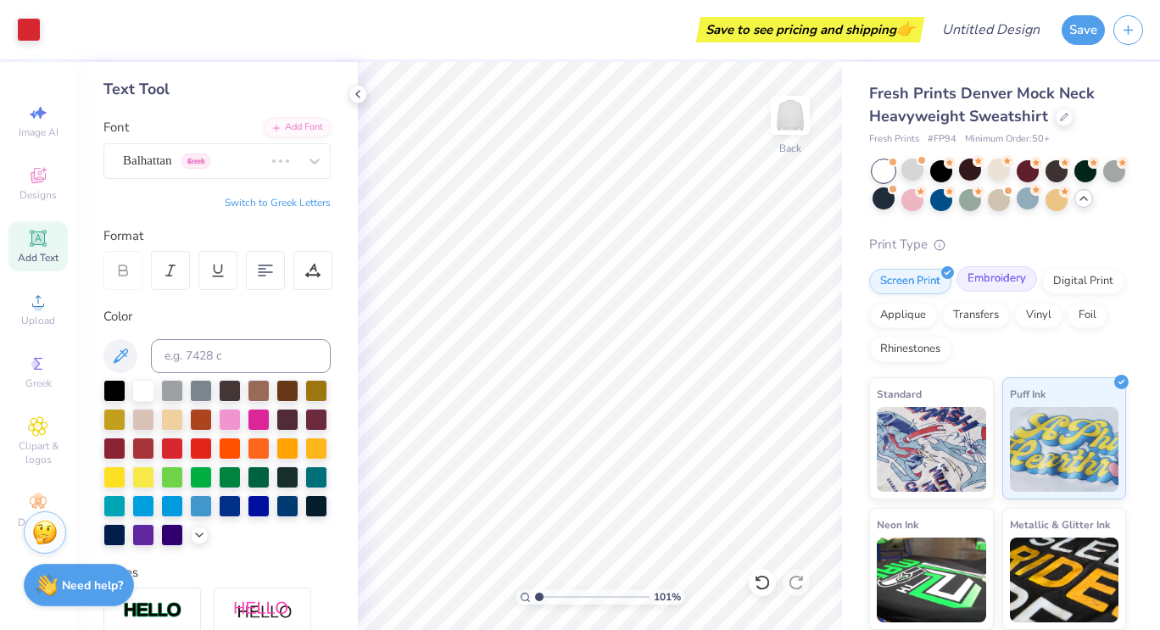
click at [1004, 292] on div "Embroidery" at bounding box center [996, 278] width 81 height 25
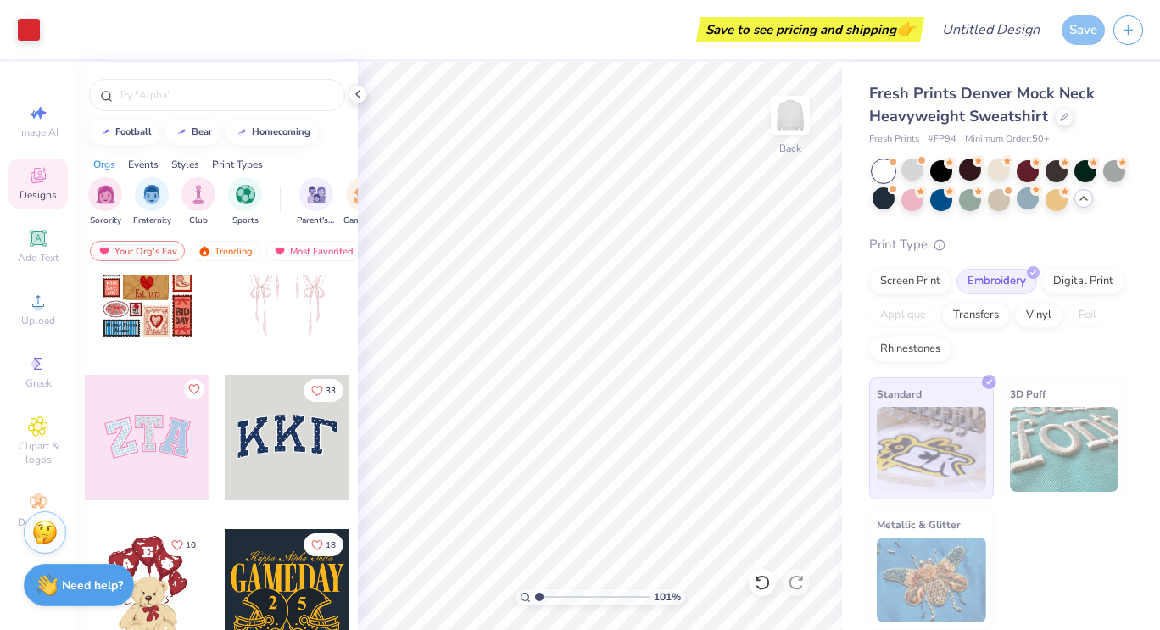
scroll to position [0, 0]
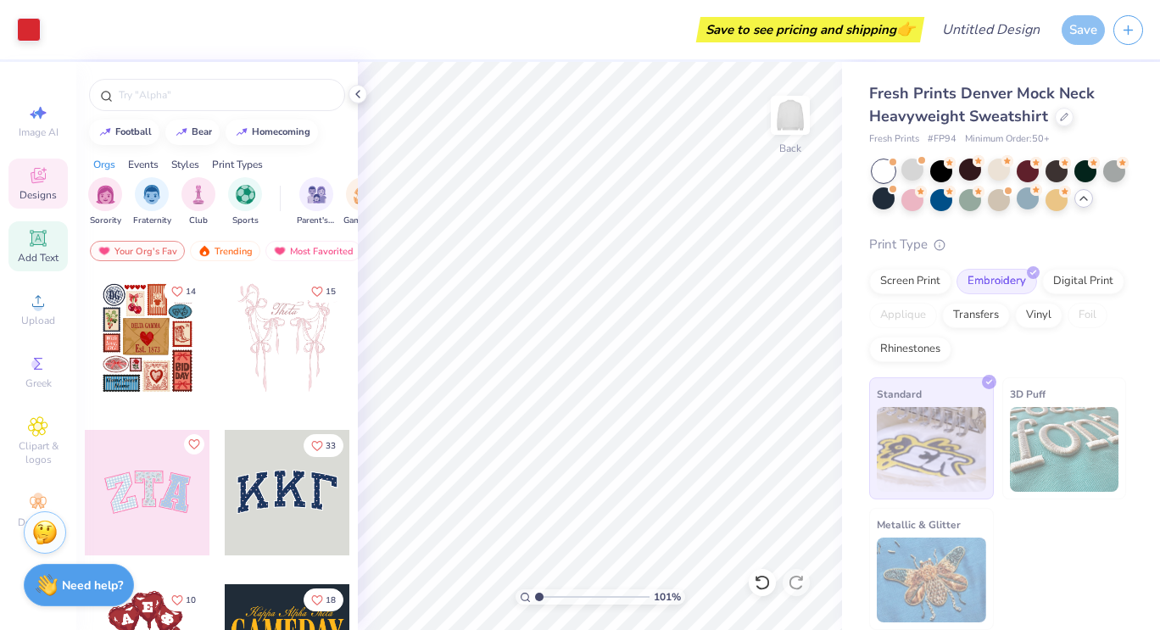
click at [45, 245] on icon at bounding box center [38, 238] width 20 height 20
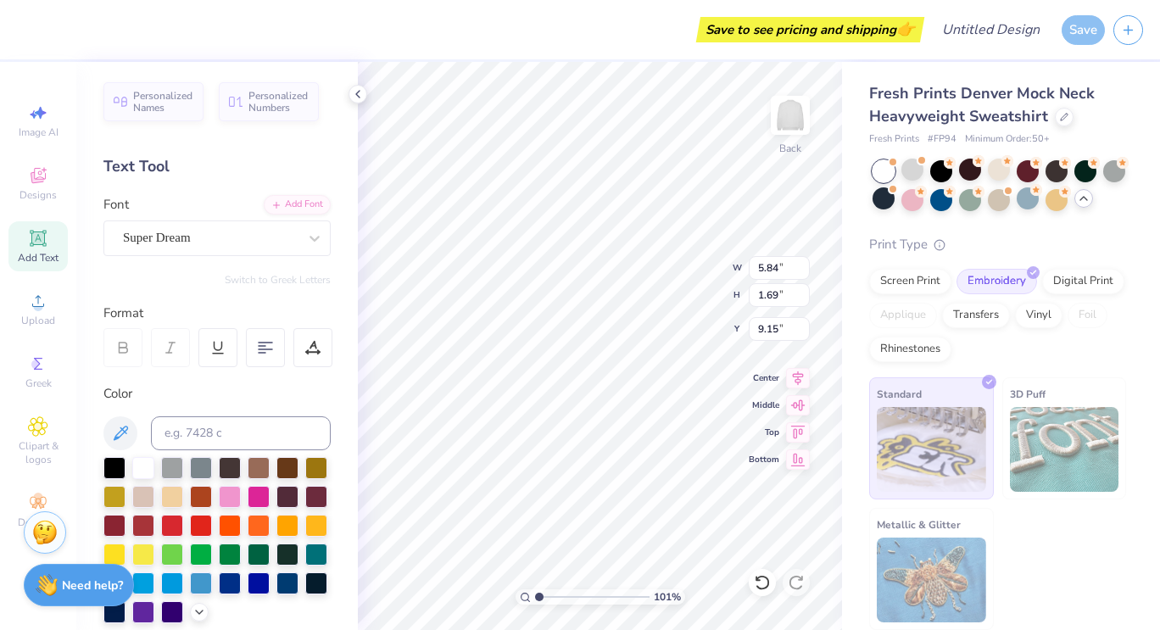
scroll to position [14, 3]
click at [279, 240] on div "Super Dream" at bounding box center [210, 238] width 178 height 26
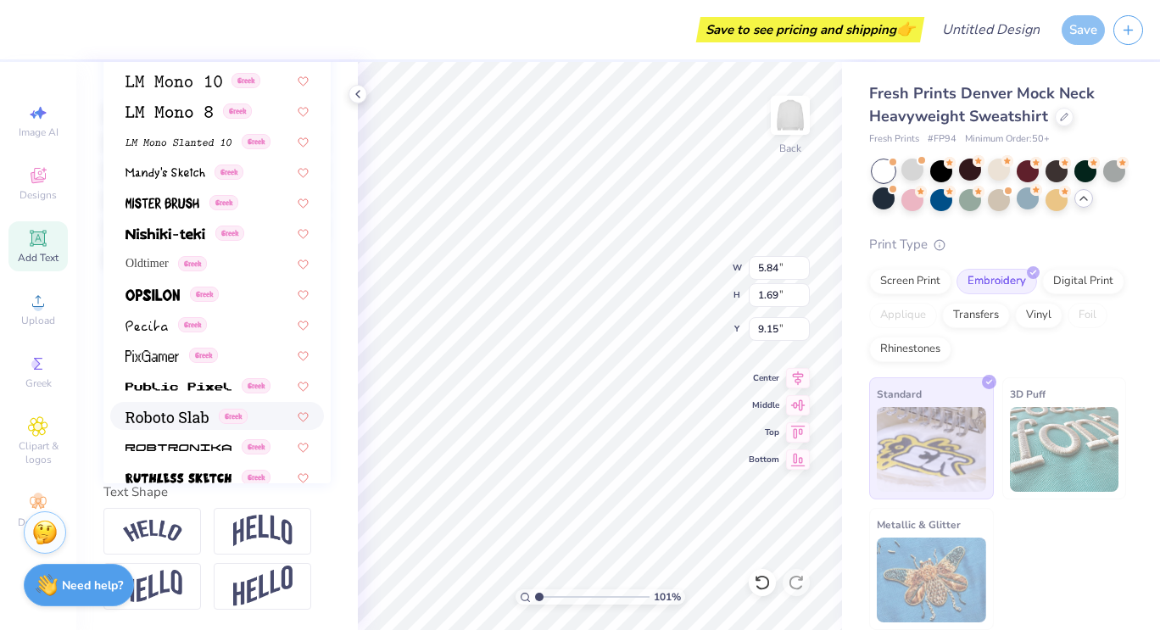
scroll to position [667, 0]
click at [147, 290] on img at bounding box center [152, 296] width 54 height 12
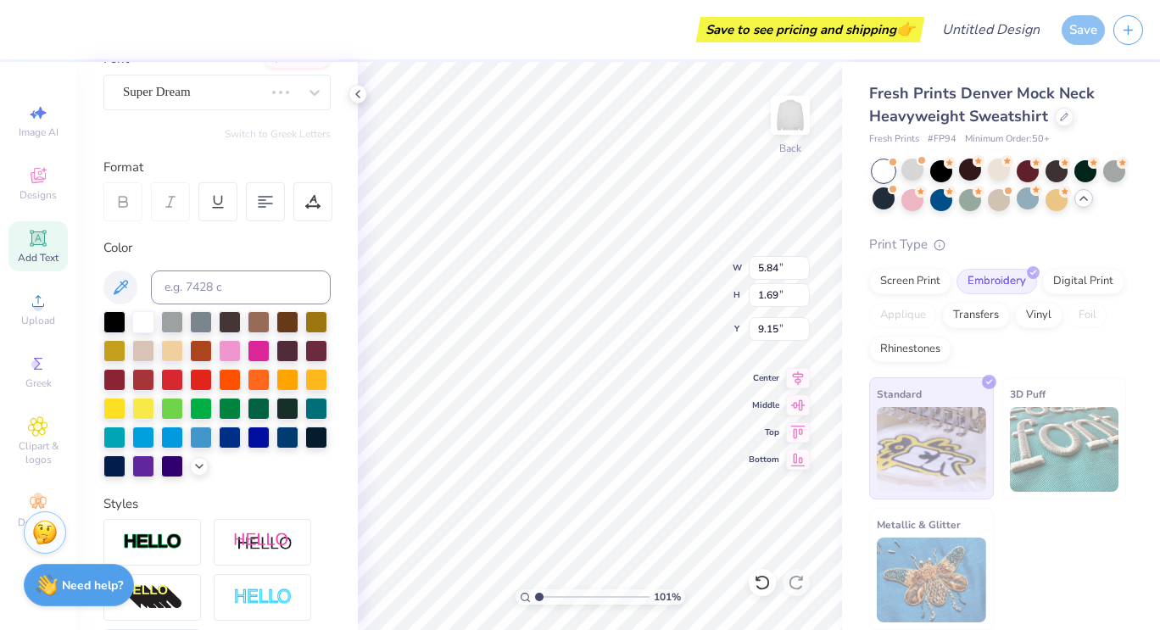
scroll to position [141, 0]
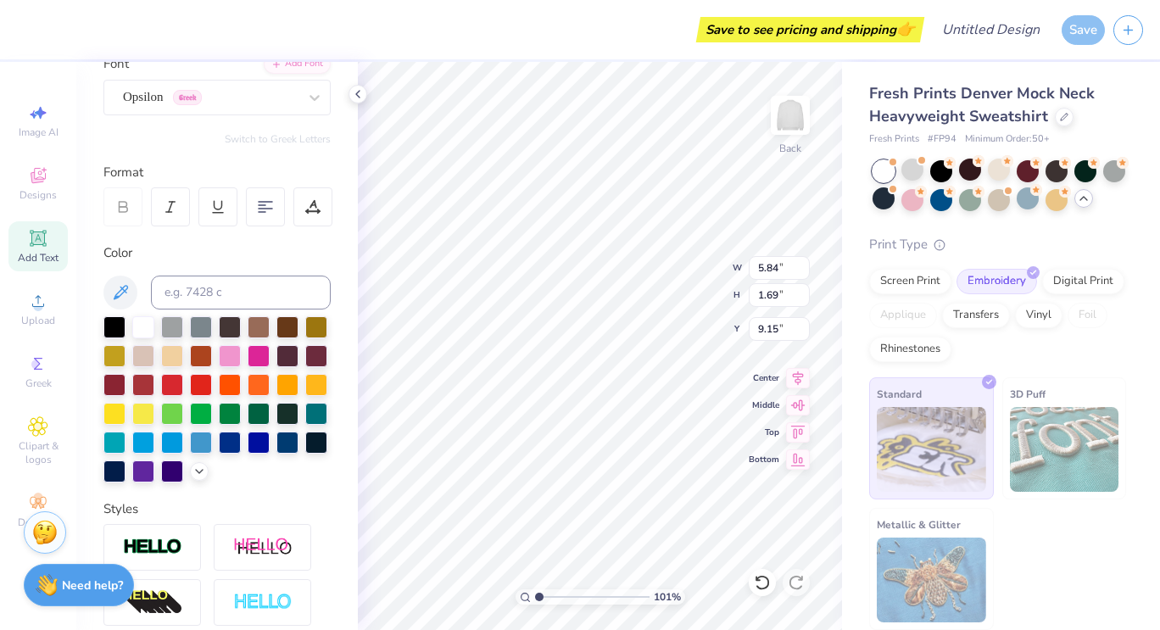
type input "1.01433303338676"
type input "13.30"
type input "1.21"
type input "3.14"
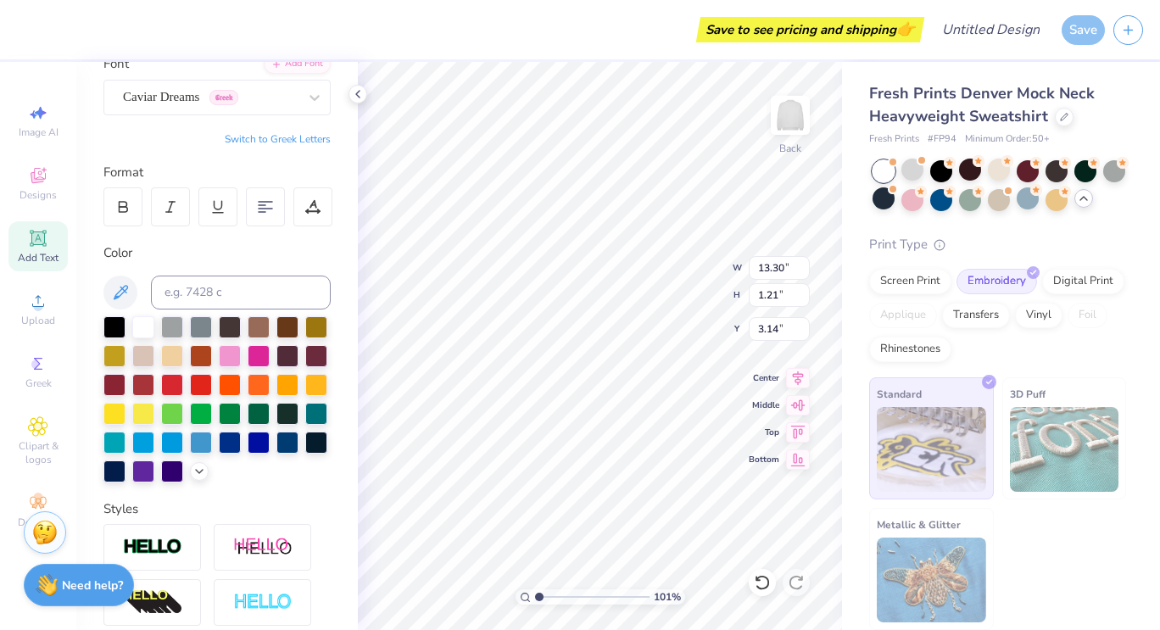
type input "1.01433303338676"
type input "4.48"
type input "1.77"
type input "9.12"
type input "1.01433303338676"
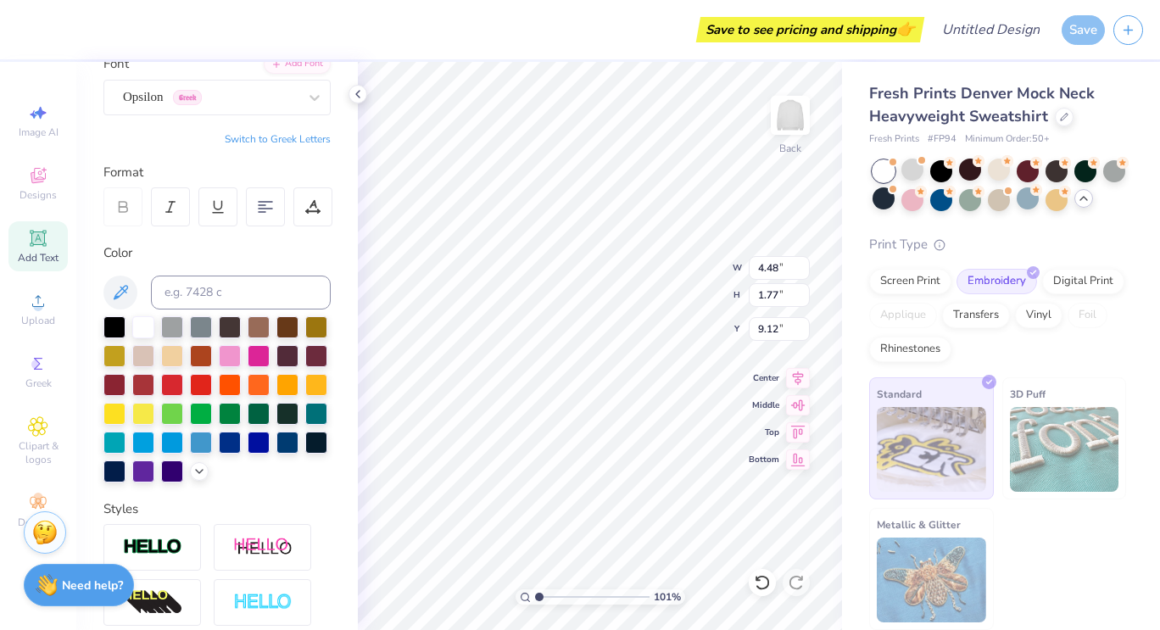
scroll to position [14, 3]
type textarea "TE\XT"
type input "1.01433303338676"
type input "5.57"
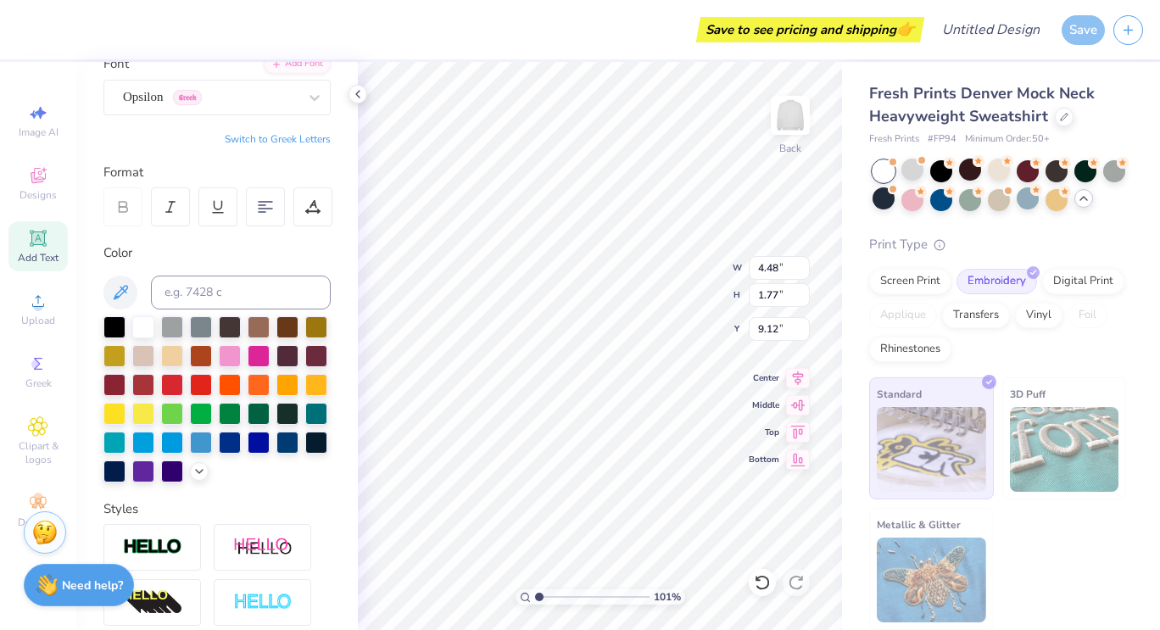
type input "2.07"
type input "10.74"
type textarea "TE\XT"
type input "1.01433303338676"
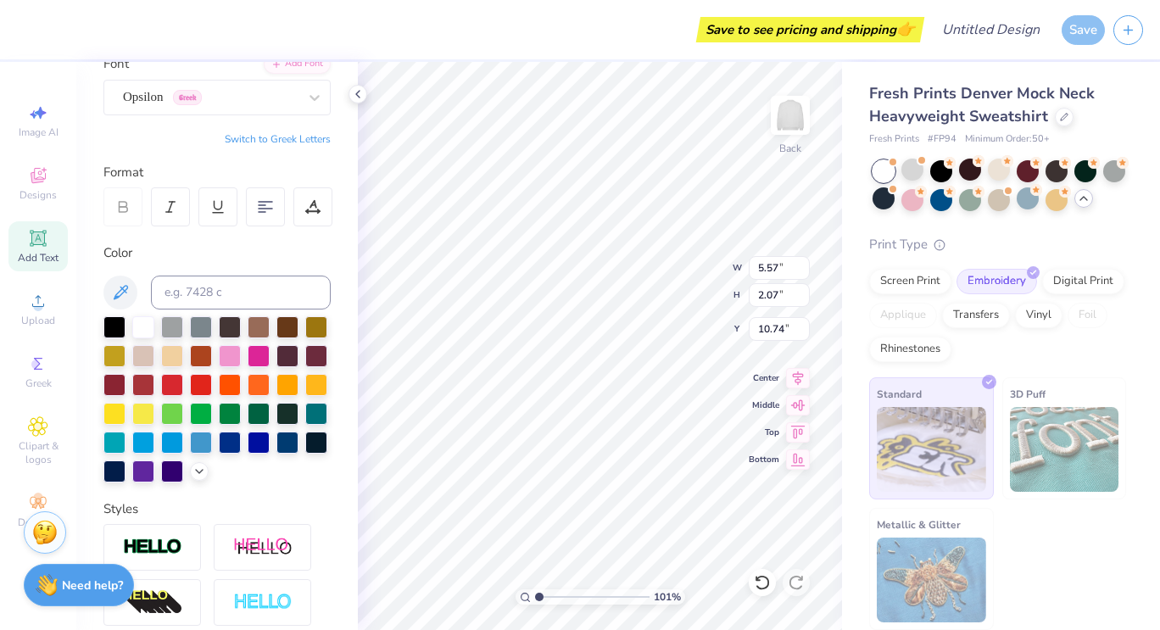
type textarea "TE\T"
type input "1.01433303338676"
type textarea "TET"
type input "1.01433303338676"
type textarea "TT"
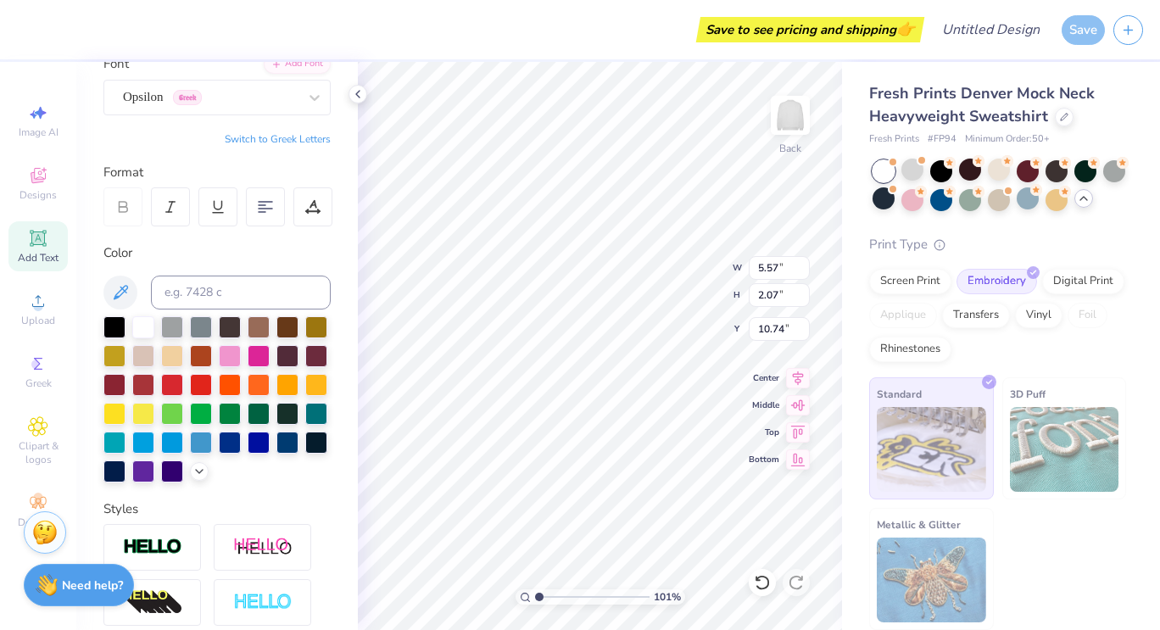
type input "1.01433303338676"
type textarea "T"
type input "1.01433303338676"
type textarea "\"
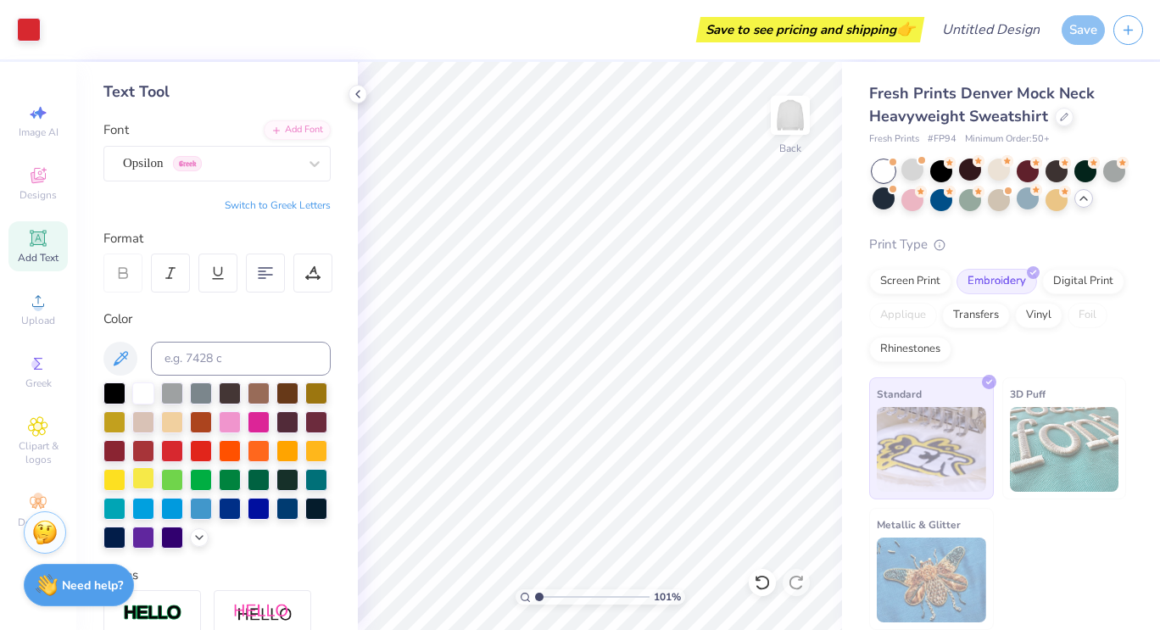
scroll to position [0, 0]
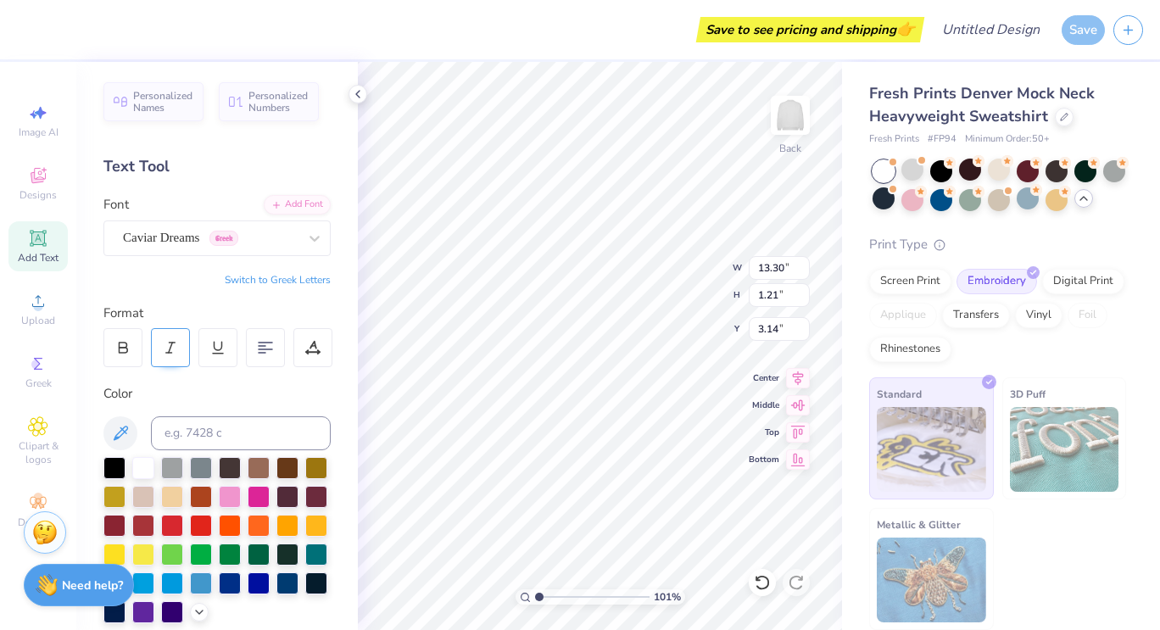
click at [121, 348] on icon at bounding box center [122, 347] width 15 height 15
type input "1.01433303338676"
type input "13.86"
type input "3.00"
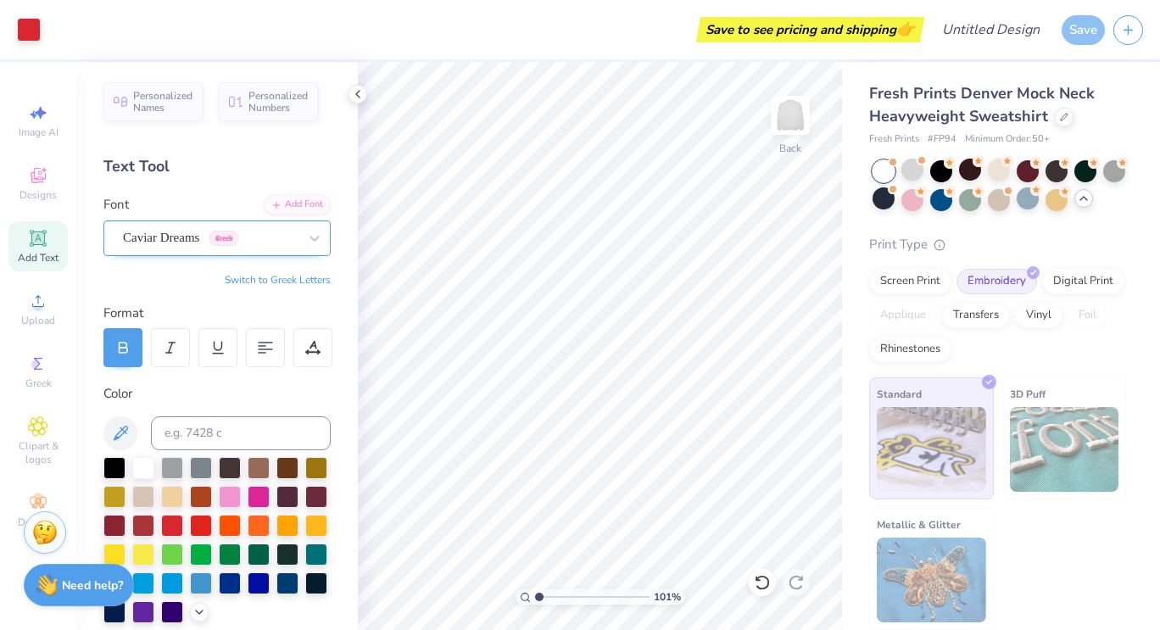
click at [187, 231] on div "Caviar Dreams Greek" at bounding box center [210, 238] width 178 height 26
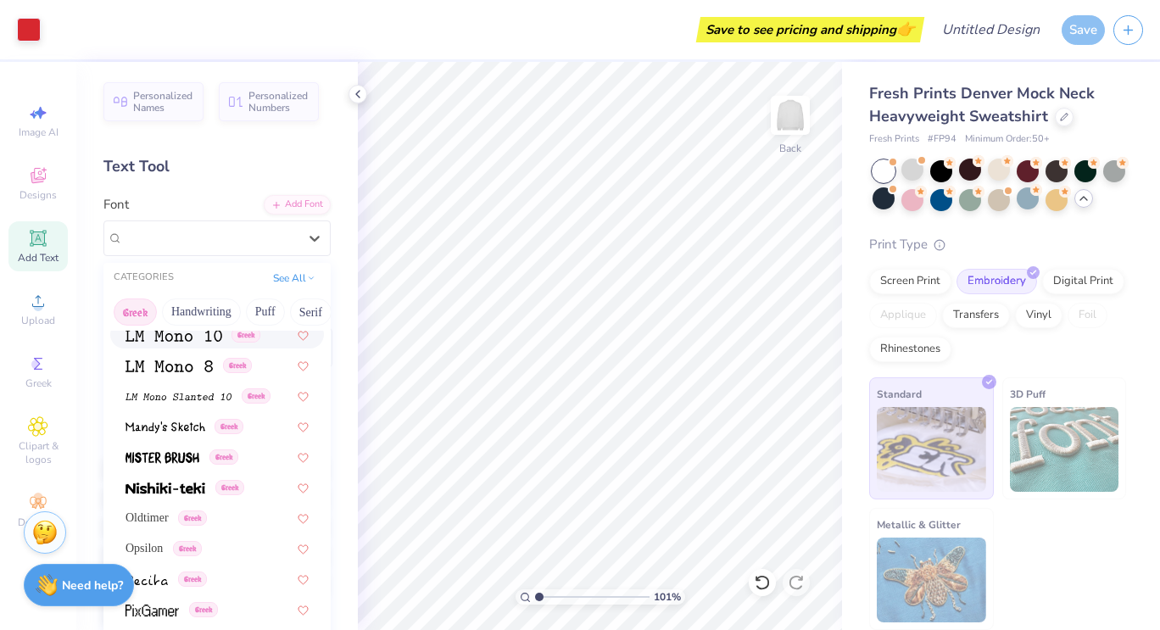
scroll to position [770, 0]
click at [180, 485] on img at bounding box center [165, 487] width 80 height 12
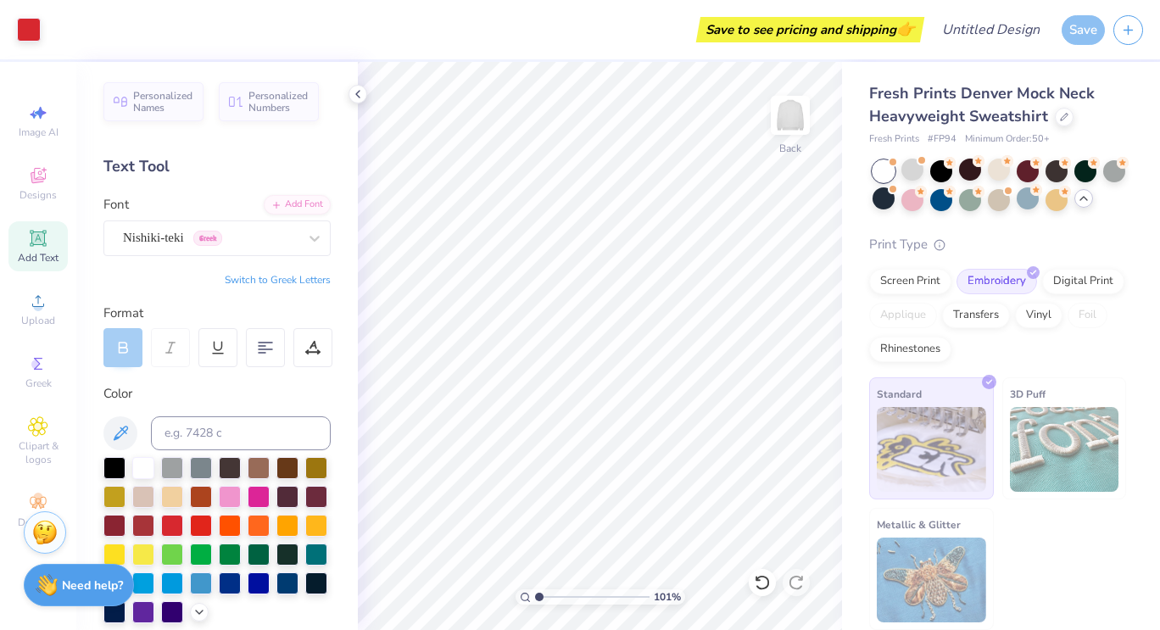
type input "1.01433303338676"
